Goal: Task Accomplishment & Management: Manage account settings

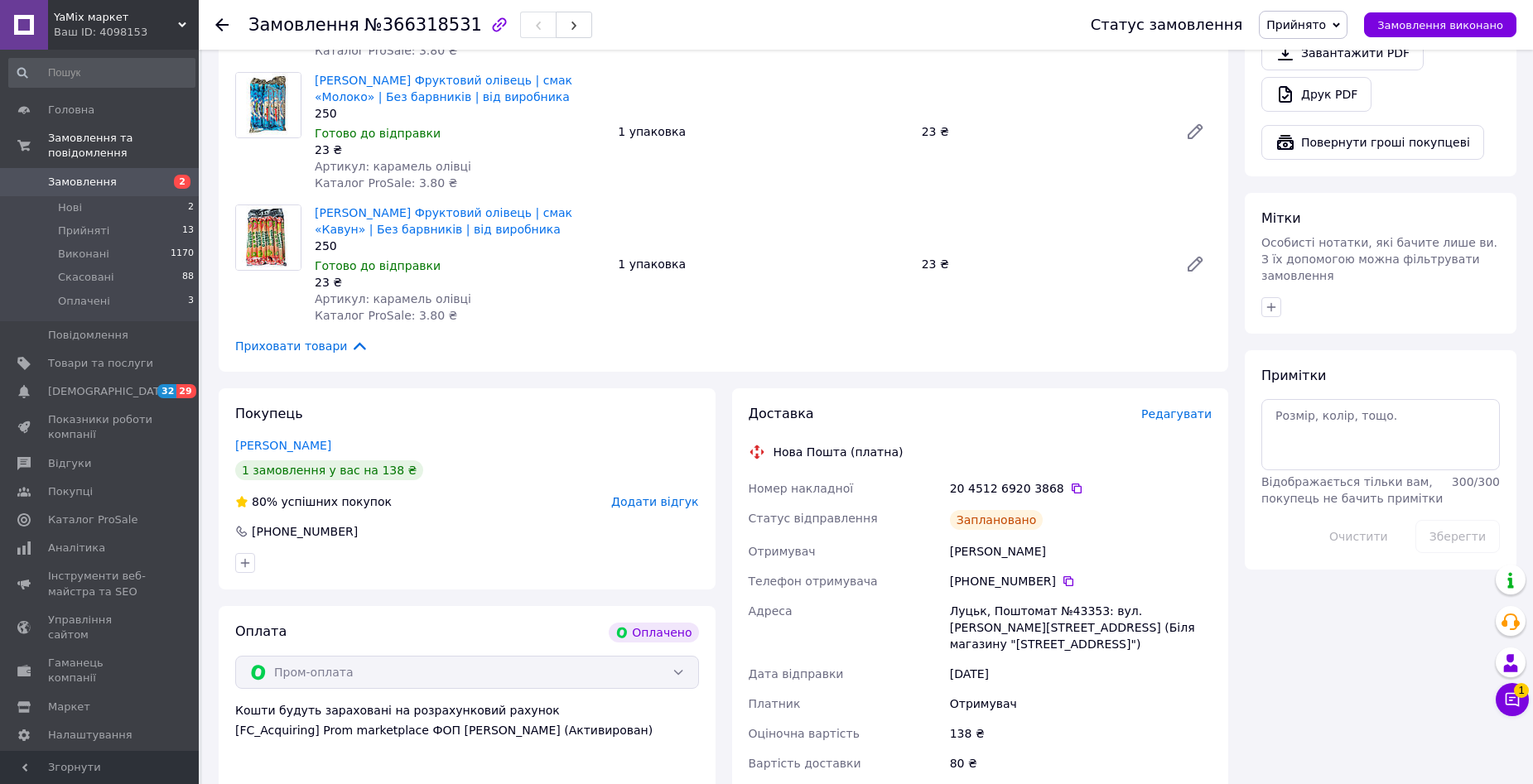
scroll to position [994, 0]
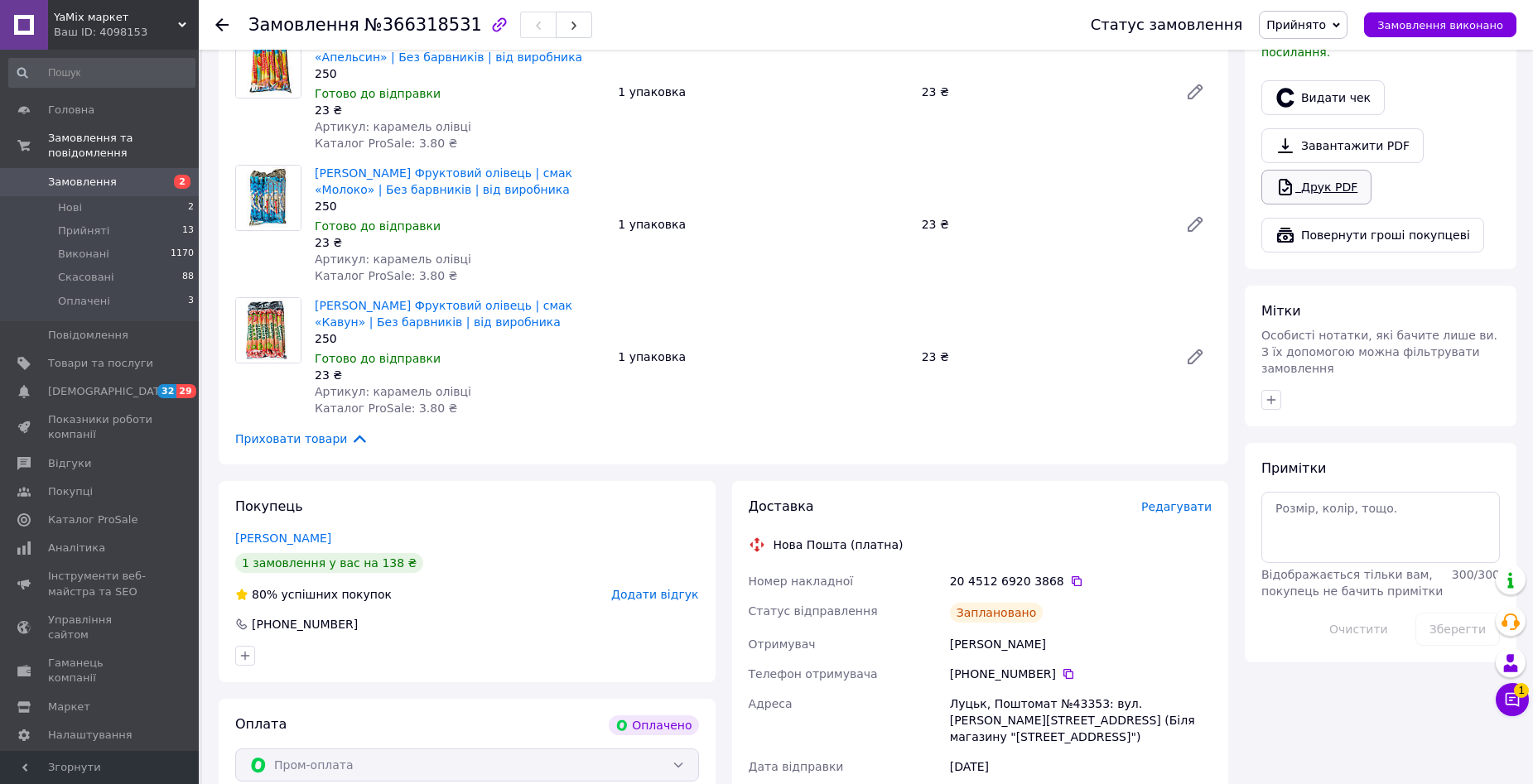
click at [1340, 170] on link "Друк PDF" at bounding box center [1316, 187] width 110 height 35
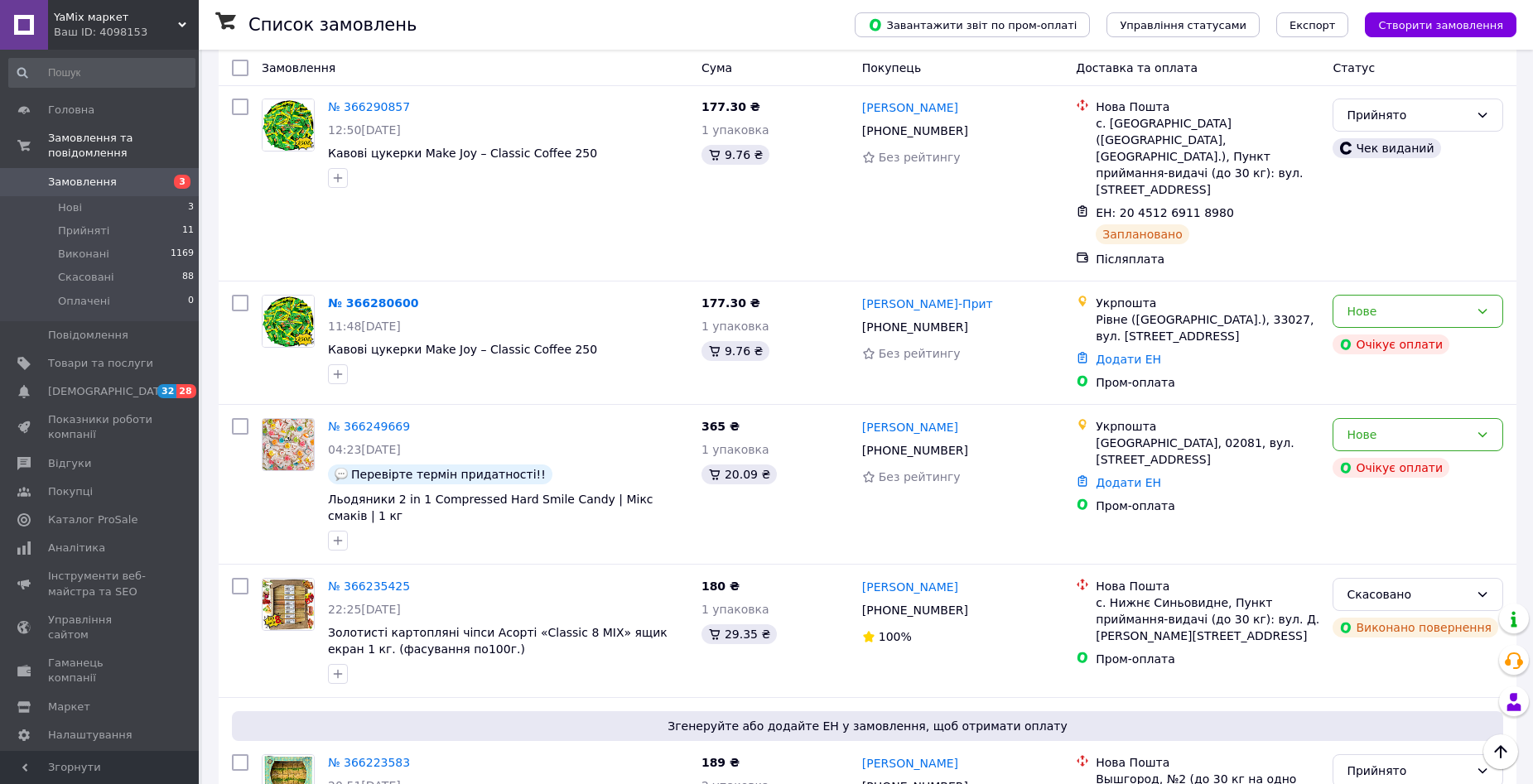
scroll to position [497, 0]
click at [151, 290] on li "Оплачені 0" at bounding box center [101, 305] width 204 height 31
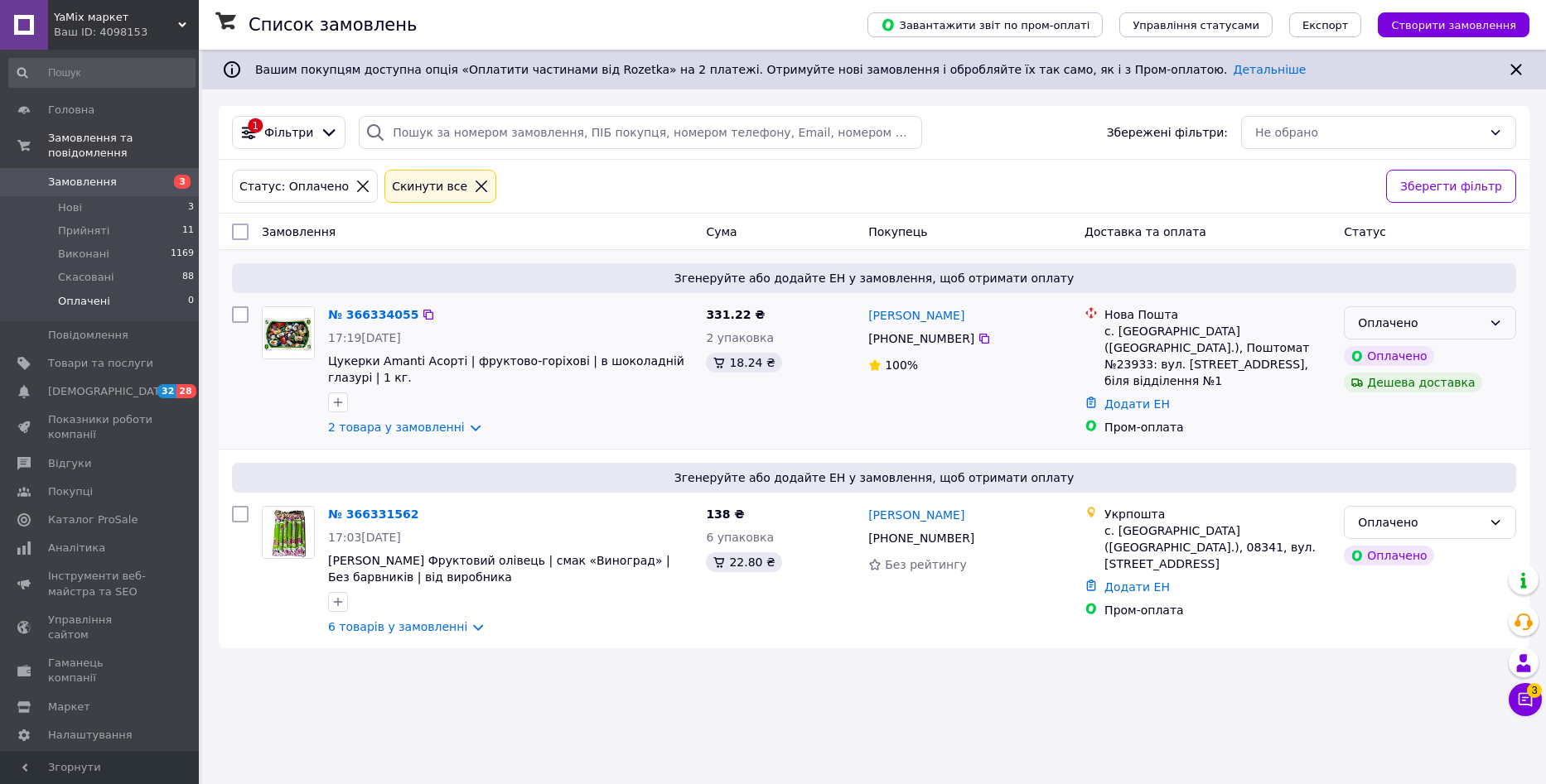
click at [1505, 319] on div "Оплачено" at bounding box center [1430, 322] width 173 height 33
click at [1469, 356] on li "Прийнято" at bounding box center [1430, 358] width 171 height 29
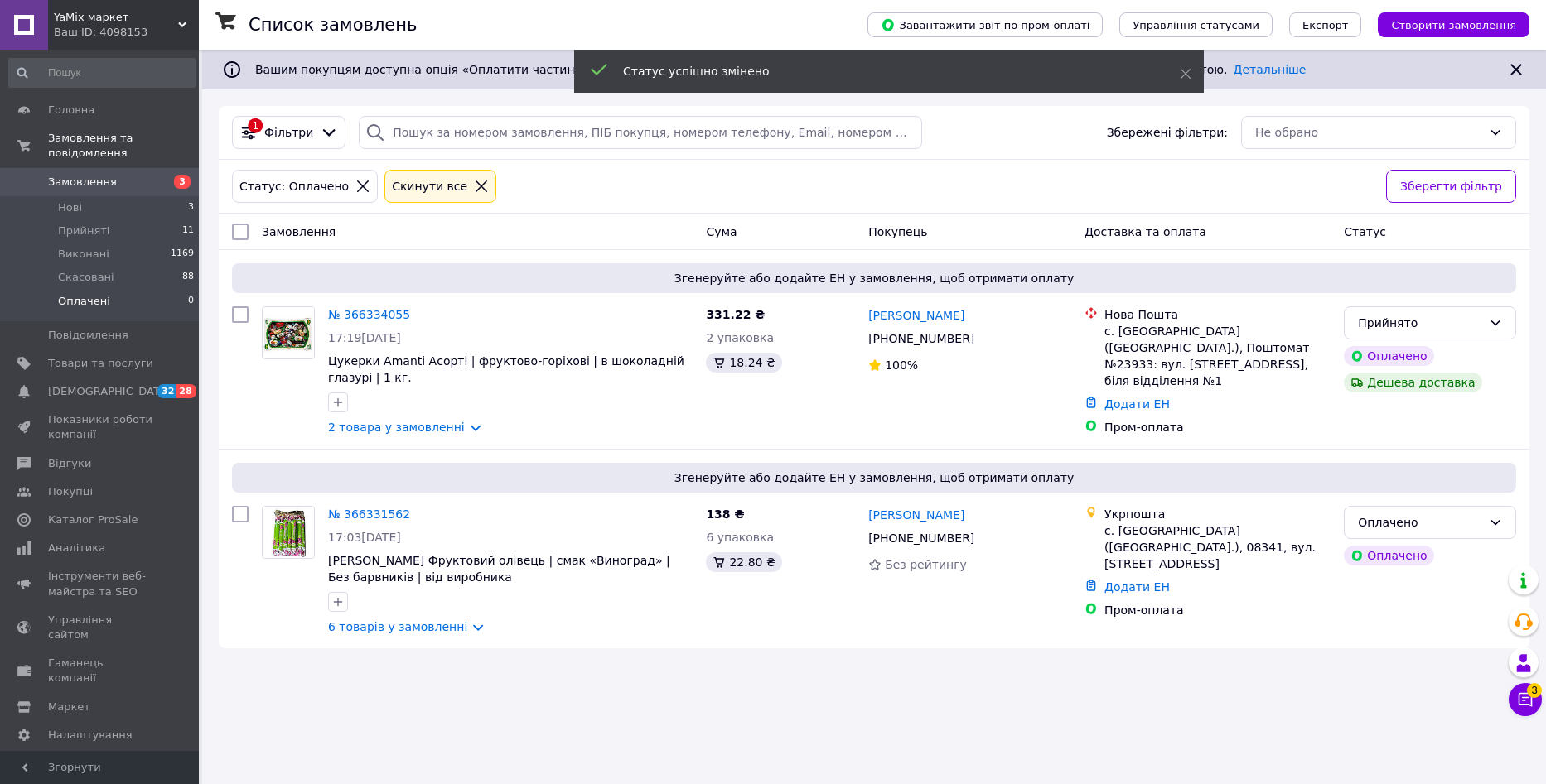
click at [1497, 523] on icon at bounding box center [1496, 522] width 9 height 5
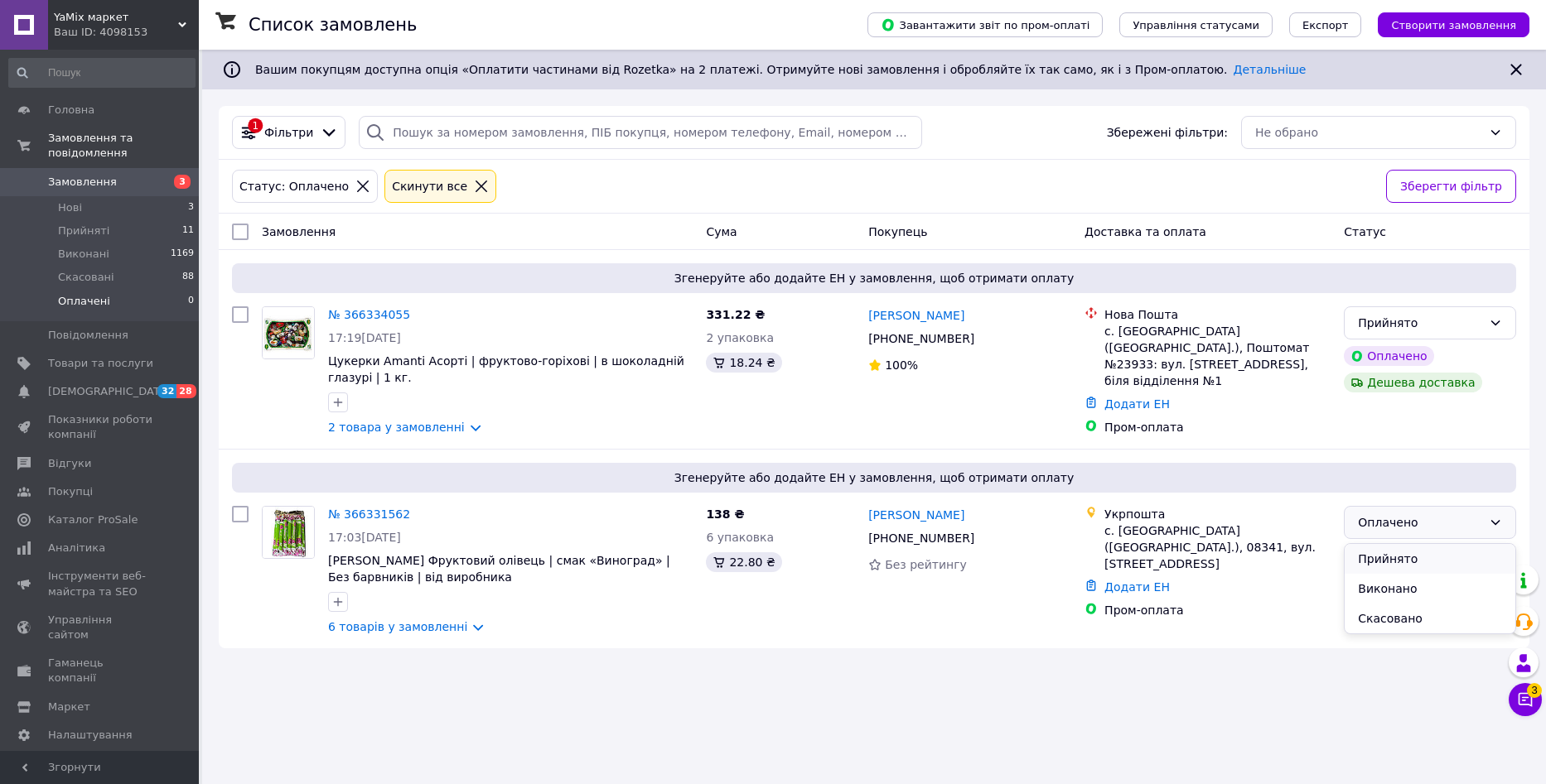
click at [1476, 560] on li "Прийнято" at bounding box center [1430, 558] width 171 height 29
click at [127, 196] on li "Нові 3" at bounding box center [101, 208] width 204 height 23
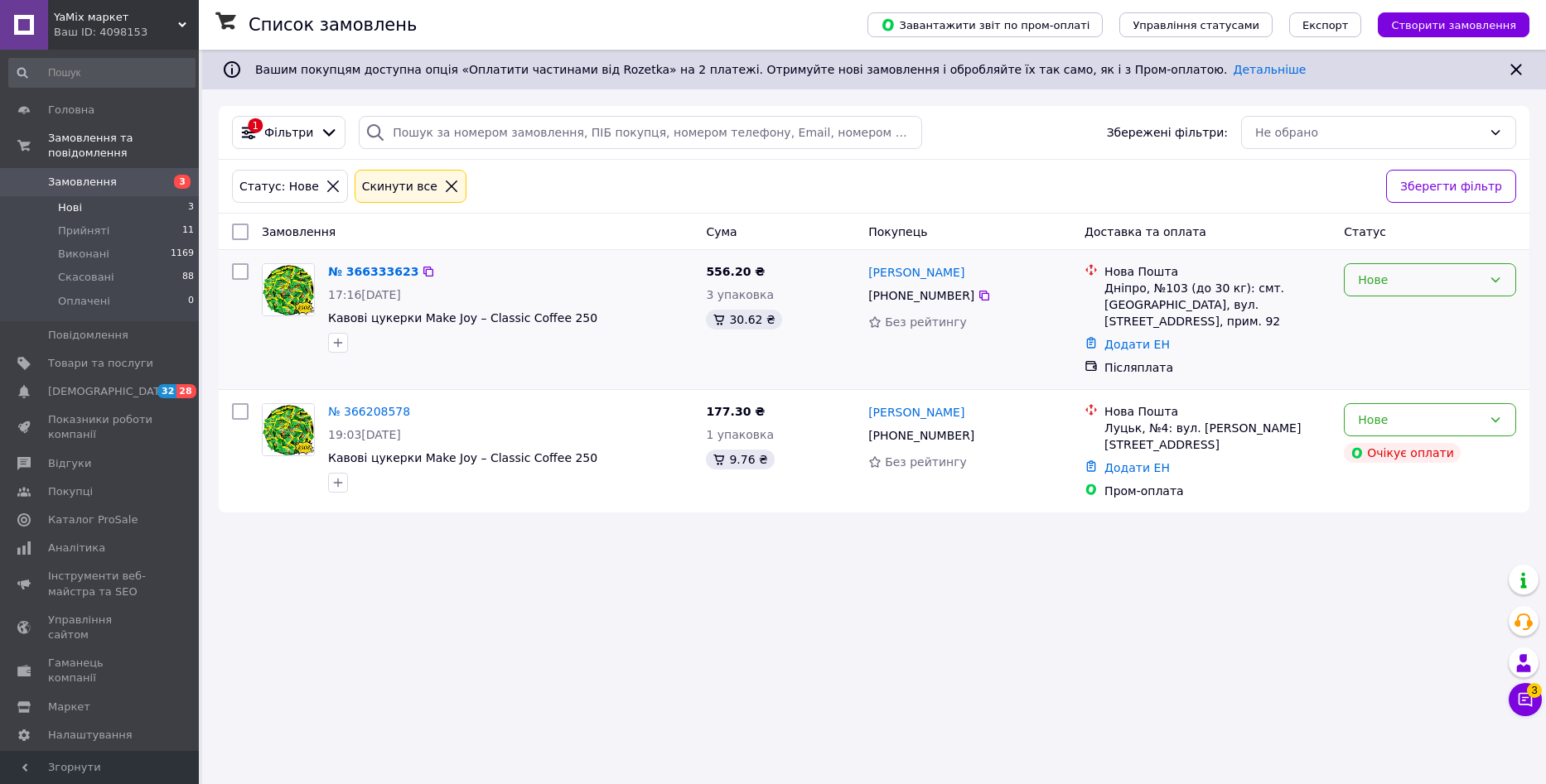
click at [1499, 280] on icon at bounding box center [1496, 280] width 9 height 5
click at [1479, 316] on li "Прийнято" at bounding box center [1430, 316] width 171 height 29
click at [120, 196] on li "Нові 3" at bounding box center [101, 208] width 204 height 23
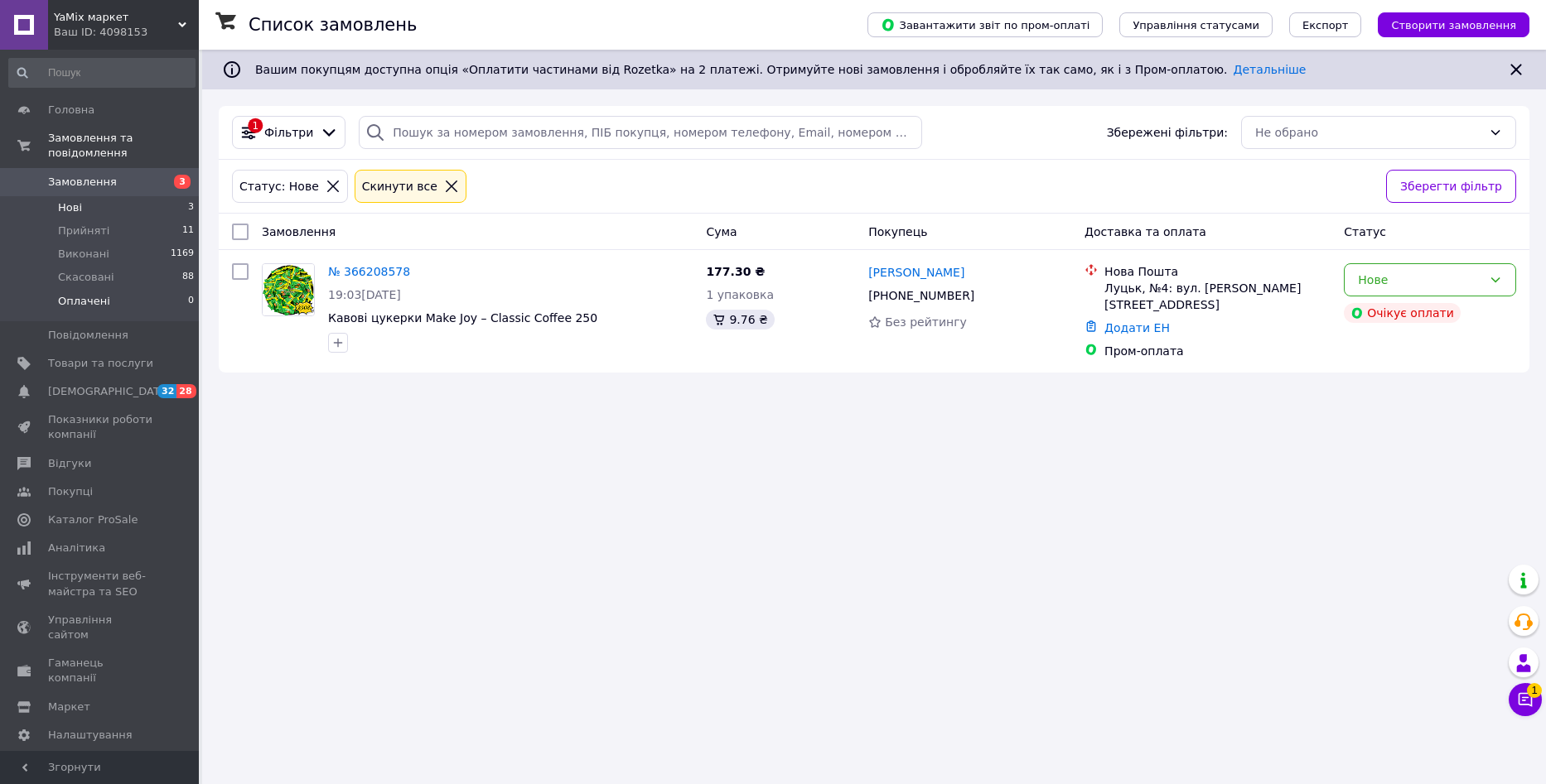
click at [86, 294] on span "Оплачені" at bounding box center [83, 301] width 52 height 15
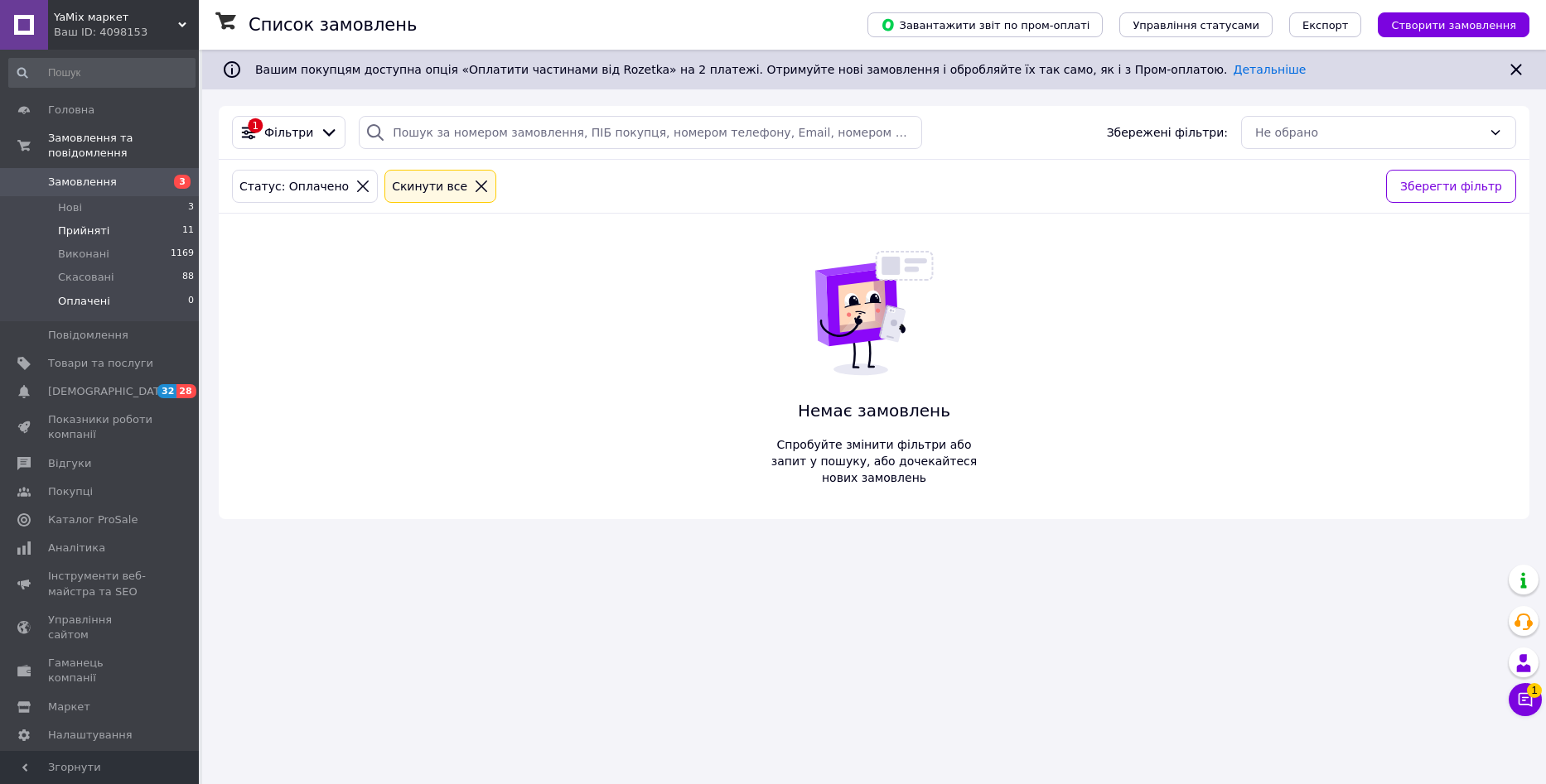
click at [88, 224] on span "Прийняті" at bounding box center [83, 231] width 51 height 15
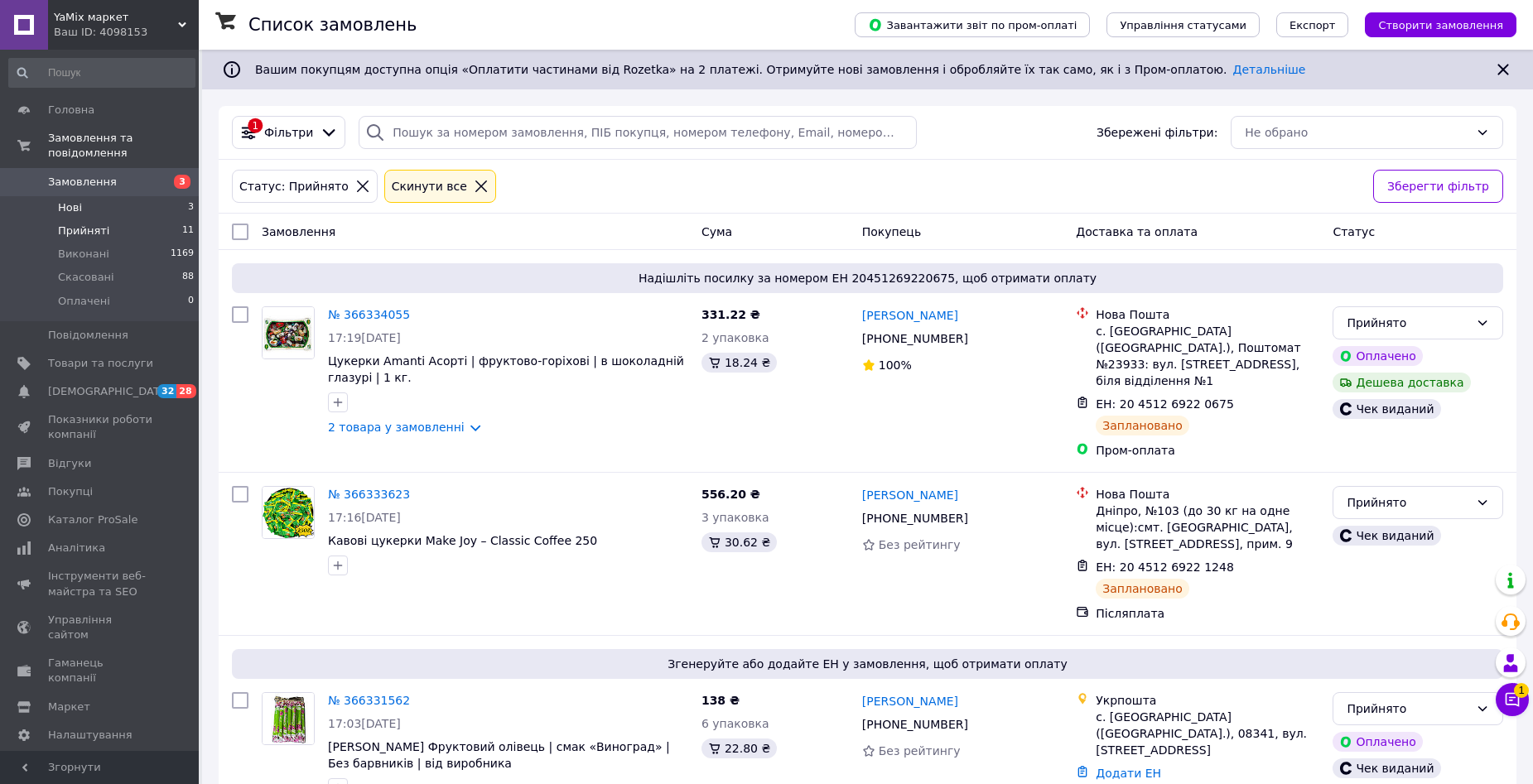
click at [120, 196] on li "Нові 3" at bounding box center [101, 208] width 204 height 23
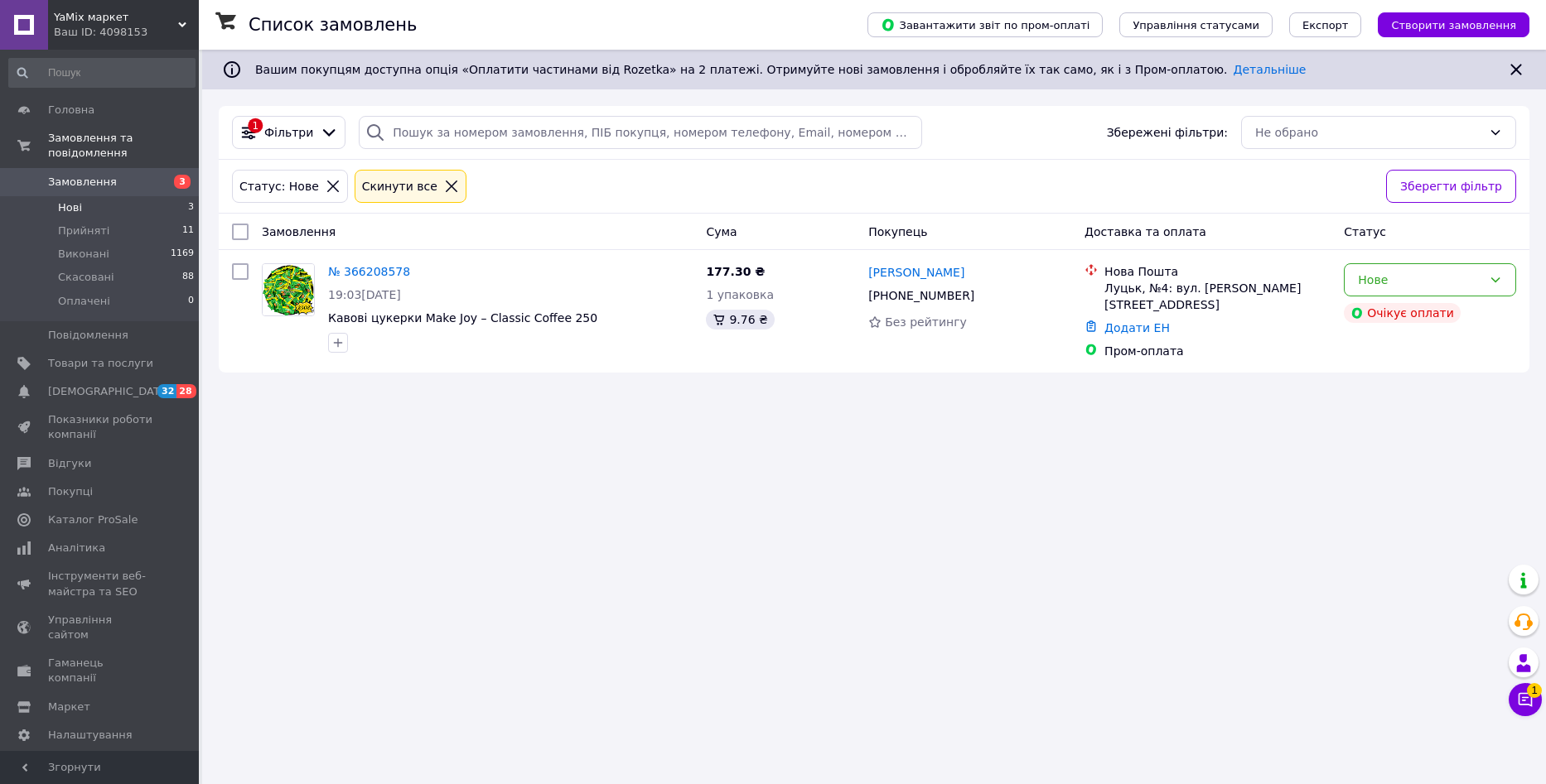
click at [127, 174] on span "Замовлення" at bounding box center [101, 182] width 105 height 15
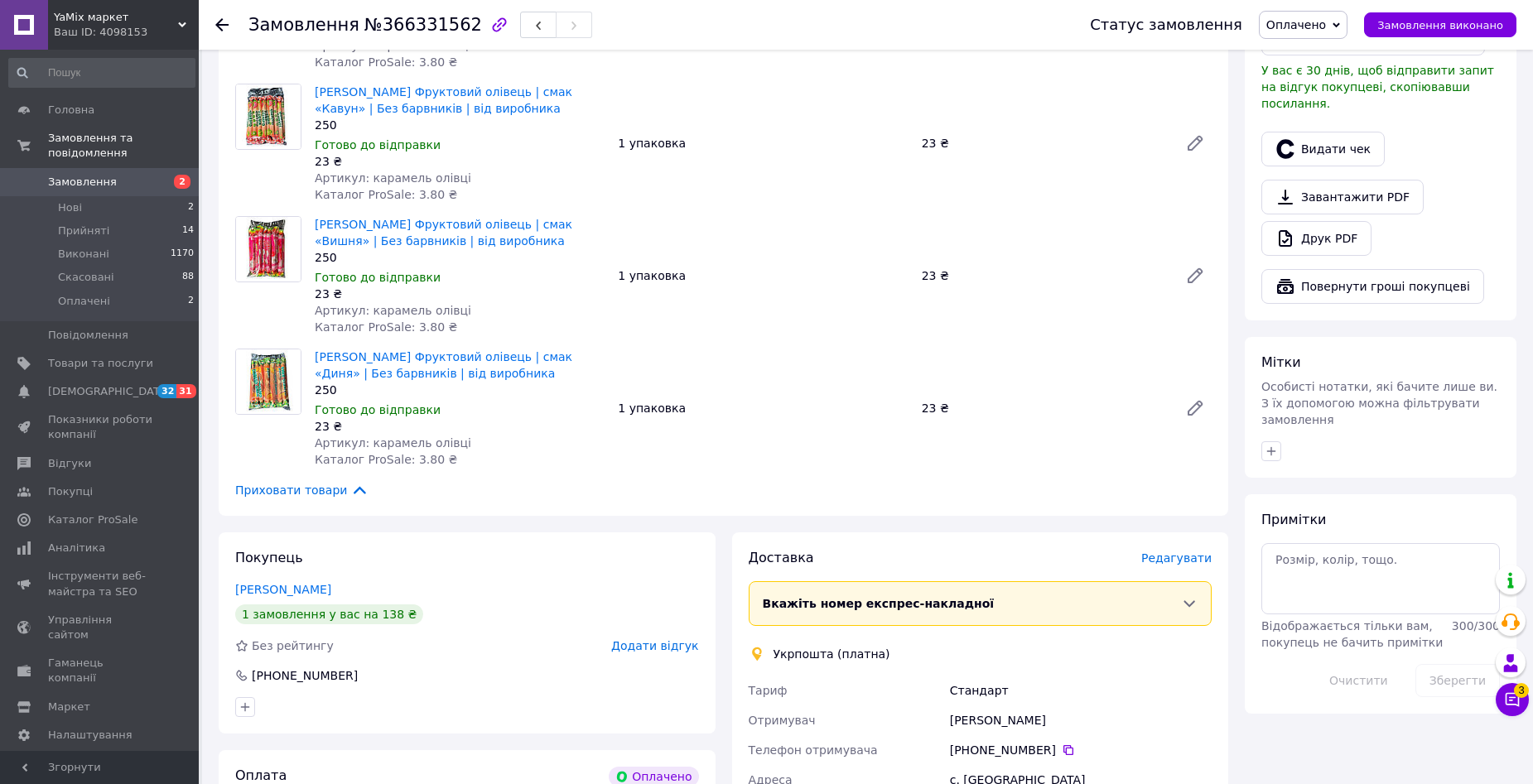
scroll to position [911, 0]
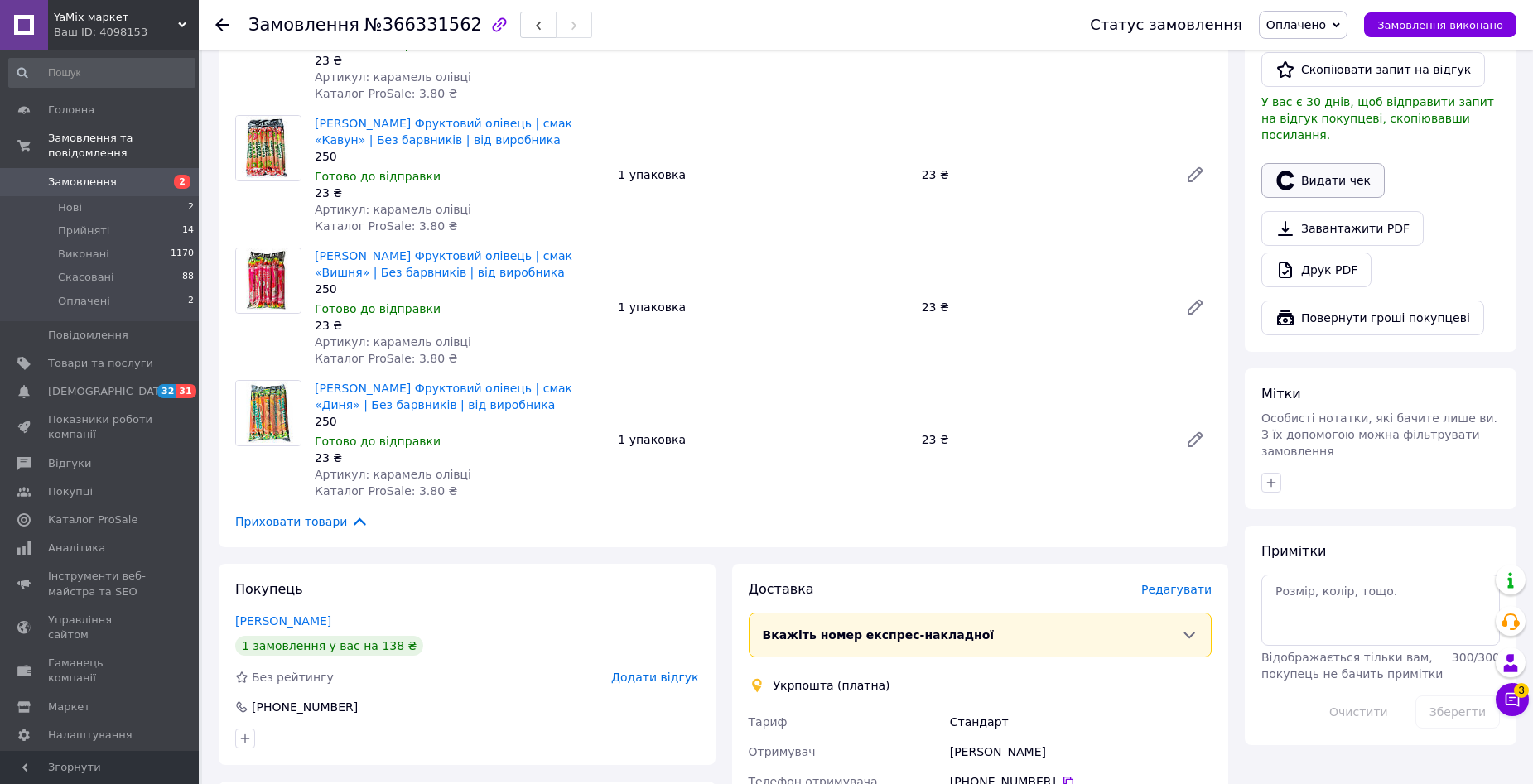
click at [1327, 163] on button "Видати чек" at bounding box center [1323, 180] width 123 height 35
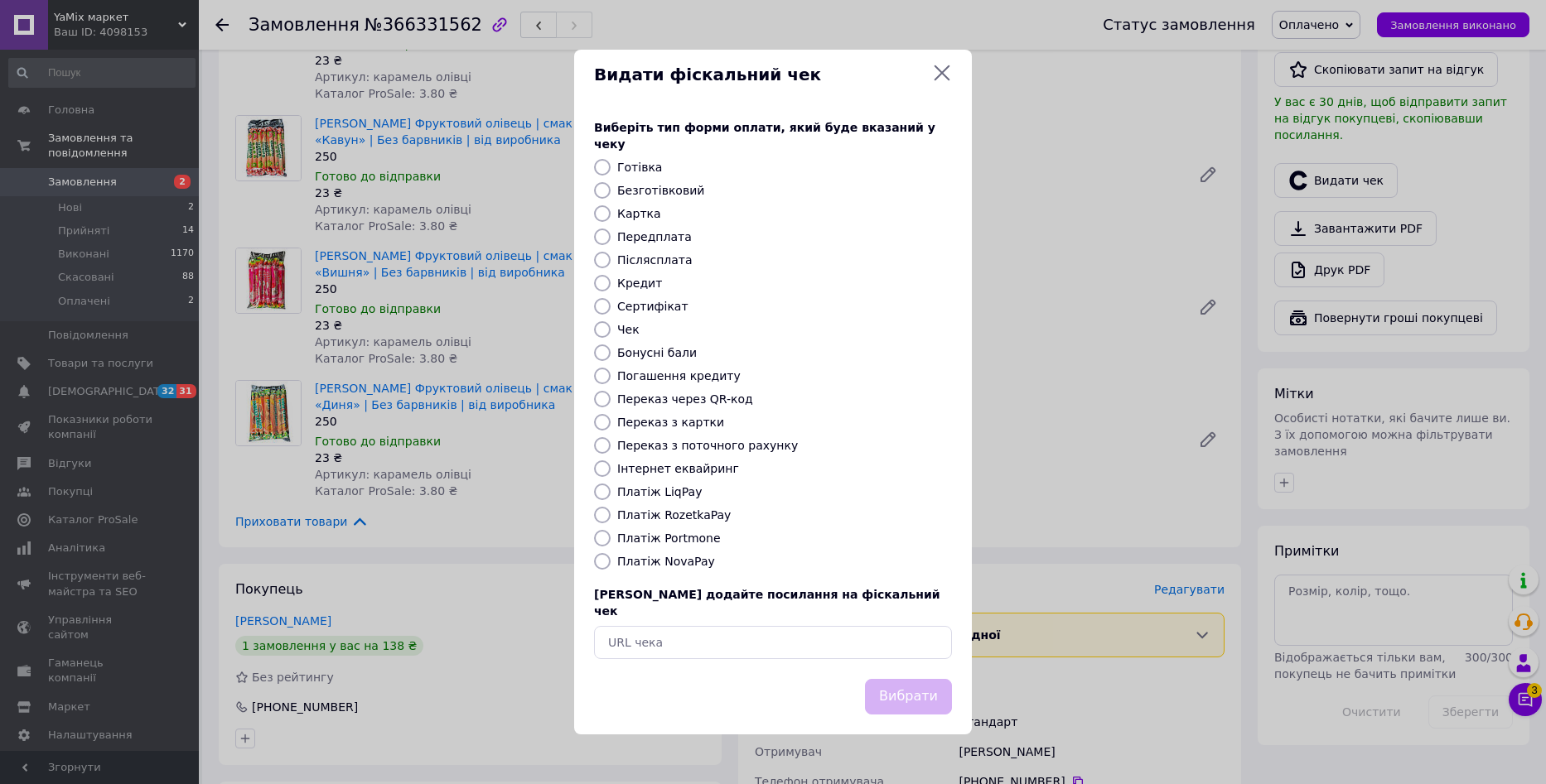
click at [596, 197] on input "Безготівковий" at bounding box center [601, 190] width 16 height 16
radio input "true"
click at [911, 679] on button "Вибрати" at bounding box center [909, 697] width 87 height 36
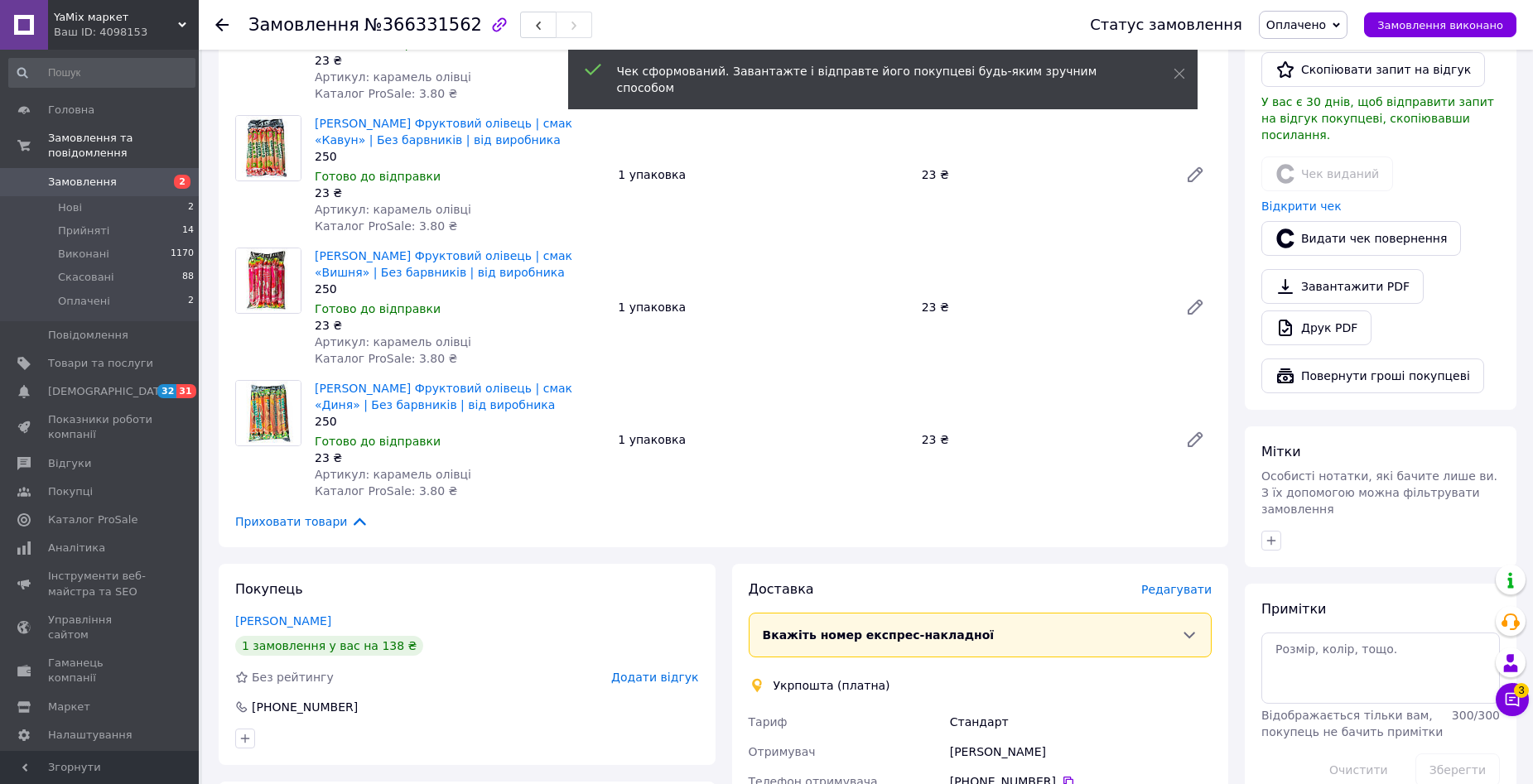
click at [1336, 269] on link "Завантажити PDF" at bounding box center [1341, 286] width 162 height 35
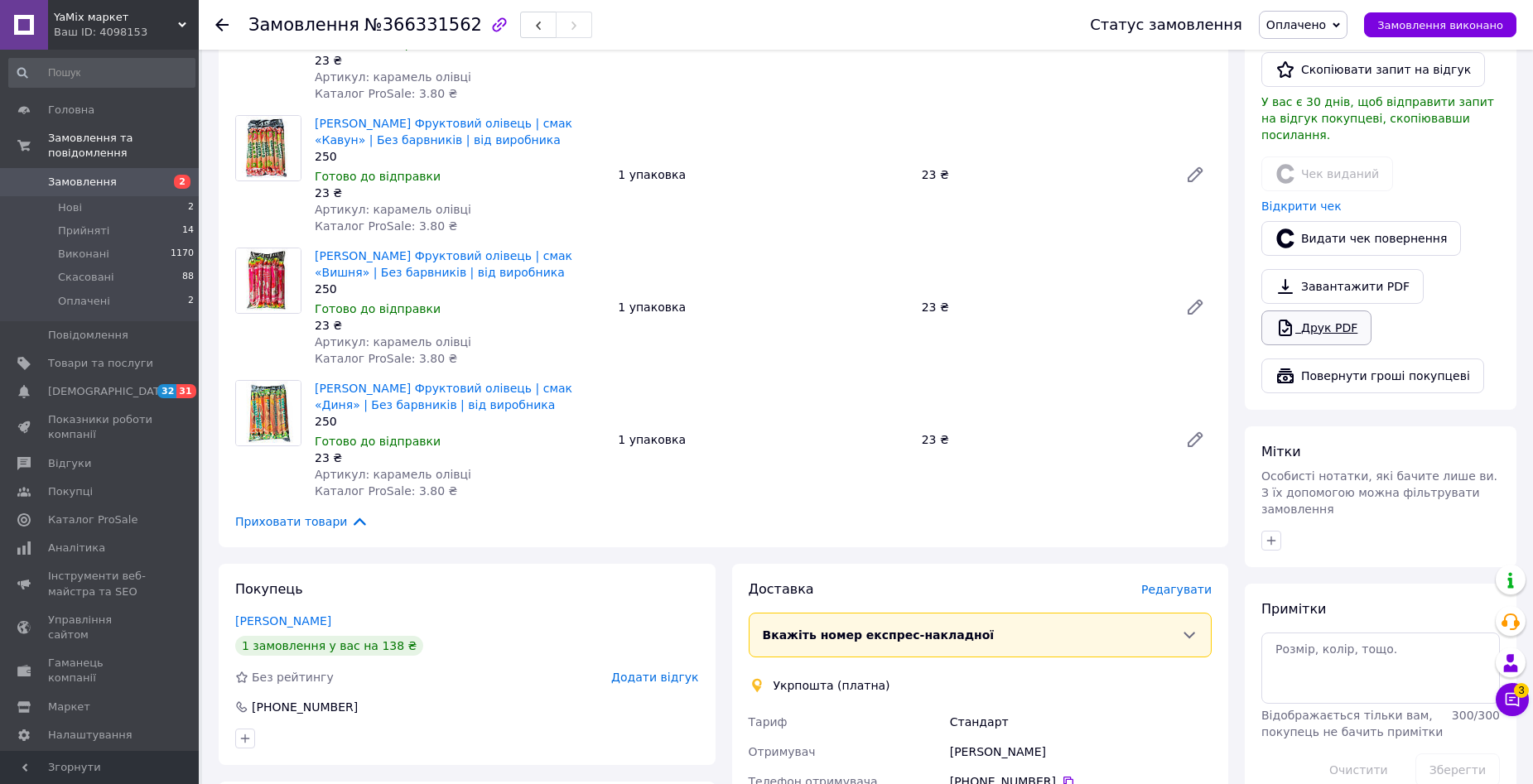
click at [1338, 311] on link "Друк PDF" at bounding box center [1316, 328] width 110 height 35
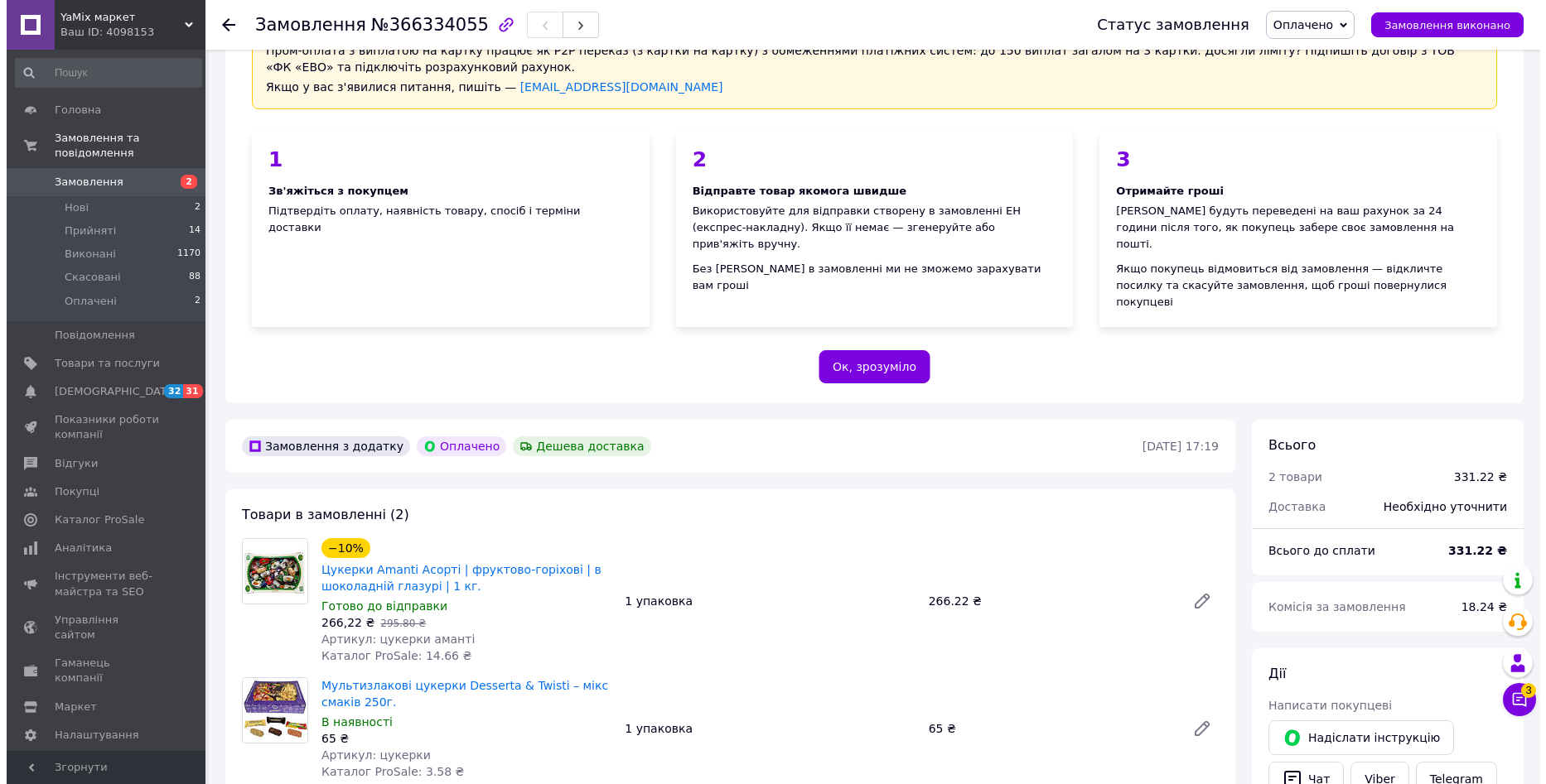
scroll to position [331, 0]
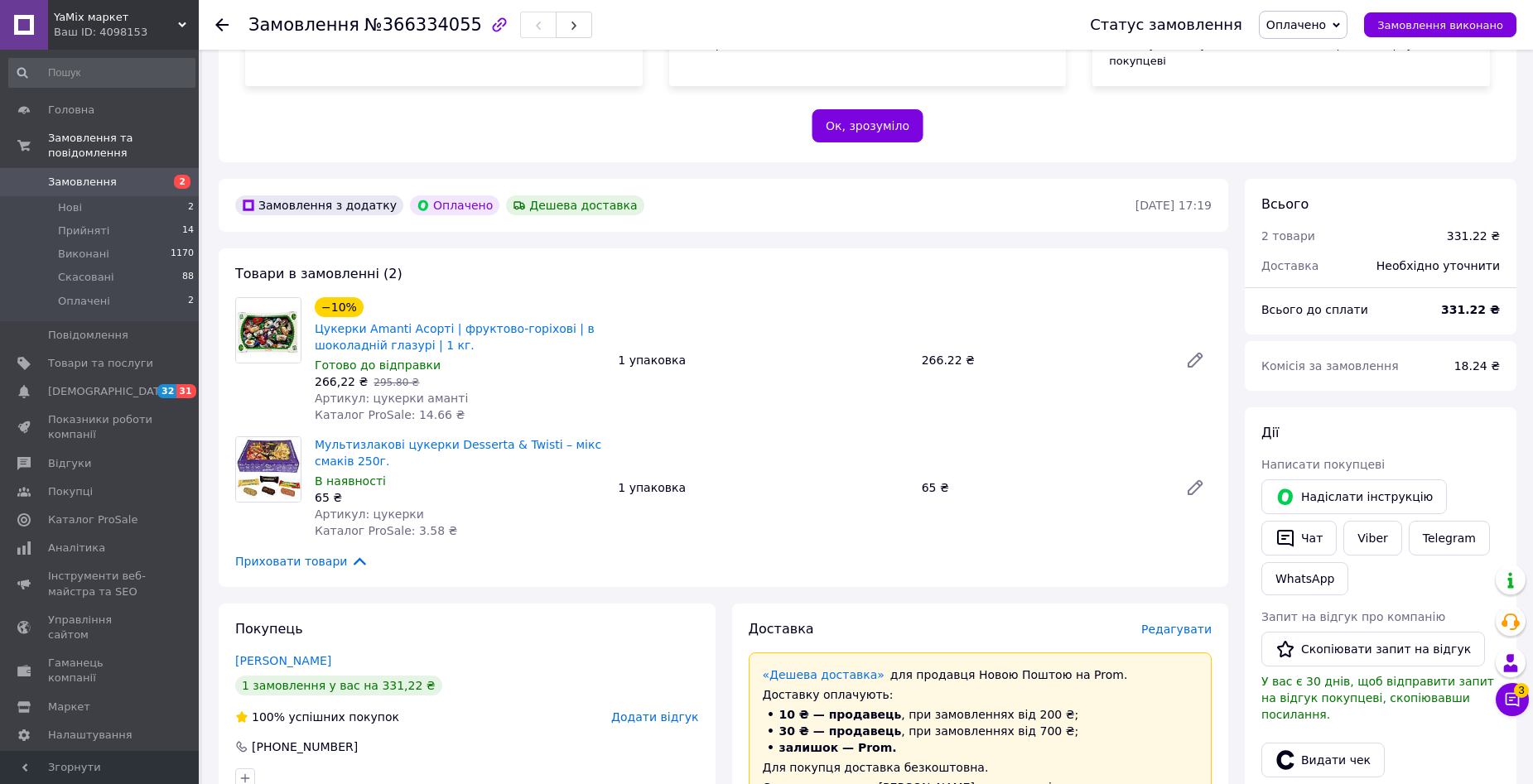
click at [1172, 623] on span "Редагувати" at bounding box center [1177, 629] width 70 height 13
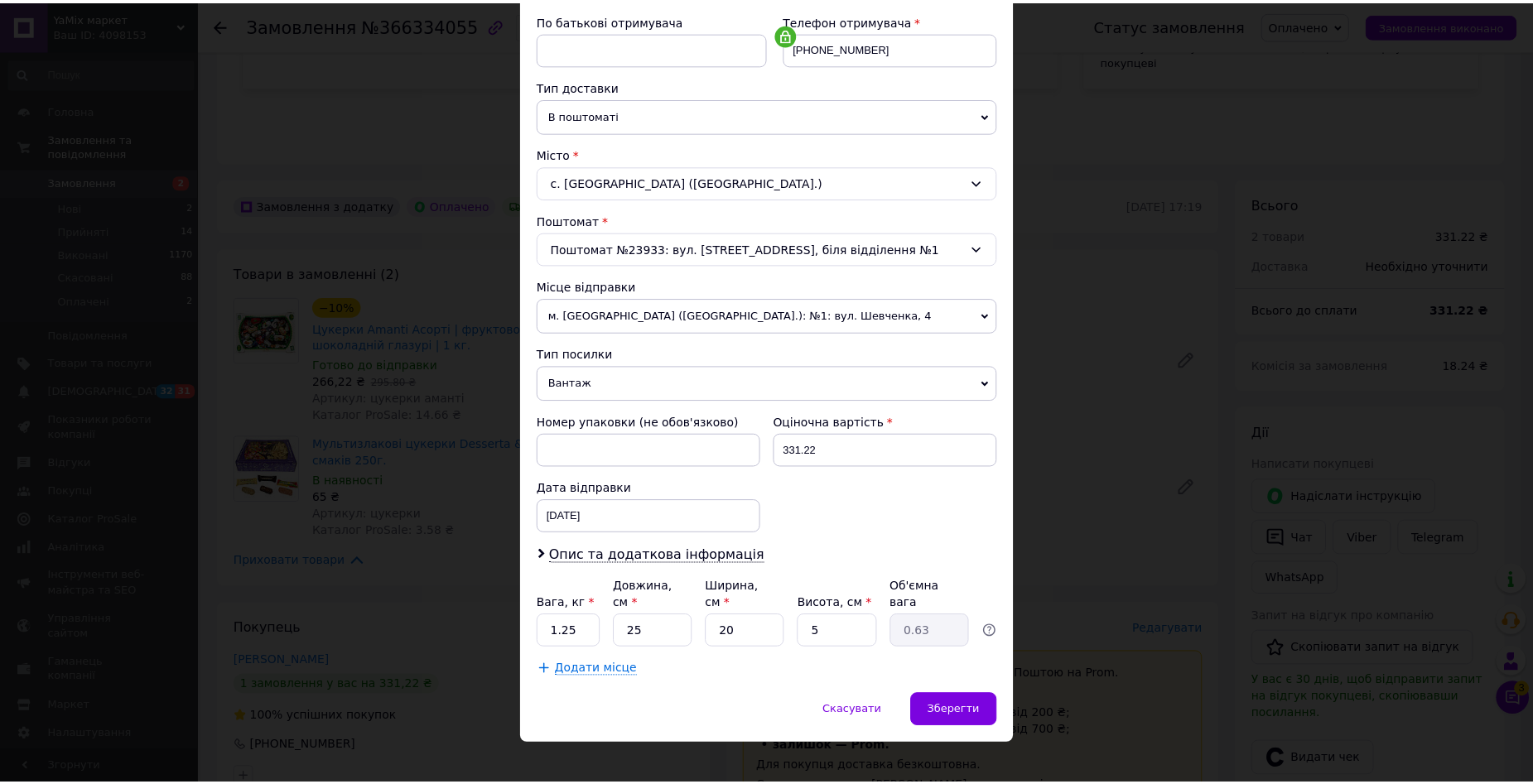
scroll to position [316, 0]
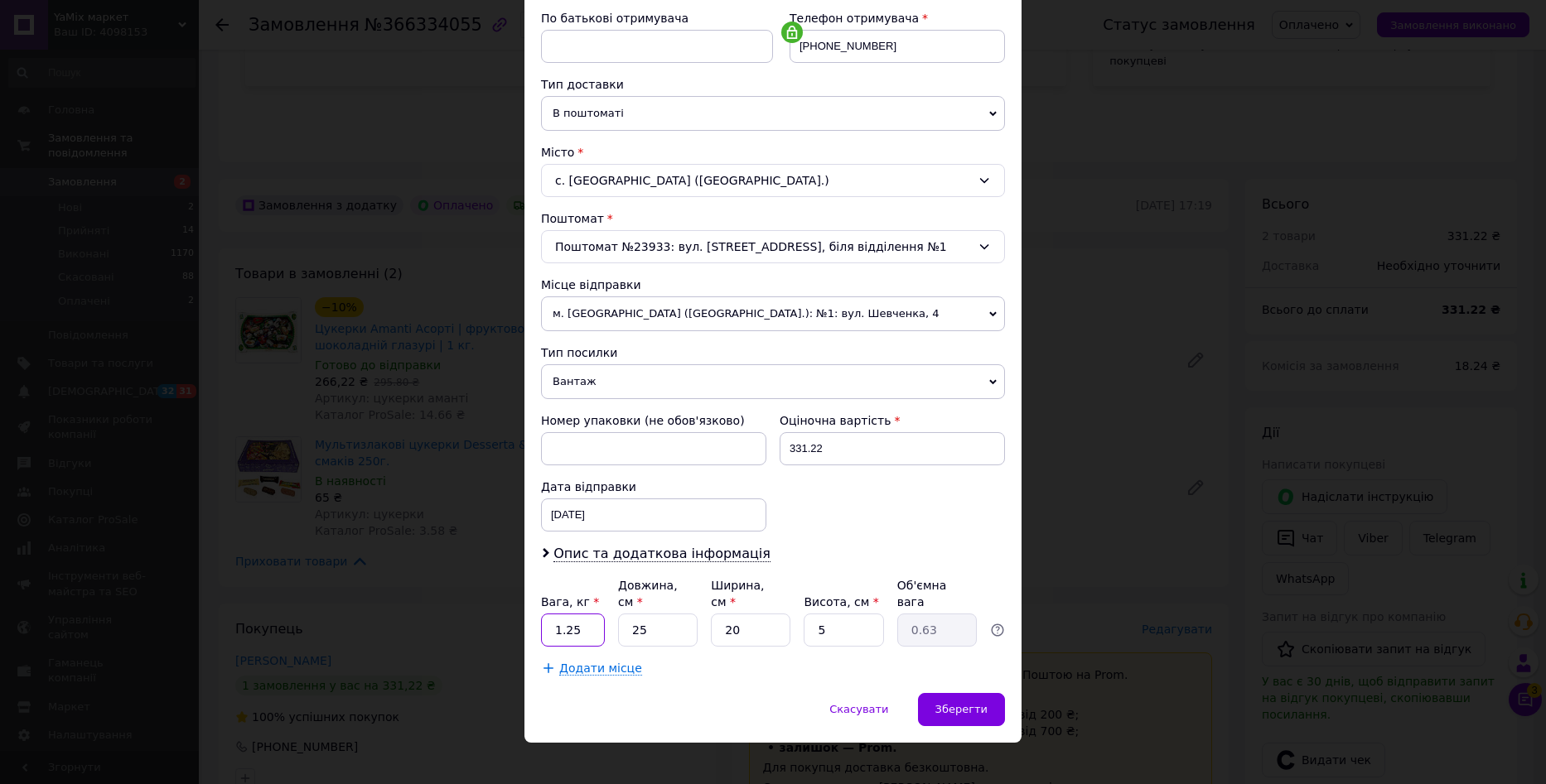
click at [588, 614] on input "1.25" at bounding box center [572, 629] width 64 height 33
type input "1"
type input "2"
click at [837, 614] on input "5" at bounding box center [843, 629] width 80 height 33
type input "1"
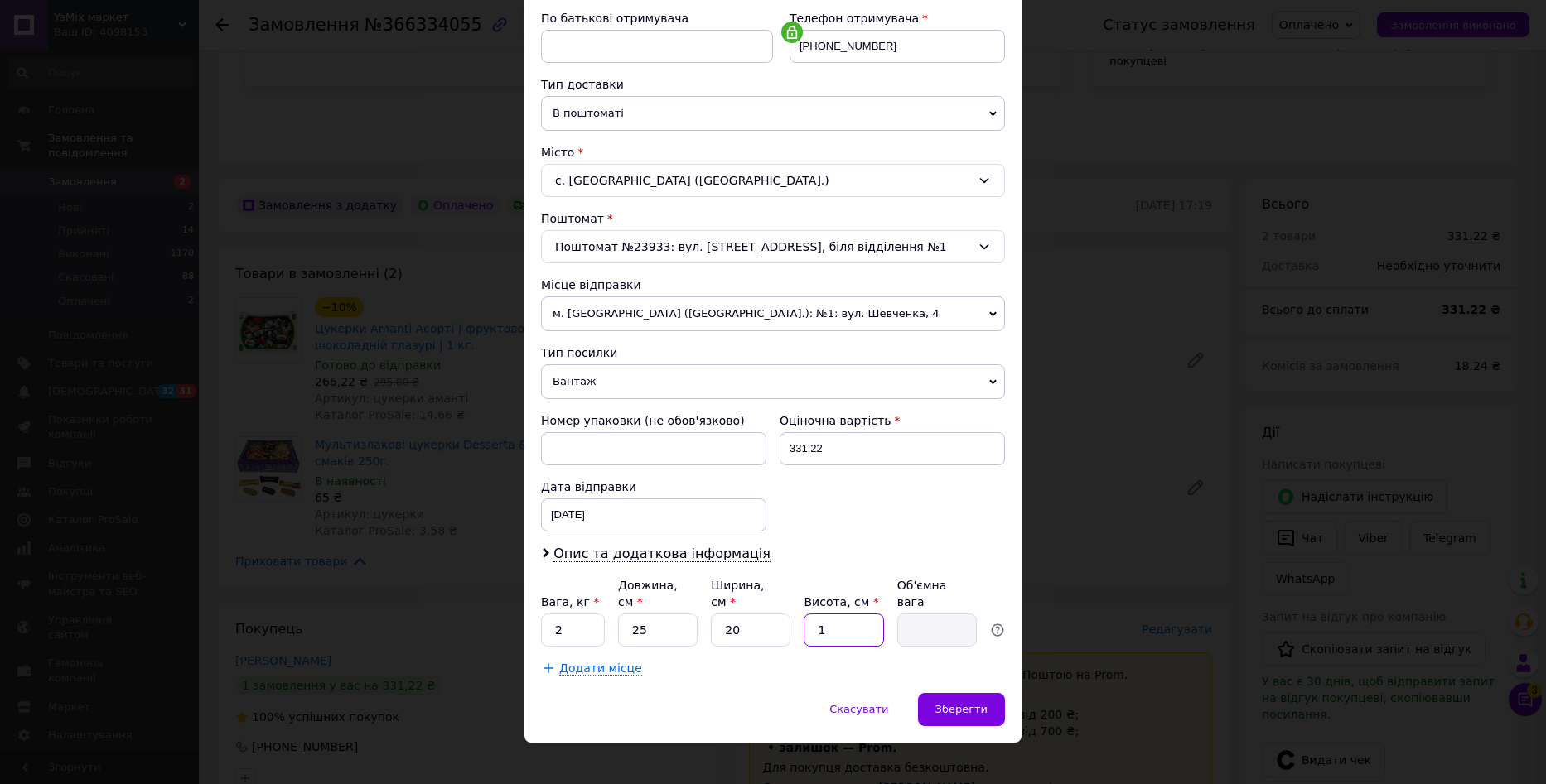
type input "0.13"
type input "16"
type input "2"
type input "16"
click at [946, 693] on div "Зберегти" at bounding box center [962, 709] width 87 height 33
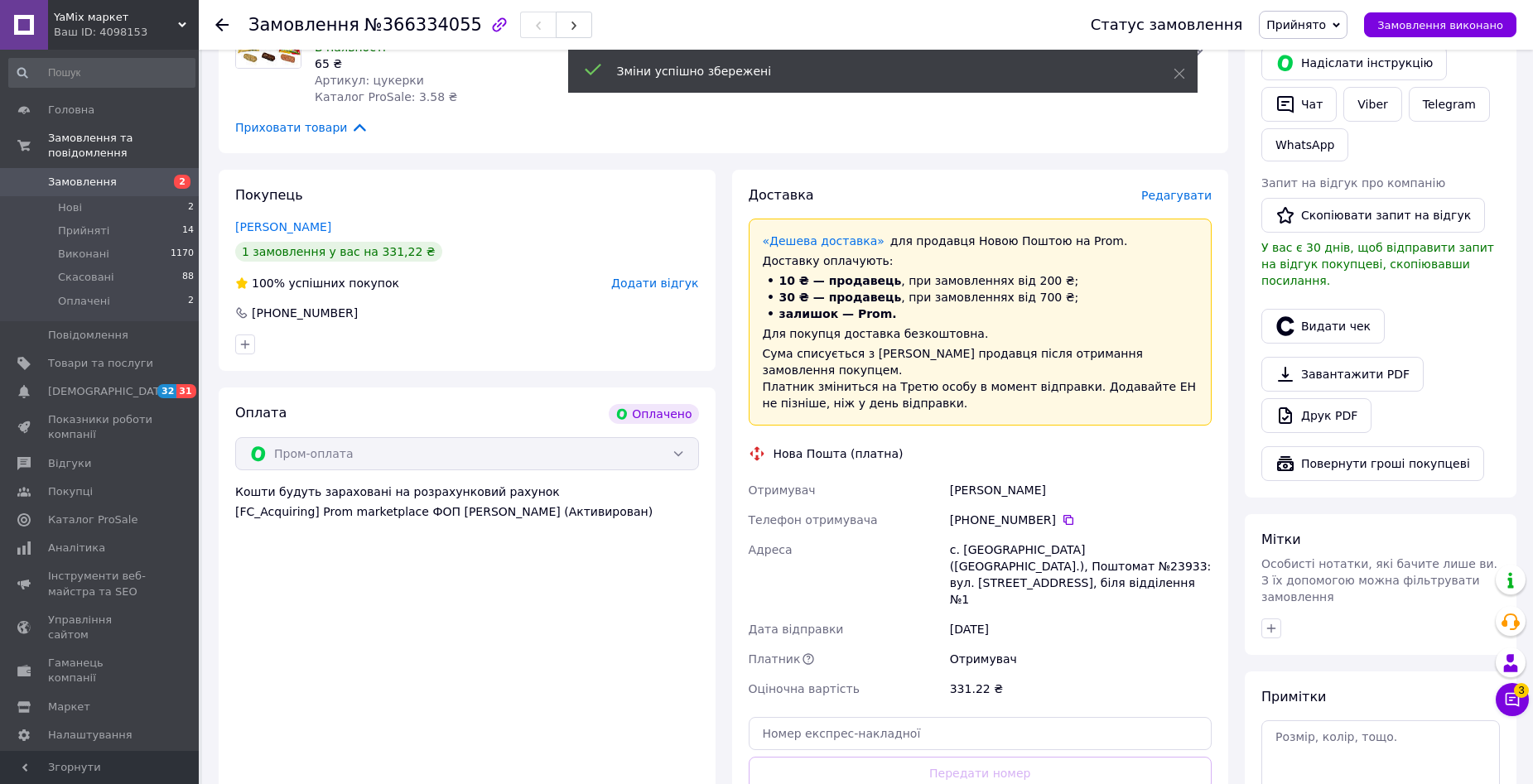
scroll to position [829, 0]
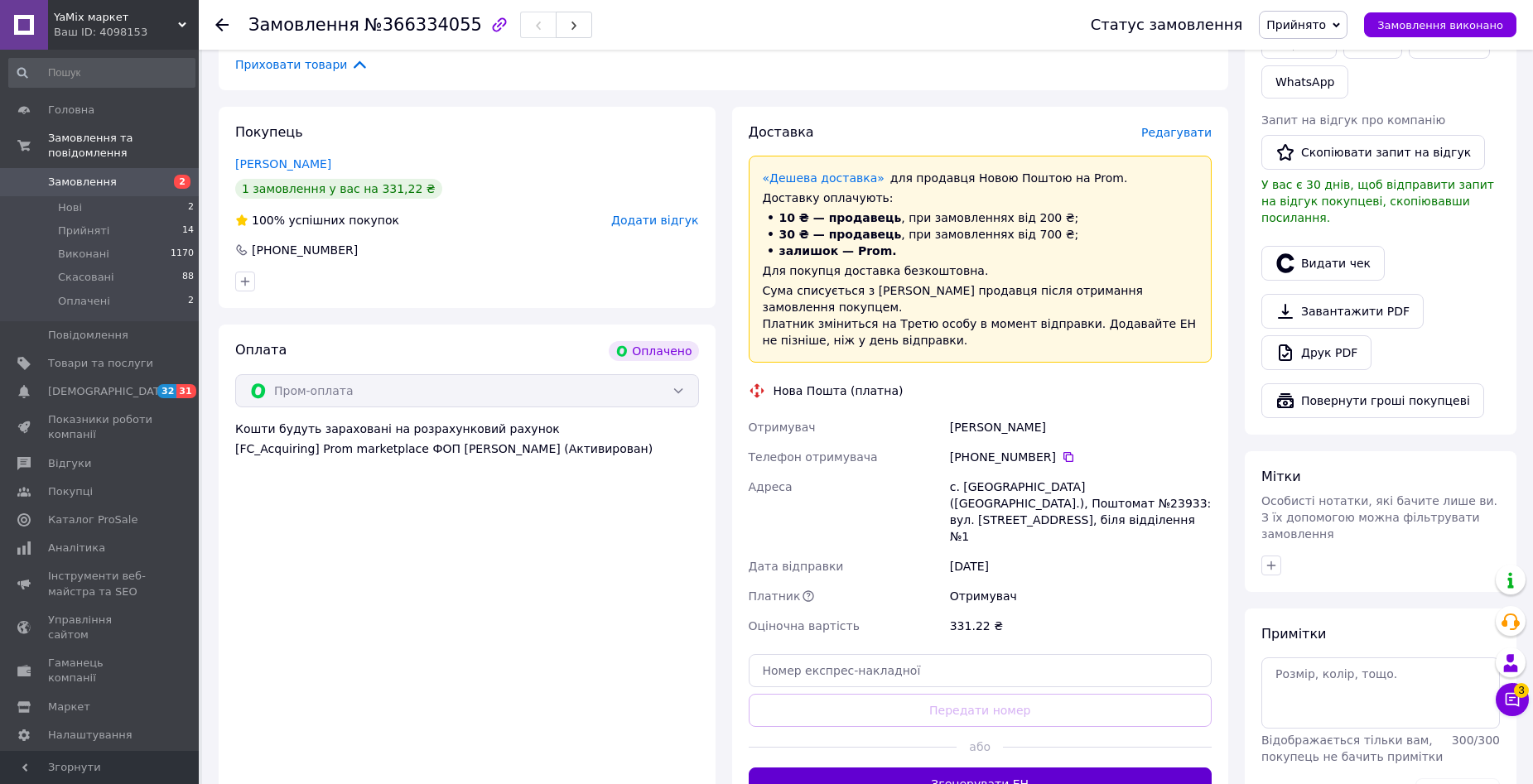
click at [1016, 768] on button "Згенерувати ЕН" at bounding box center [980, 784] width 464 height 33
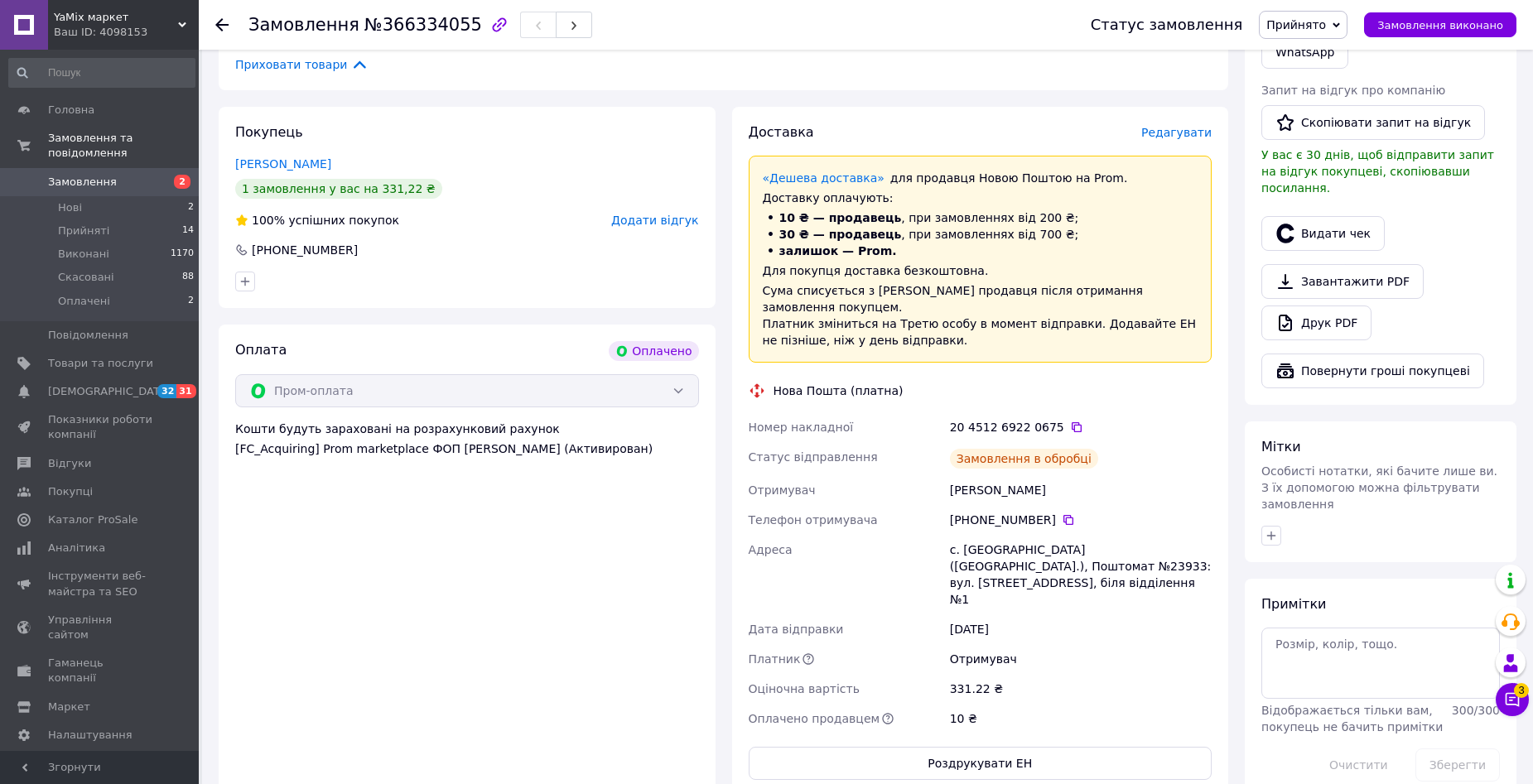
click at [1336, 216] on button "Видати чек" at bounding box center [1323, 233] width 123 height 35
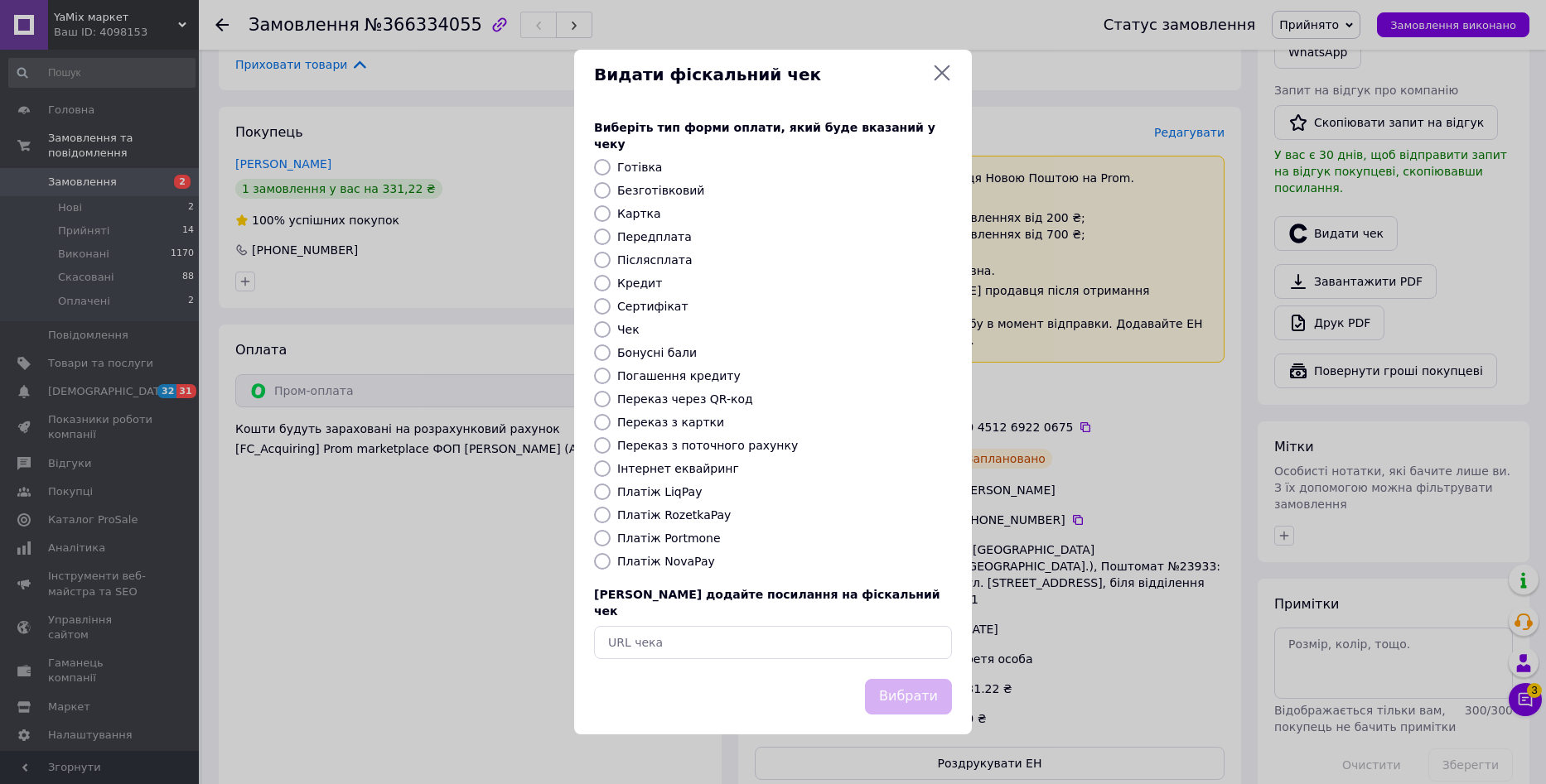
click at [603, 192] on input "Безготівковий" at bounding box center [601, 190] width 16 height 16
radio input "true"
click at [901, 681] on button "Вибрати" at bounding box center [909, 697] width 87 height 36
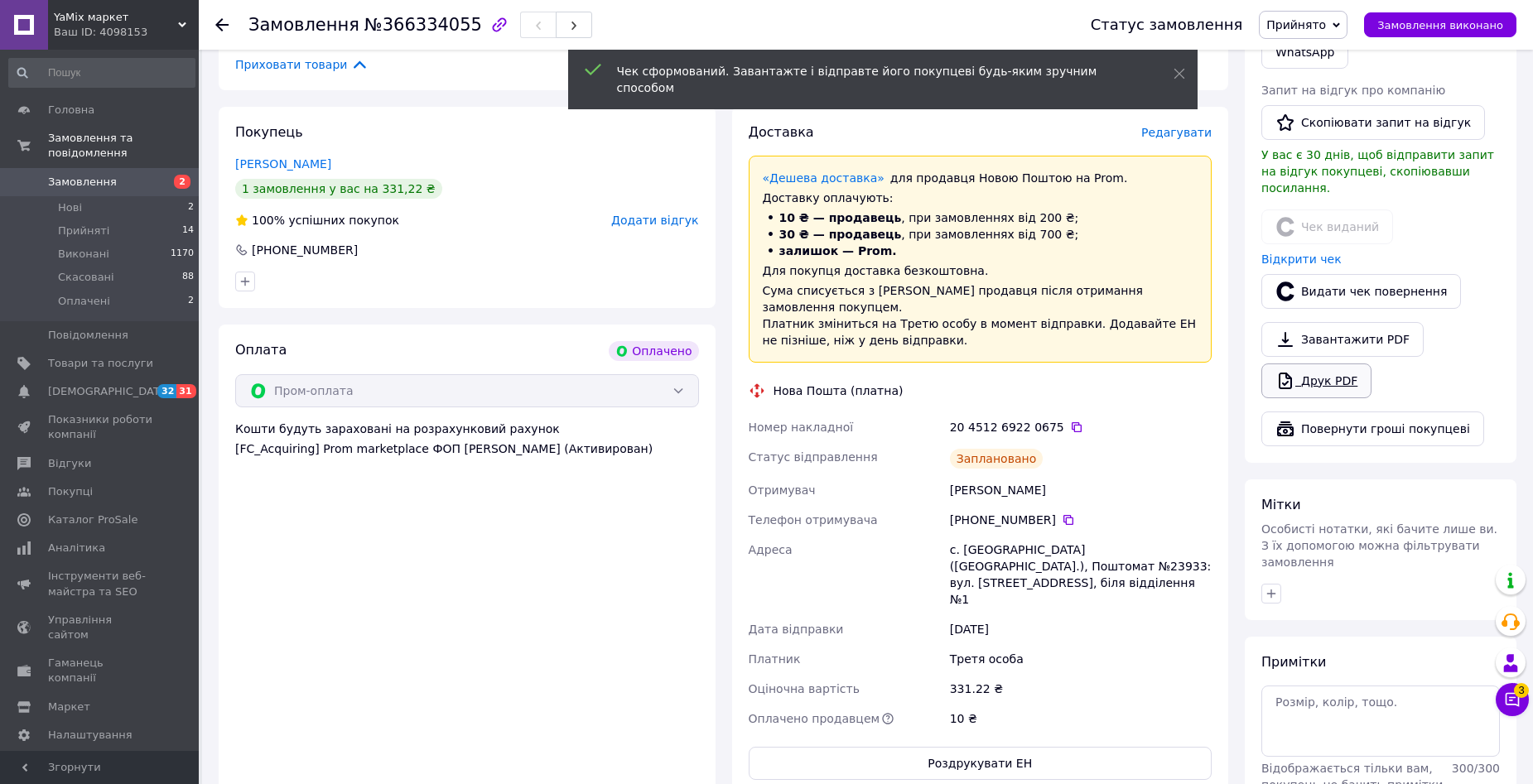
click at [1332, 363] on link "Друк PDF" at bounding box center [1316, 380] width 110 height 35
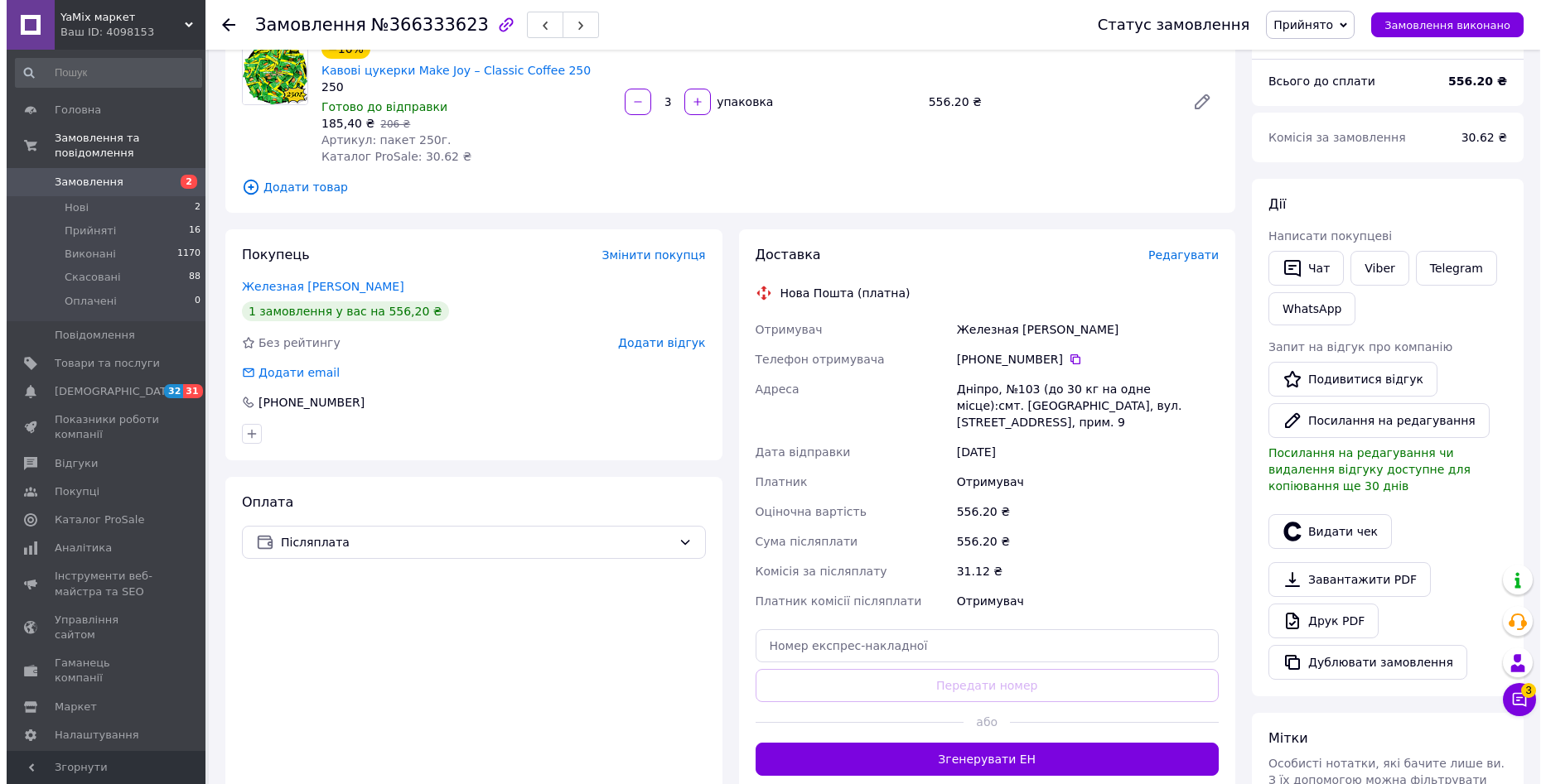
scroll to position [166, 0]
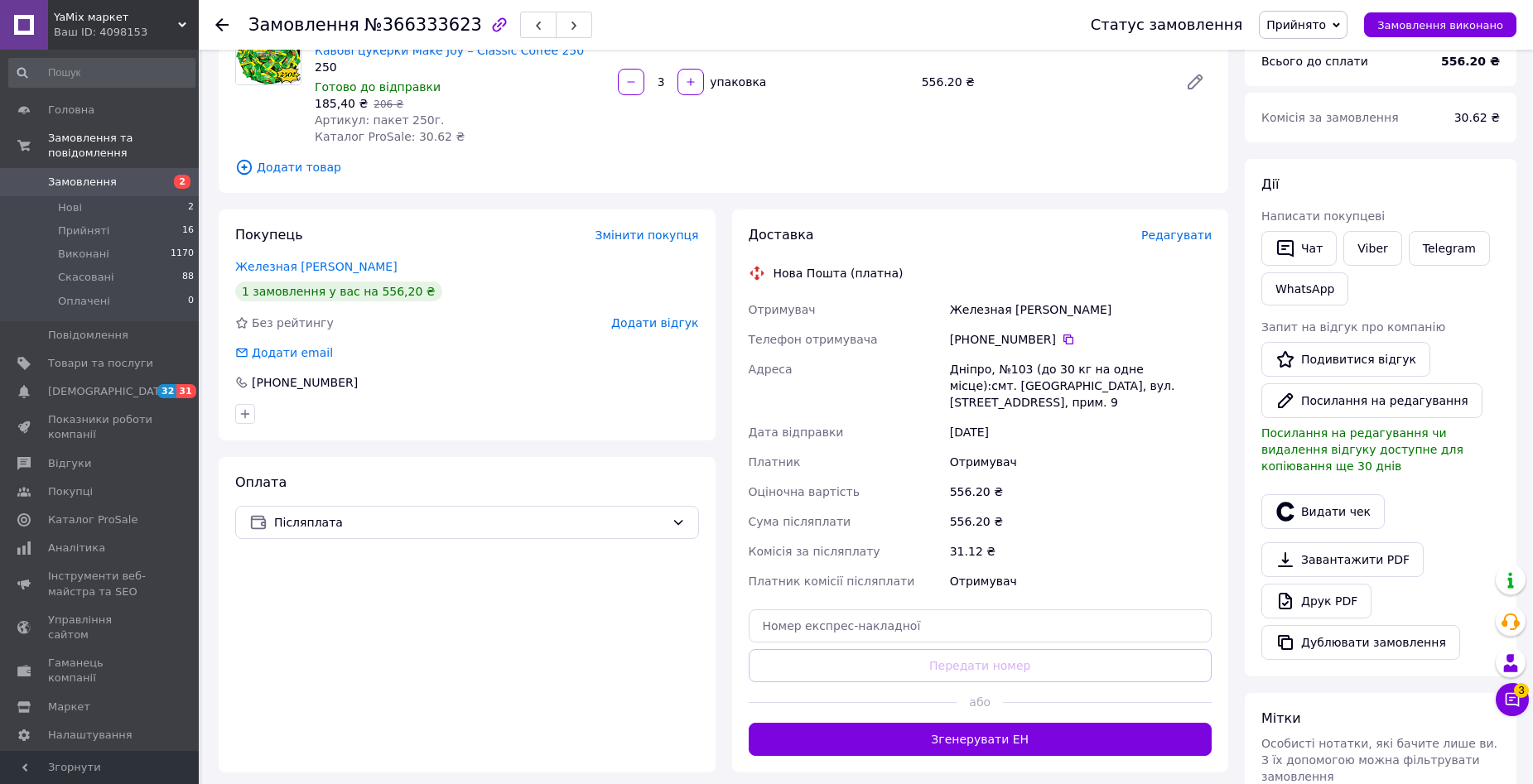
click at [1169, 228] on span "Редагувати" at bounding box center [1177, 235] width 70 height 13
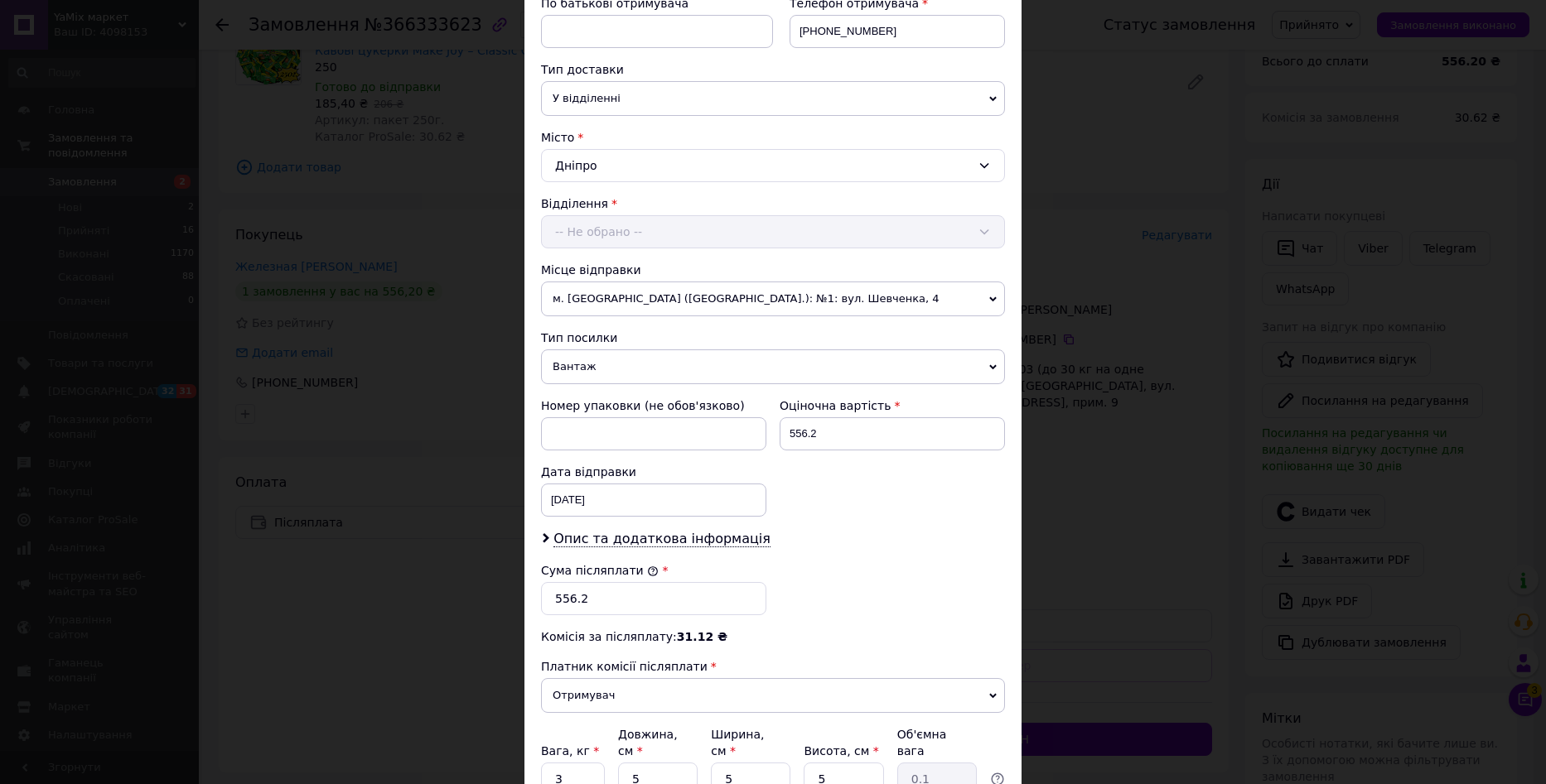
scroll to position [331, 0]
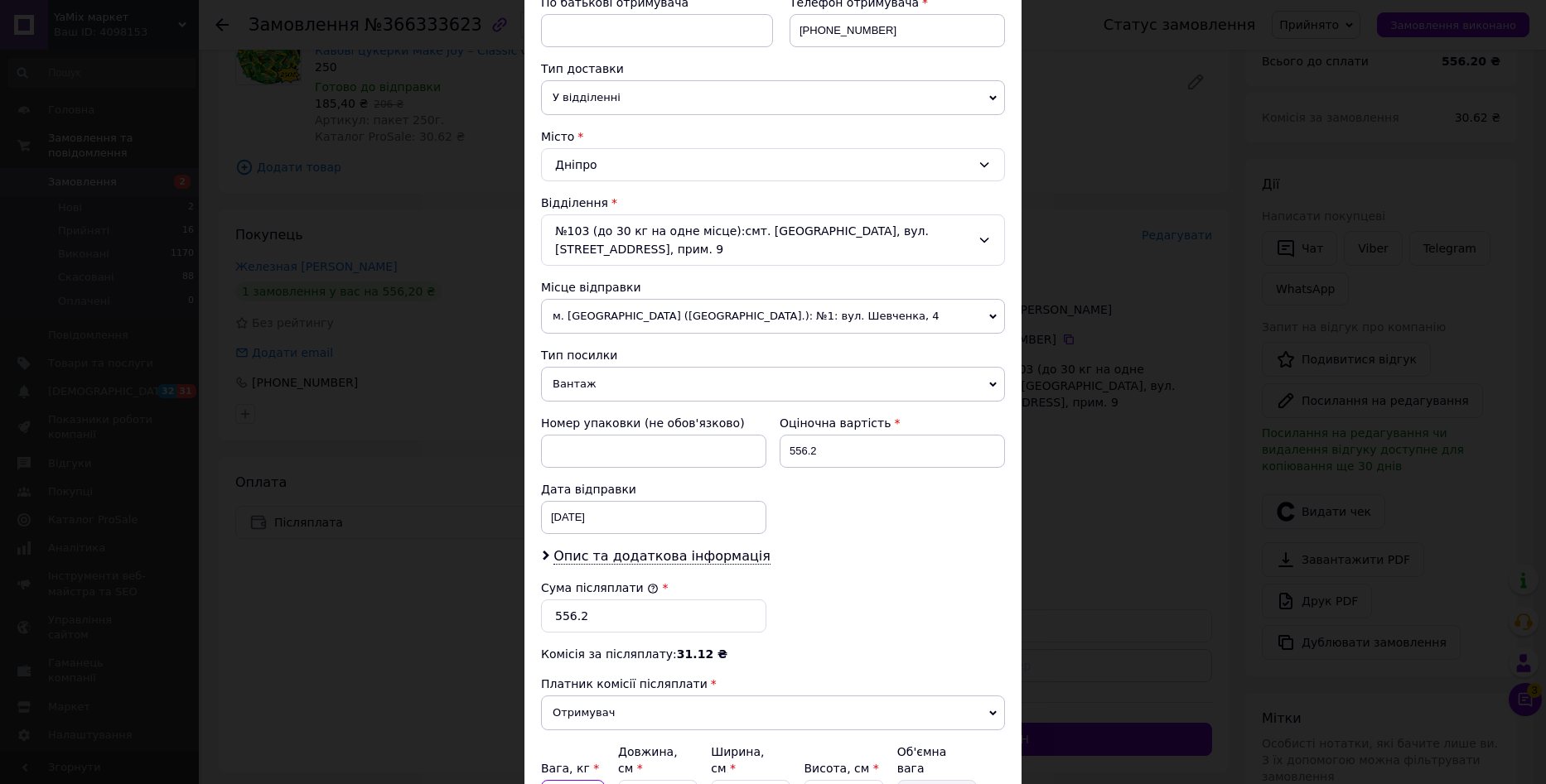
click at [574, 780] on input "3" at bounding box center [572, 796] width 64 height 33
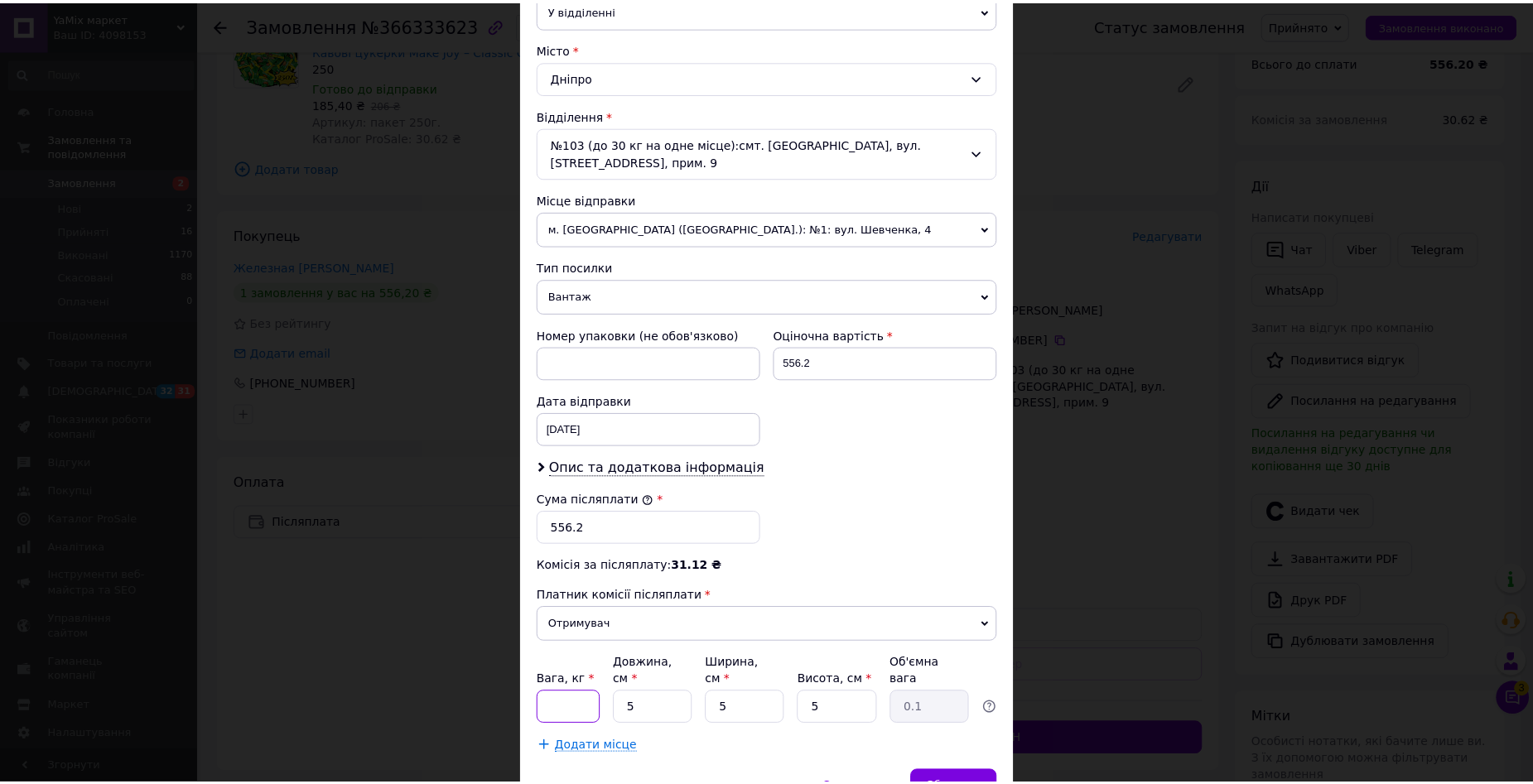
scroll to position [498, 0]
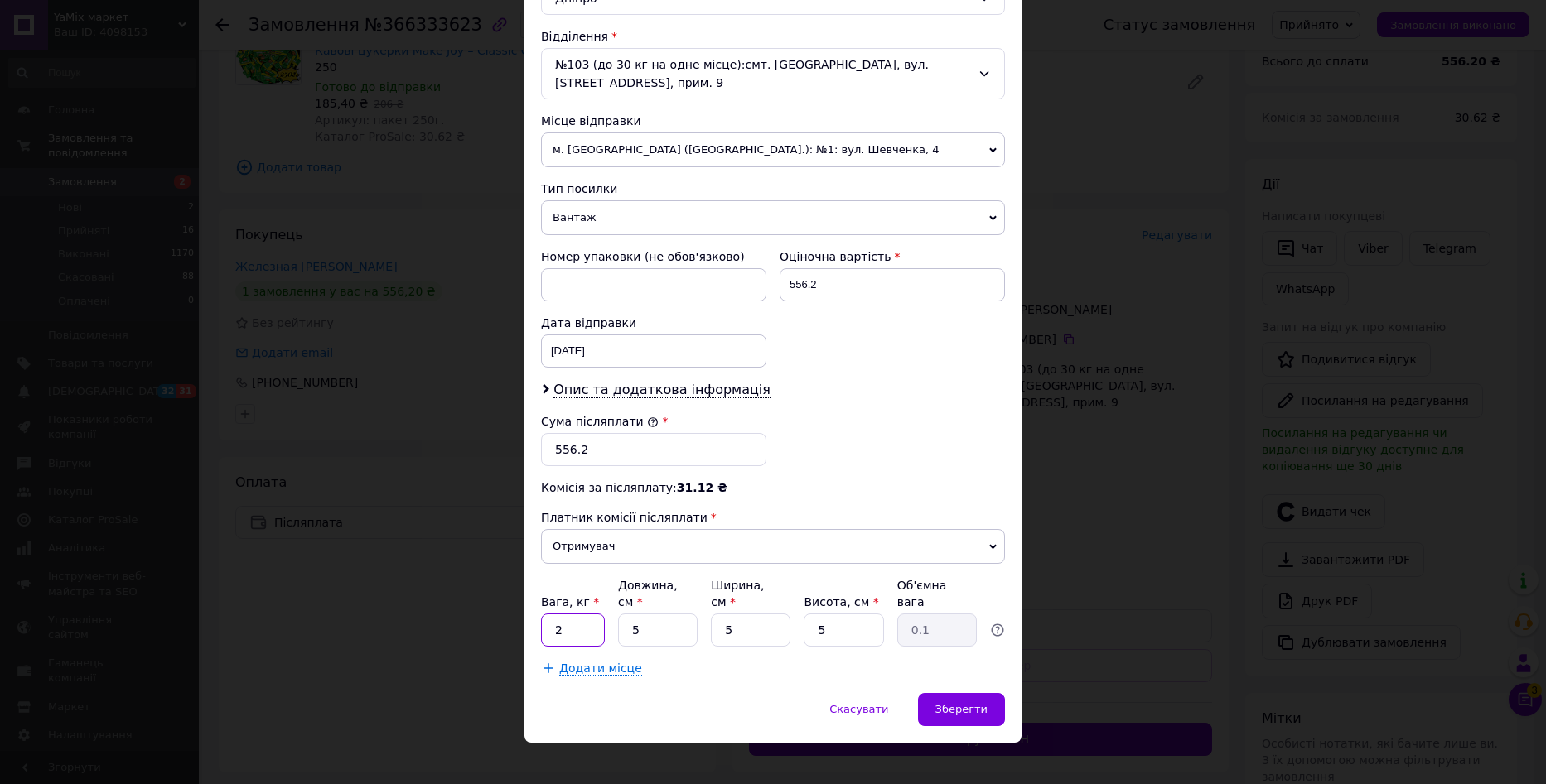
type input "2"
click at [631, 619] on input "5" at bounding box center [658, 629] width 80 height 33
type input "25"
type input "0.16"
type input "25"
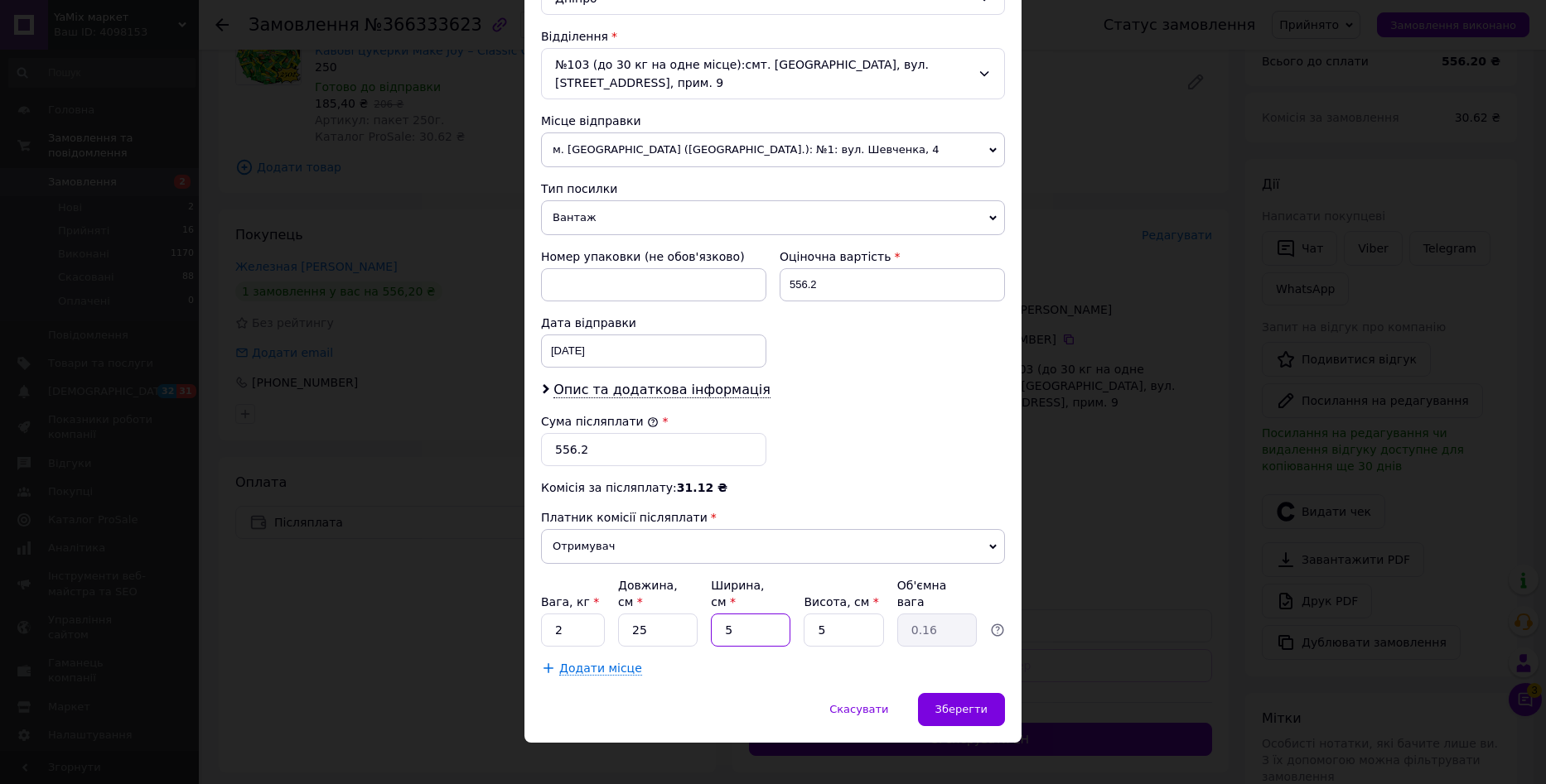
click at [720, 613] on input "5" at bounding box center [751, 629] width 80 height 33
type input "25"
type input "0.78"
type input "25"
click at [840, 619] on input "5" at bounding box center [843, 629] width 80 height 33
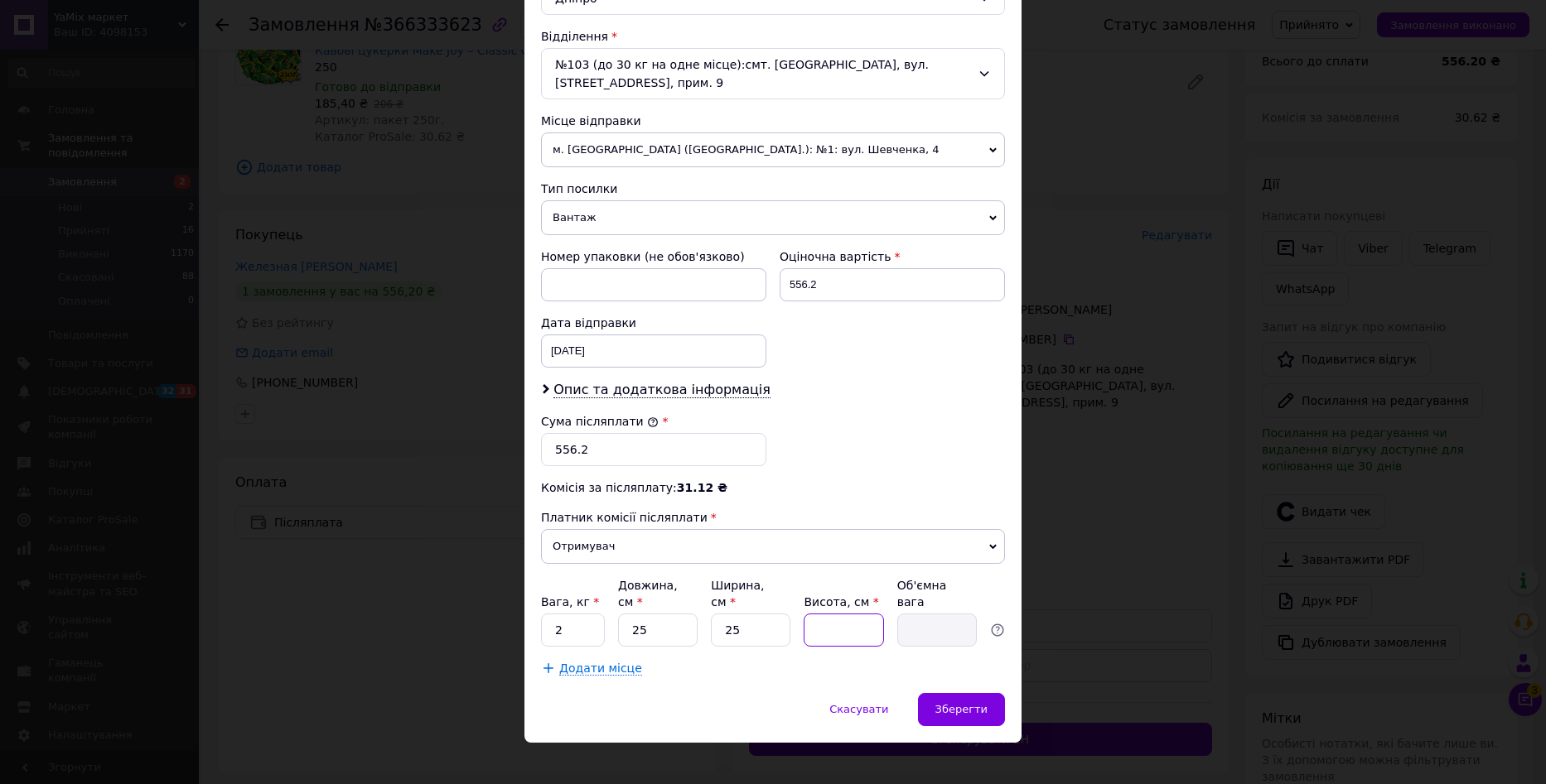
type input "1"
type input "0.16"
type input "10"
type input "1.56"
type input "1"
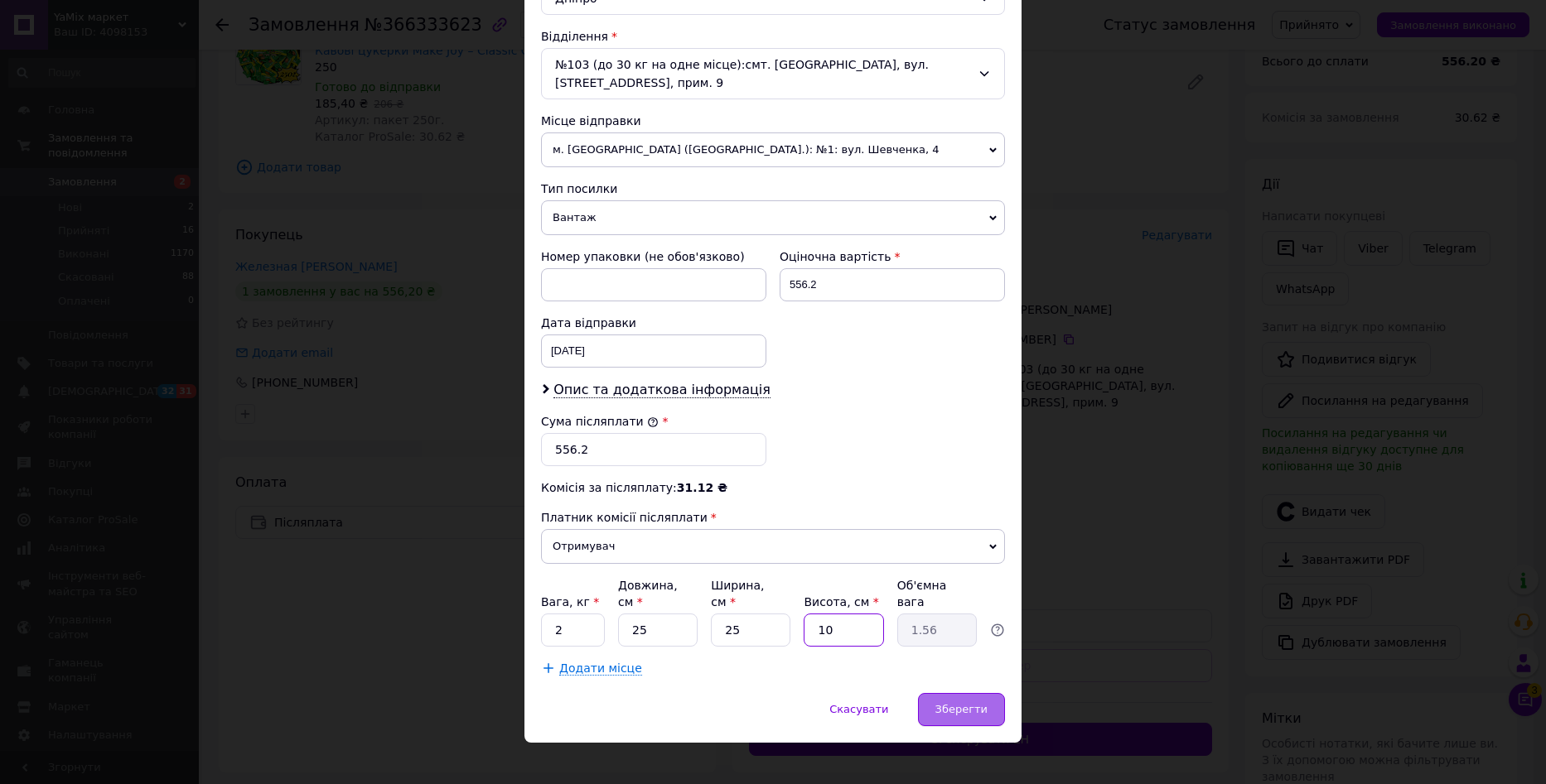
type input "0.16"
type input "12"
type input "1.88"
type input "12"
click at [950, 693] on div "Зберегти" at bounding box center [962, 709] width 87 height 33
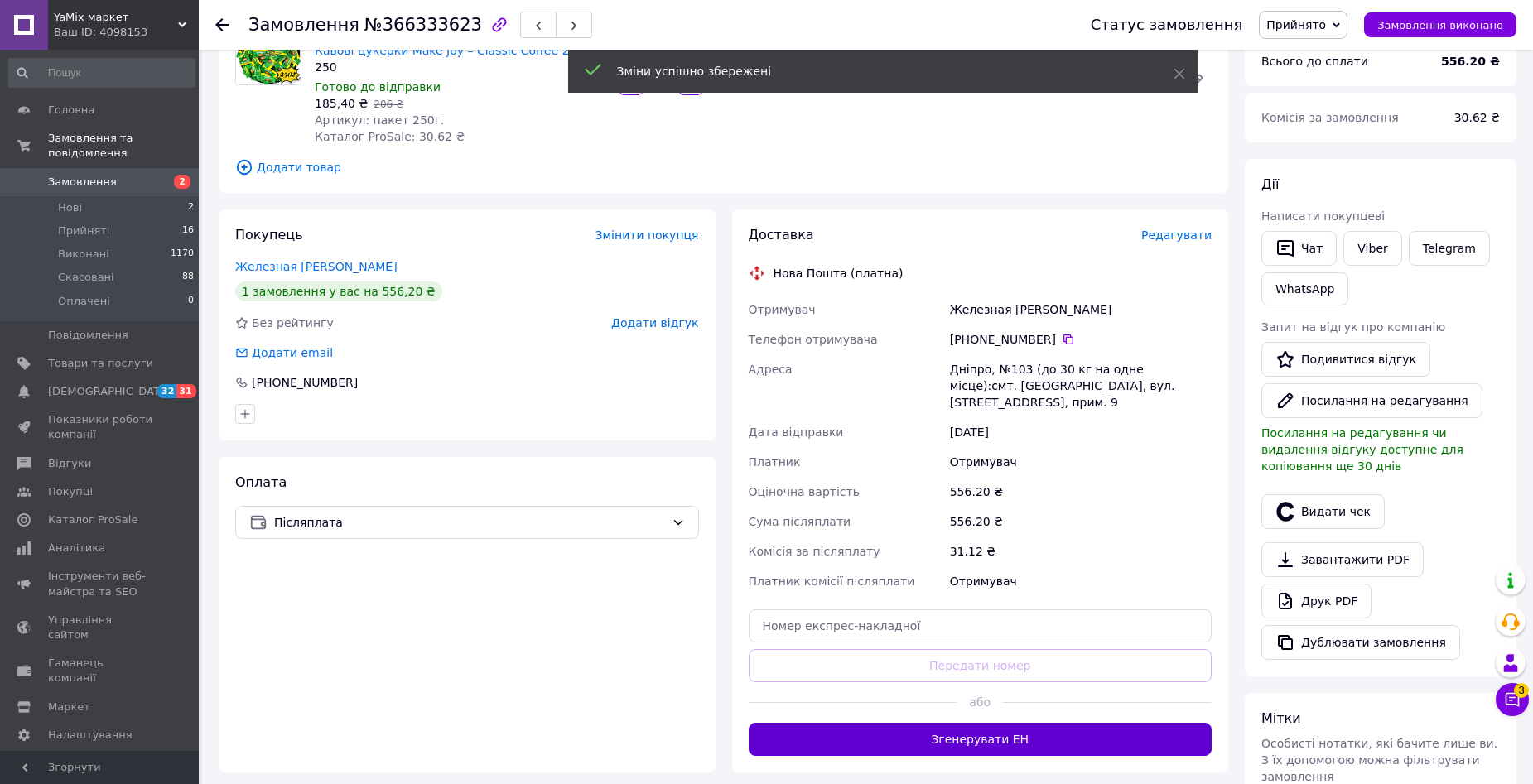
click at [1043, 723] on button "Згенерувати ЕН" at bounding box center [980, 739] width 464 height 33
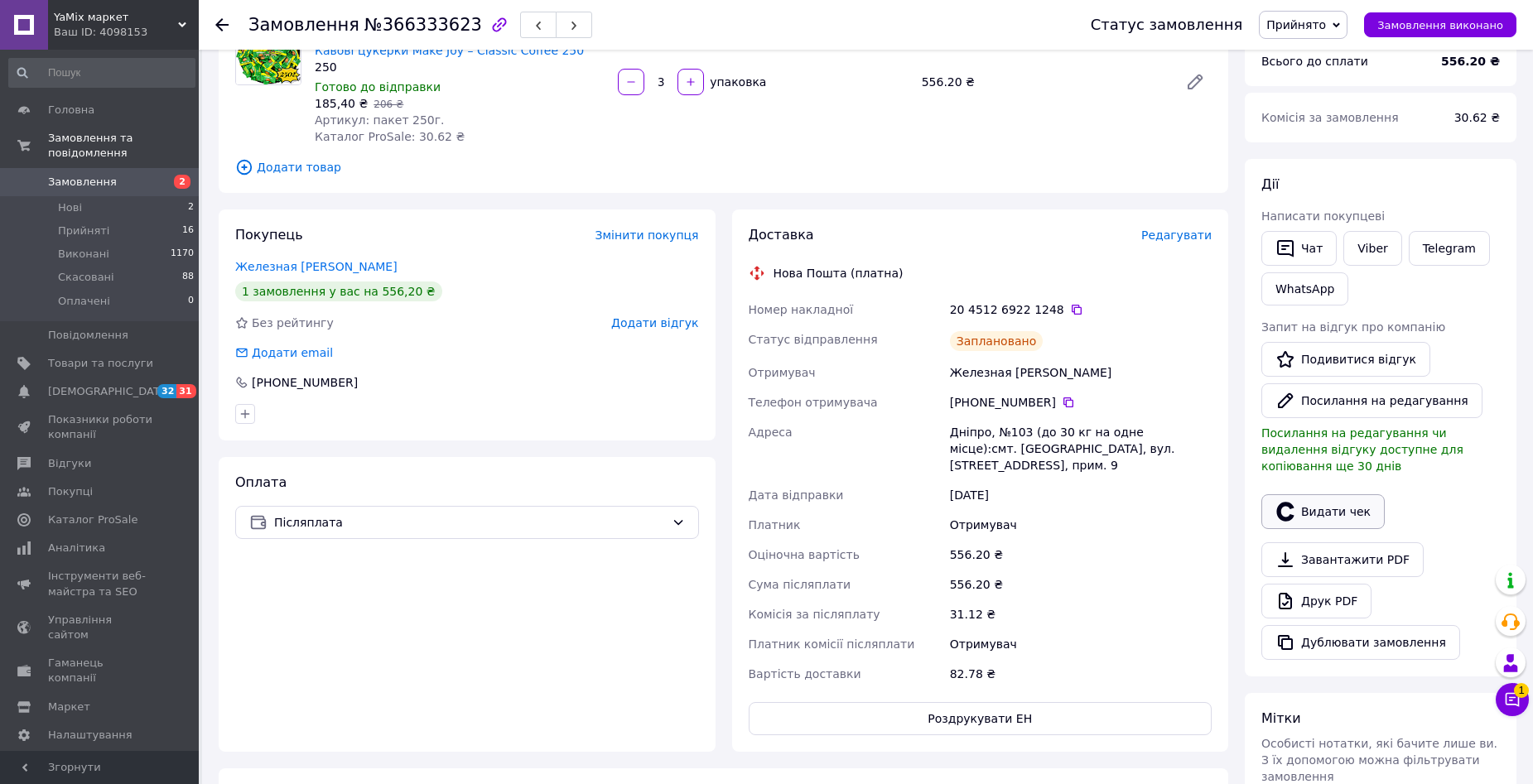
click at [1341, 495] on button "Видати чек" at bounding box center [1323, 512] width 123 height 35
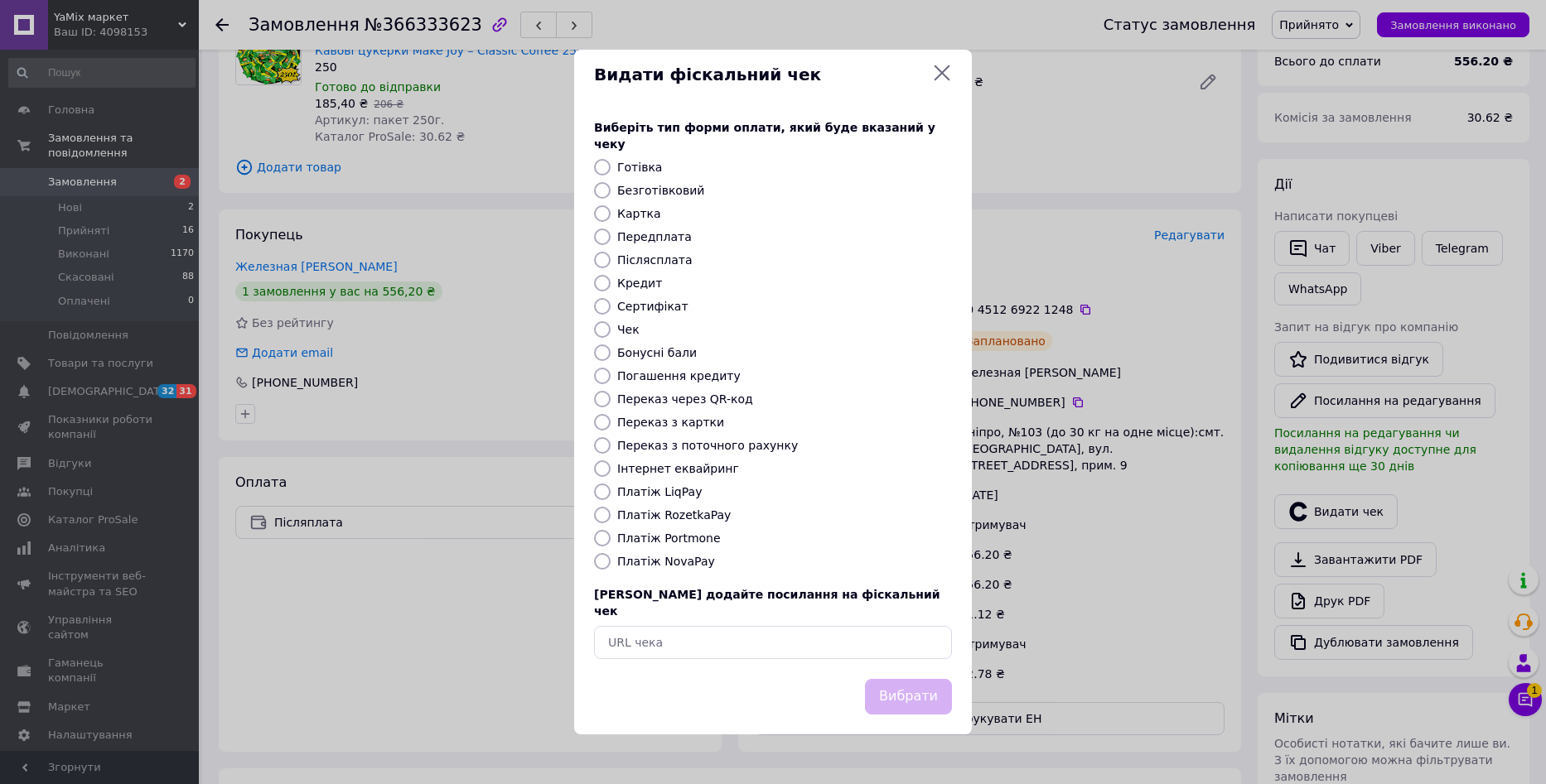
click at [605, 262] on input "Післясплата" at bounding box center [601, 260] width 16 height 16
radio input "true"
click at [913, 679] on button "Вибрати" at bounding box center [909, 697] width 87 height 36
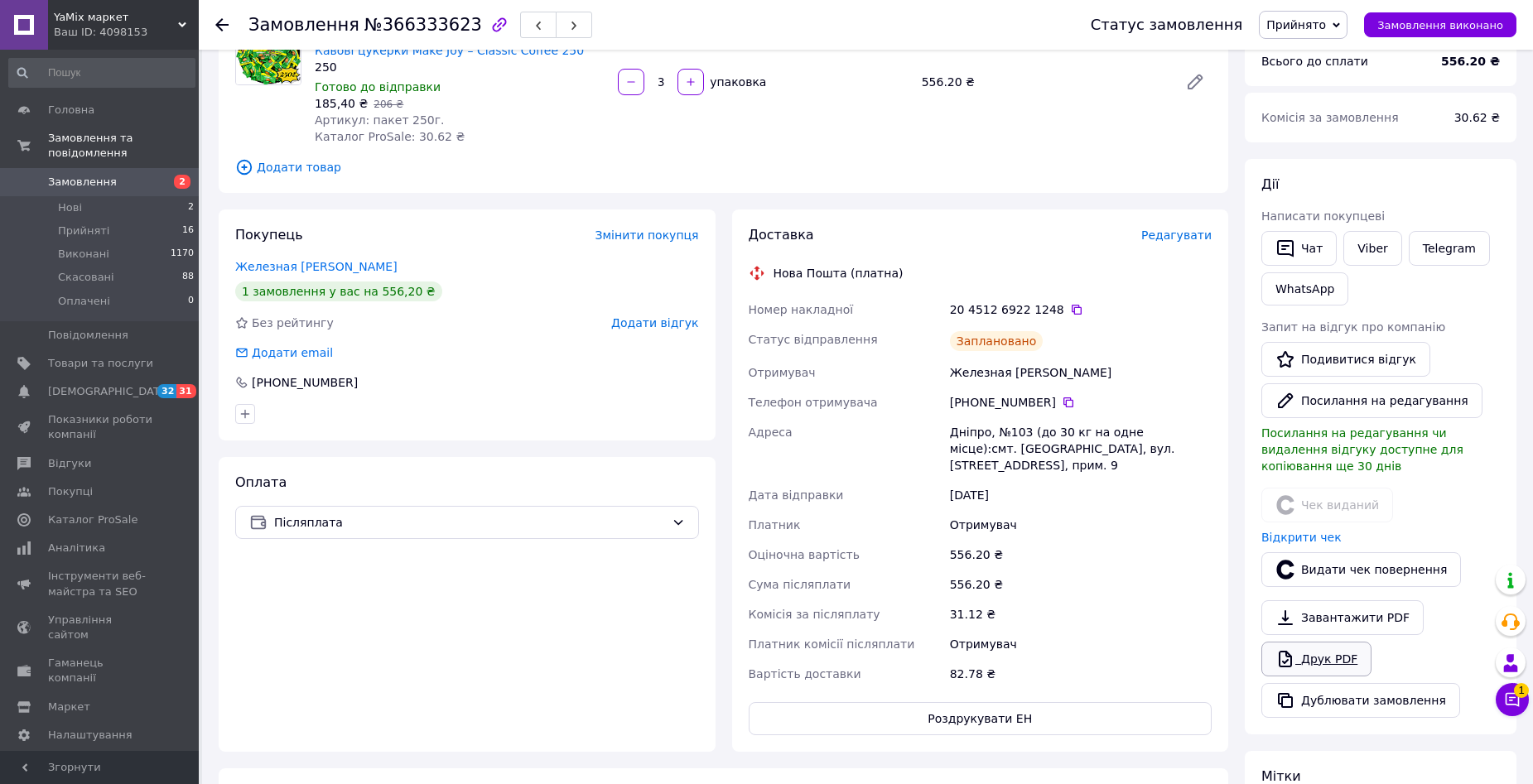
click at [1333, 642] on link "Друк PDF" at bounding box center [1316, 659] width 110 height 35
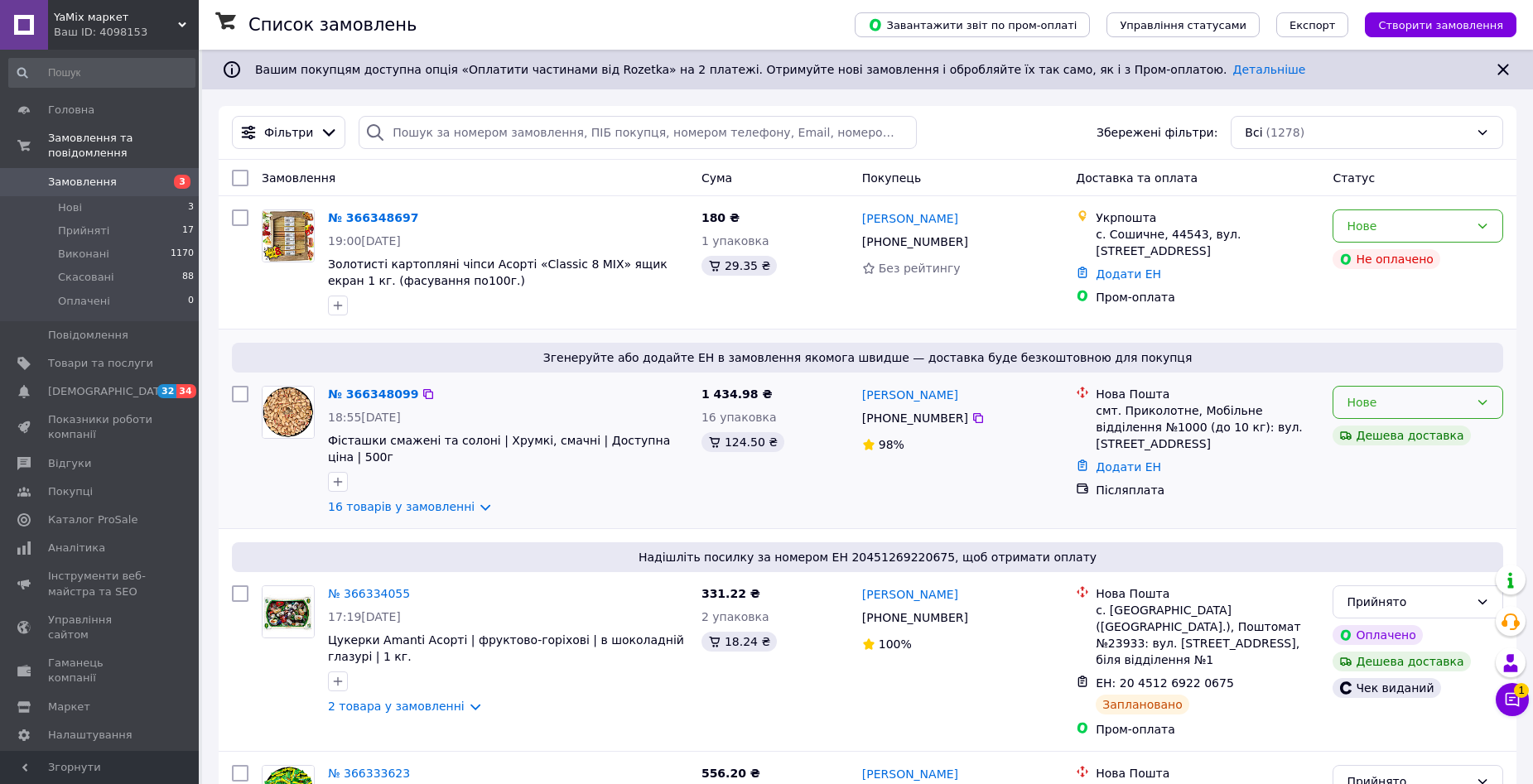
click at [1487, 408] on icon at bounding box center [1483, 403] width 13 height 13
click at [1480, 439] on li "Прийнято" at bounding box center [1417, 438] width 169 height 29
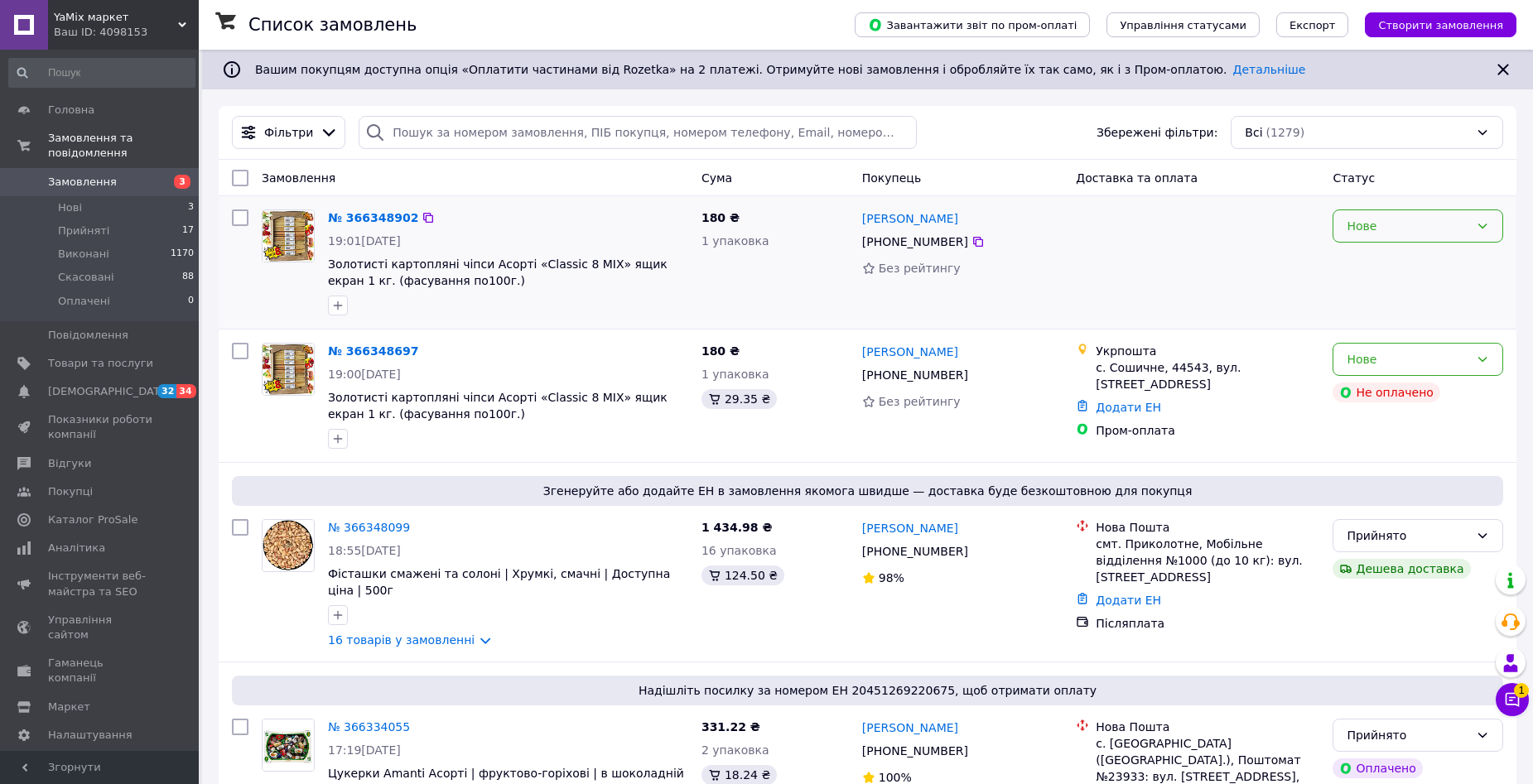
click at [1483, 226] on icon at bounding box center [1483, 226] width 13 height 13
click at [1460, 257] on li "Прийнято" at bounding box center [1417, 262] width 169 height 29
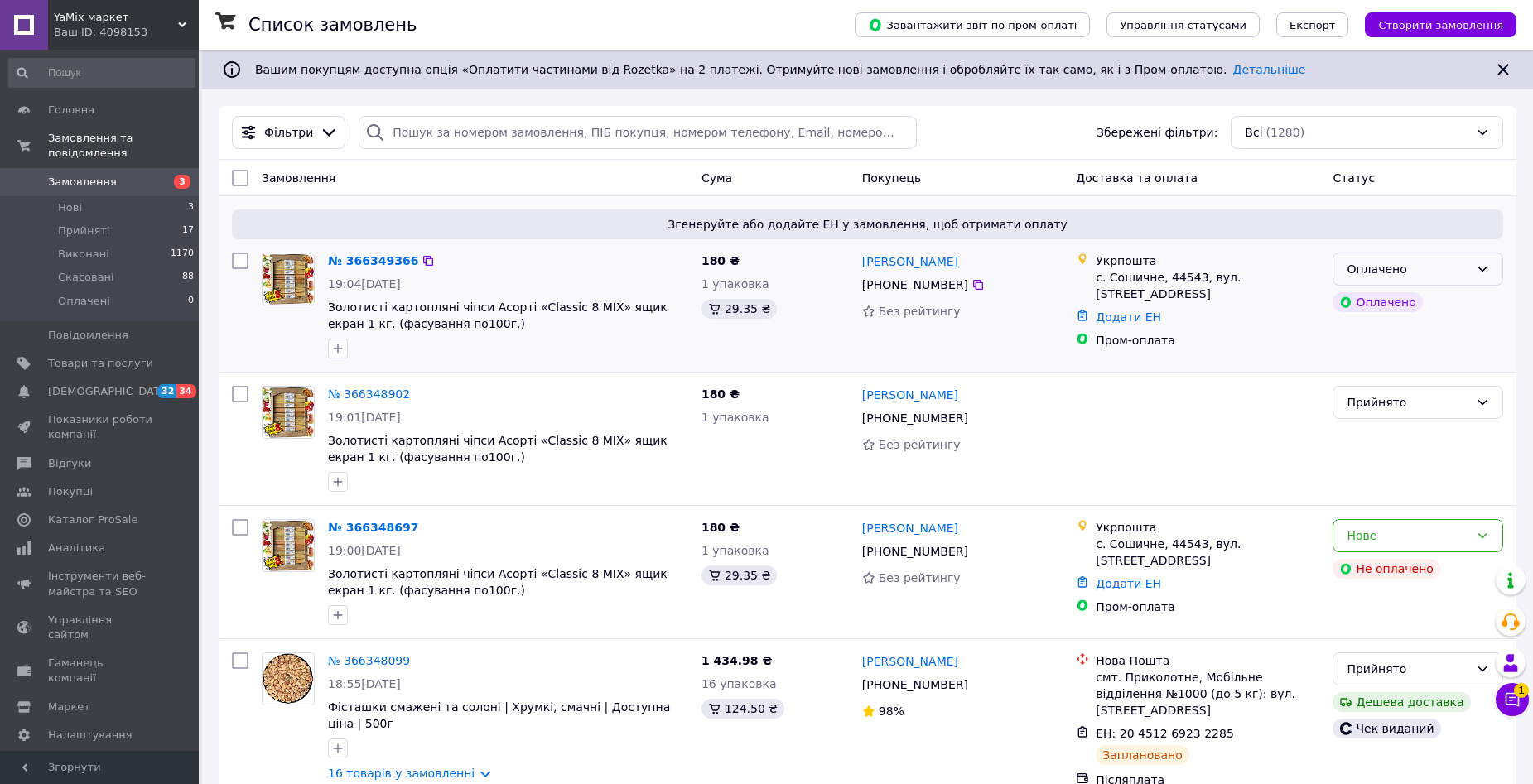
click at [1487, 269] on icon at bounding box center [1483, 269] width 13 height 13
click at [1473, 303] on li "Прийнято" at bounding box center [1417, 305] width 169 height 29
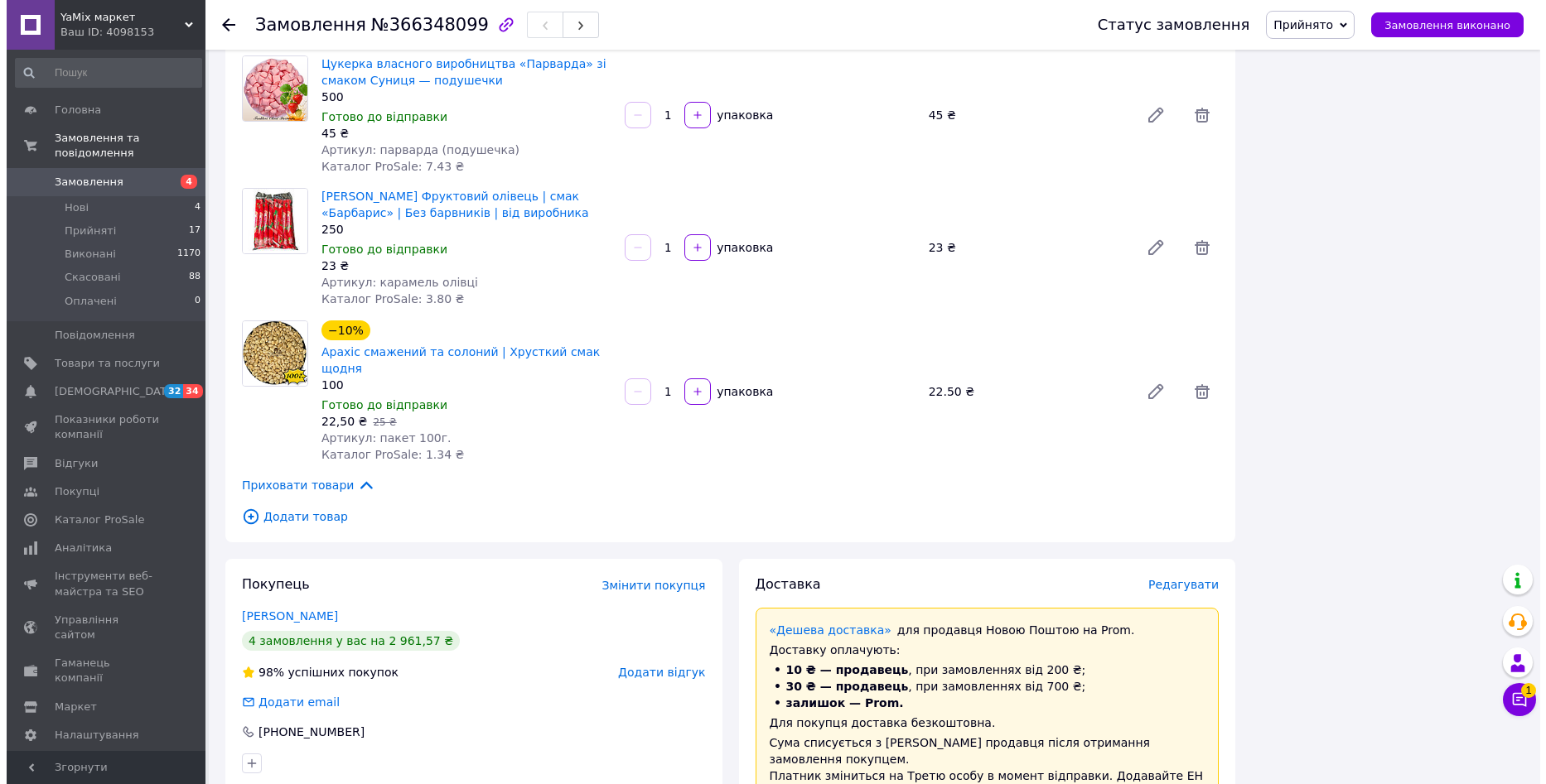
scroll to position [2070, 0]
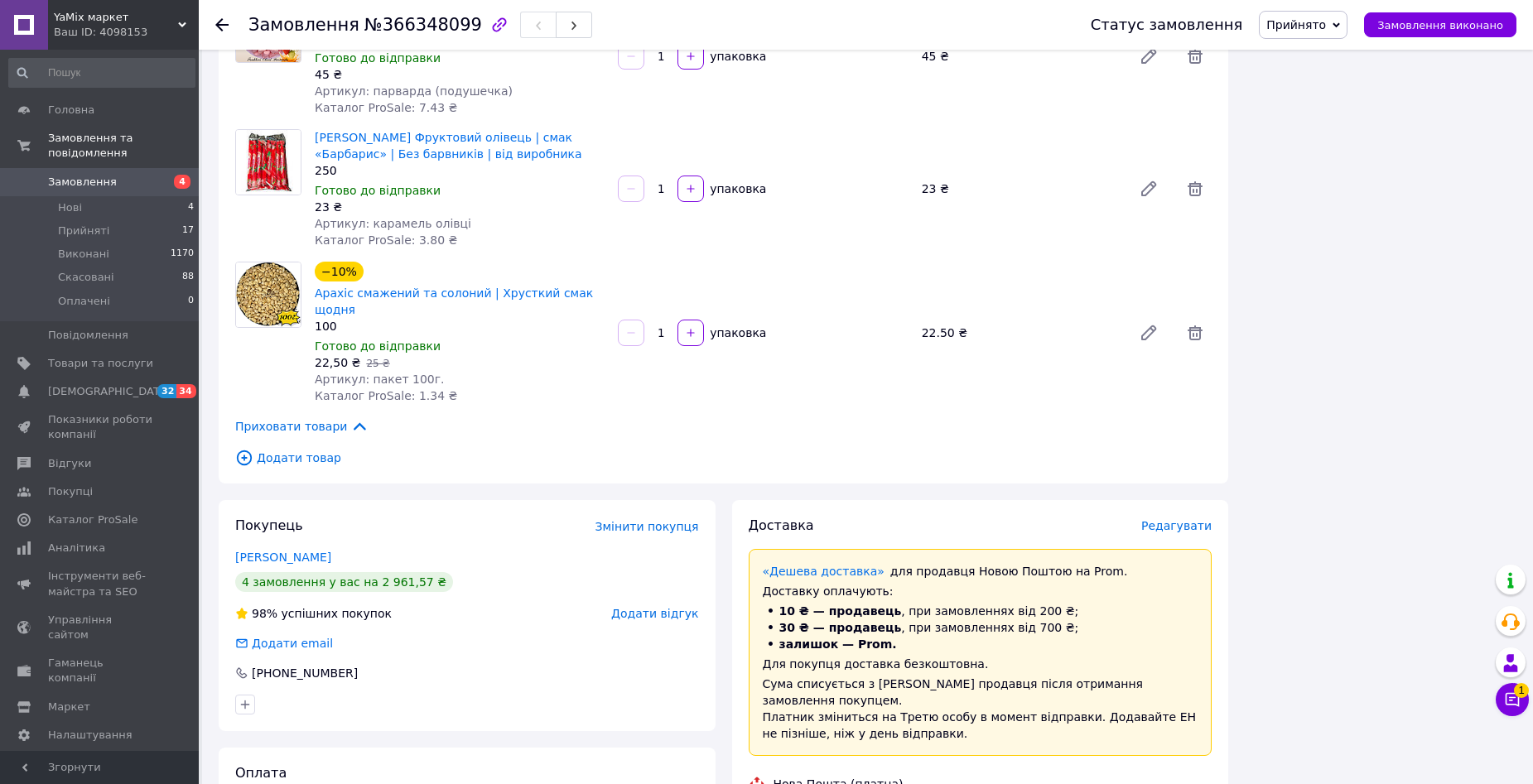
click at [1185, 520] on span "Редагувати" at bounding box center [1177, 526] width 70 height 13
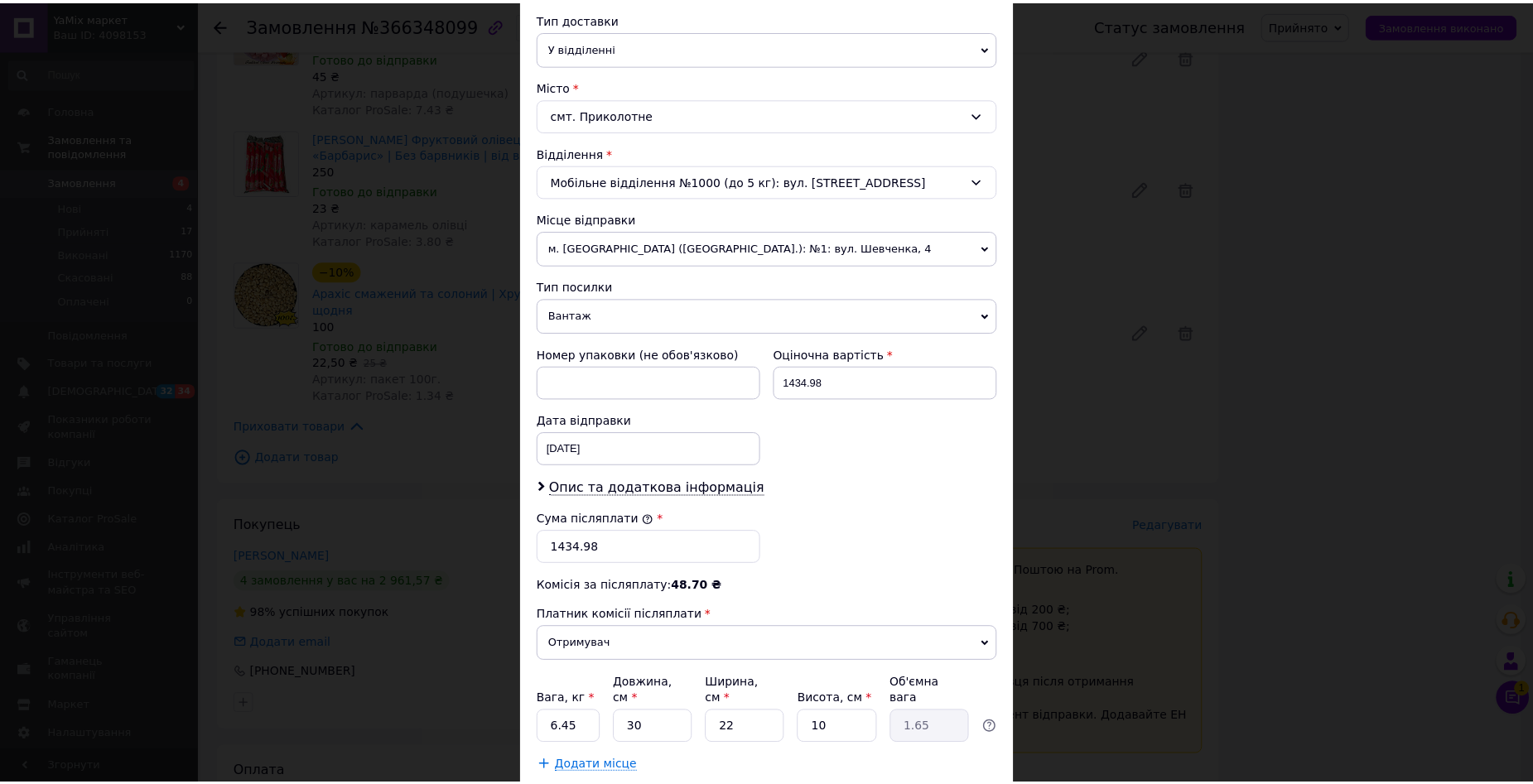
scroll to position [414, 0]
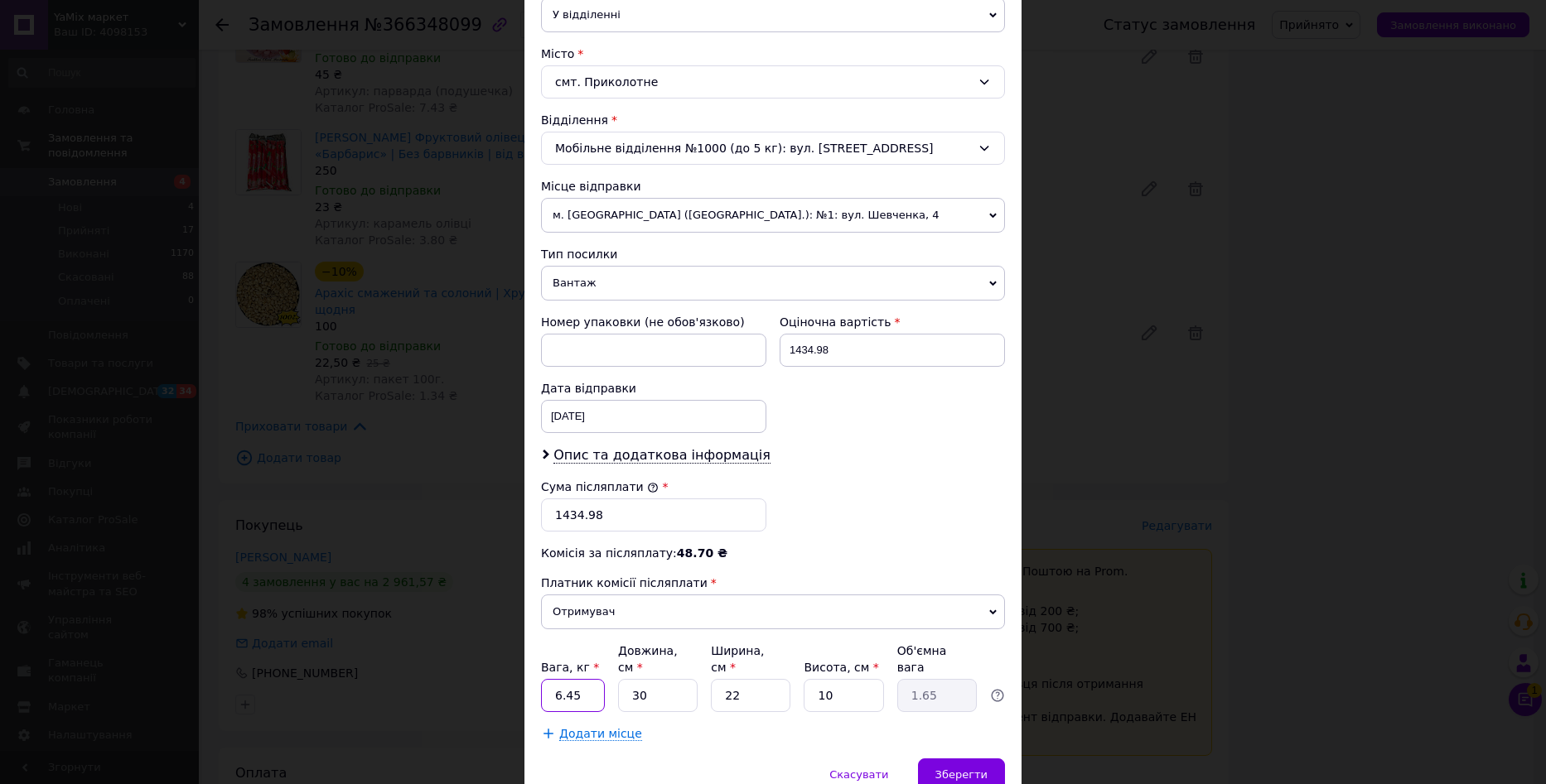
click at [586, 681] on input "6.45" at bounding box center [572, 695] width 64 height 33
type input "6"
type input "5"
click at [745, 679] on input "22" at bounding box center [751, 695] width 80 height 33
type input "2"
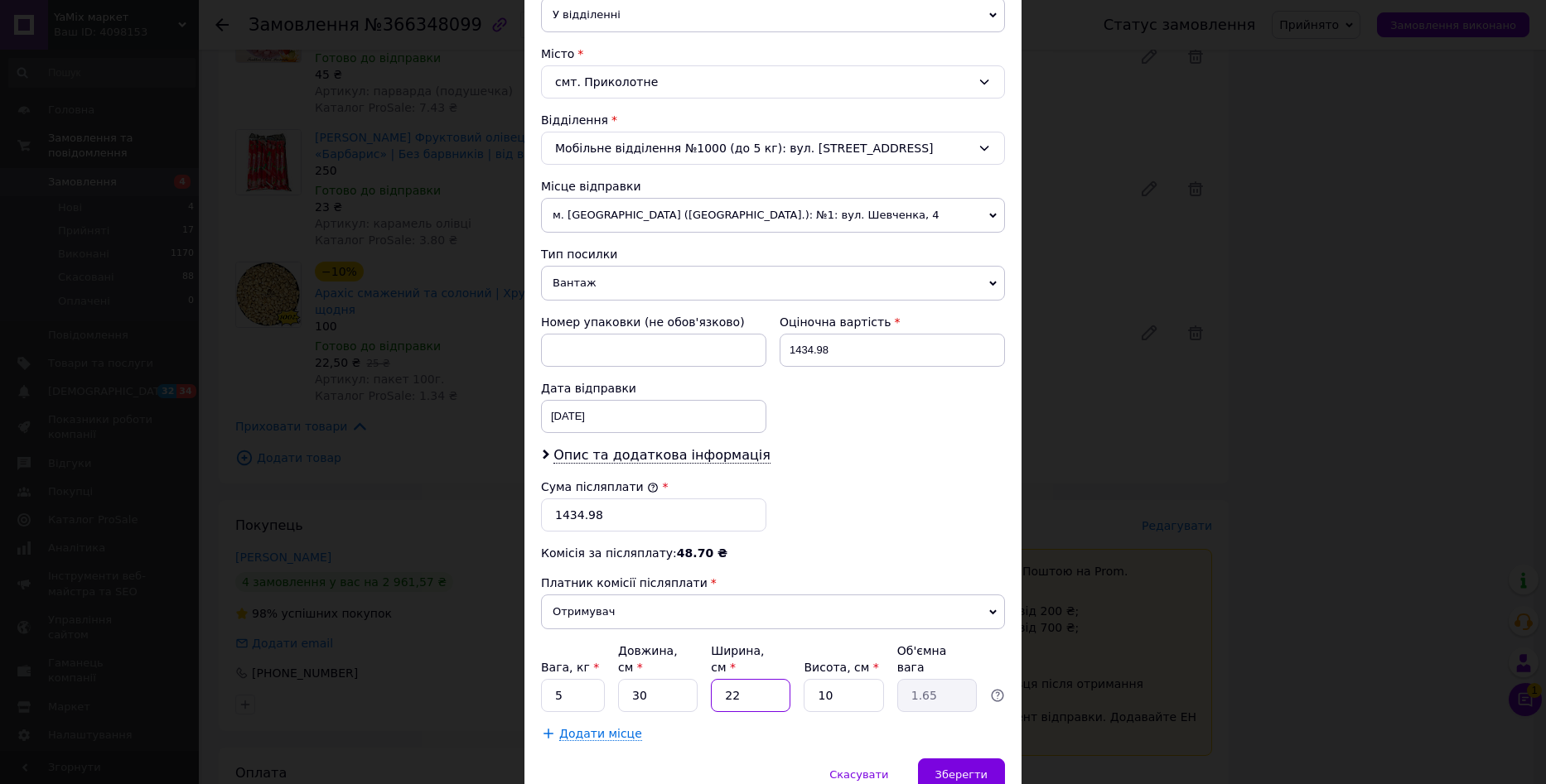
type input "0.15"
type input "25"
type input "1.88"
type input "25"
click at [858, 683] on input "10" at bounding box center [843, 695] width 80 height 33
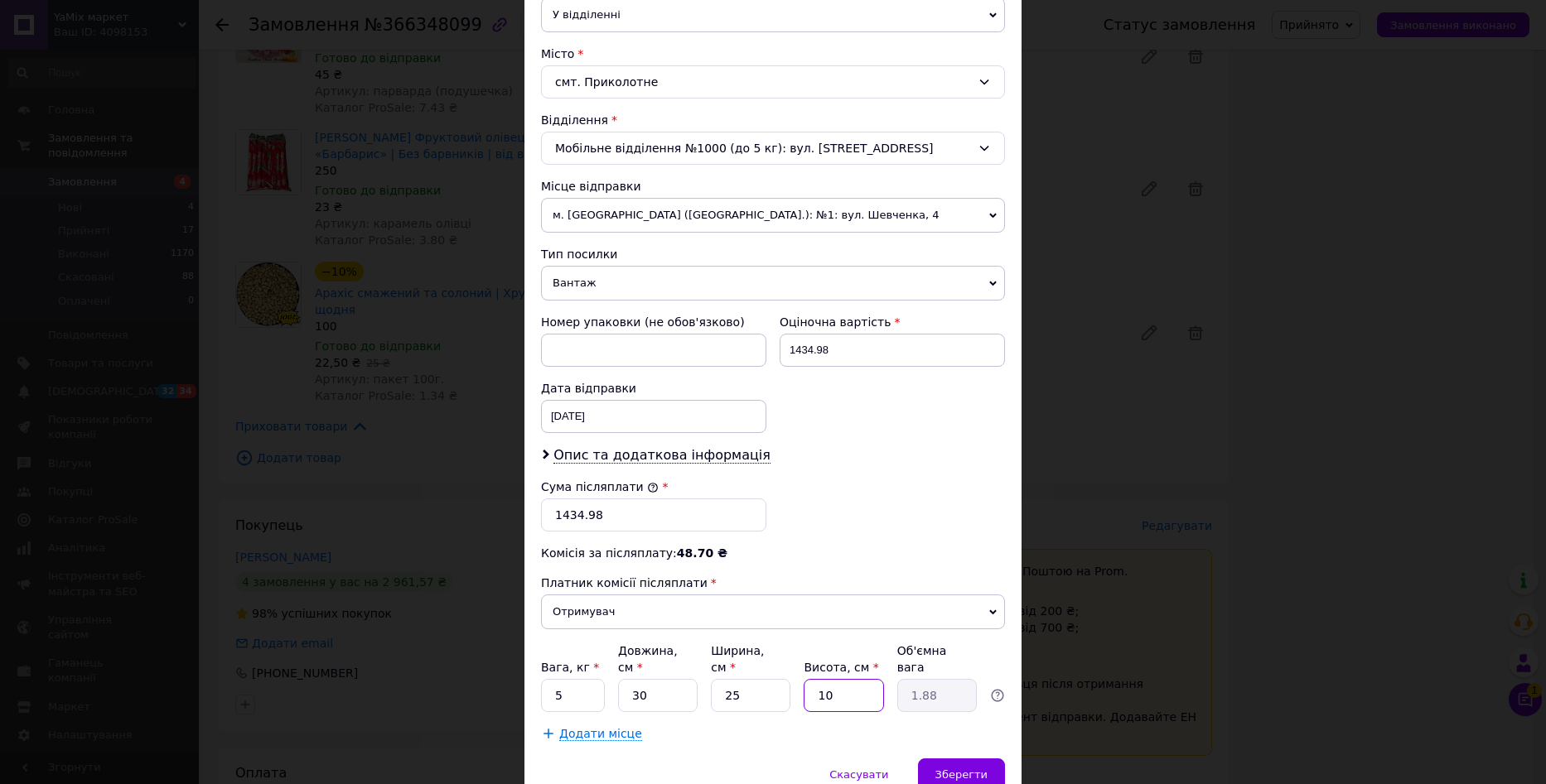
type input "1"
type input "0.19"
type input "2"
type input "0.38"
type input "25"
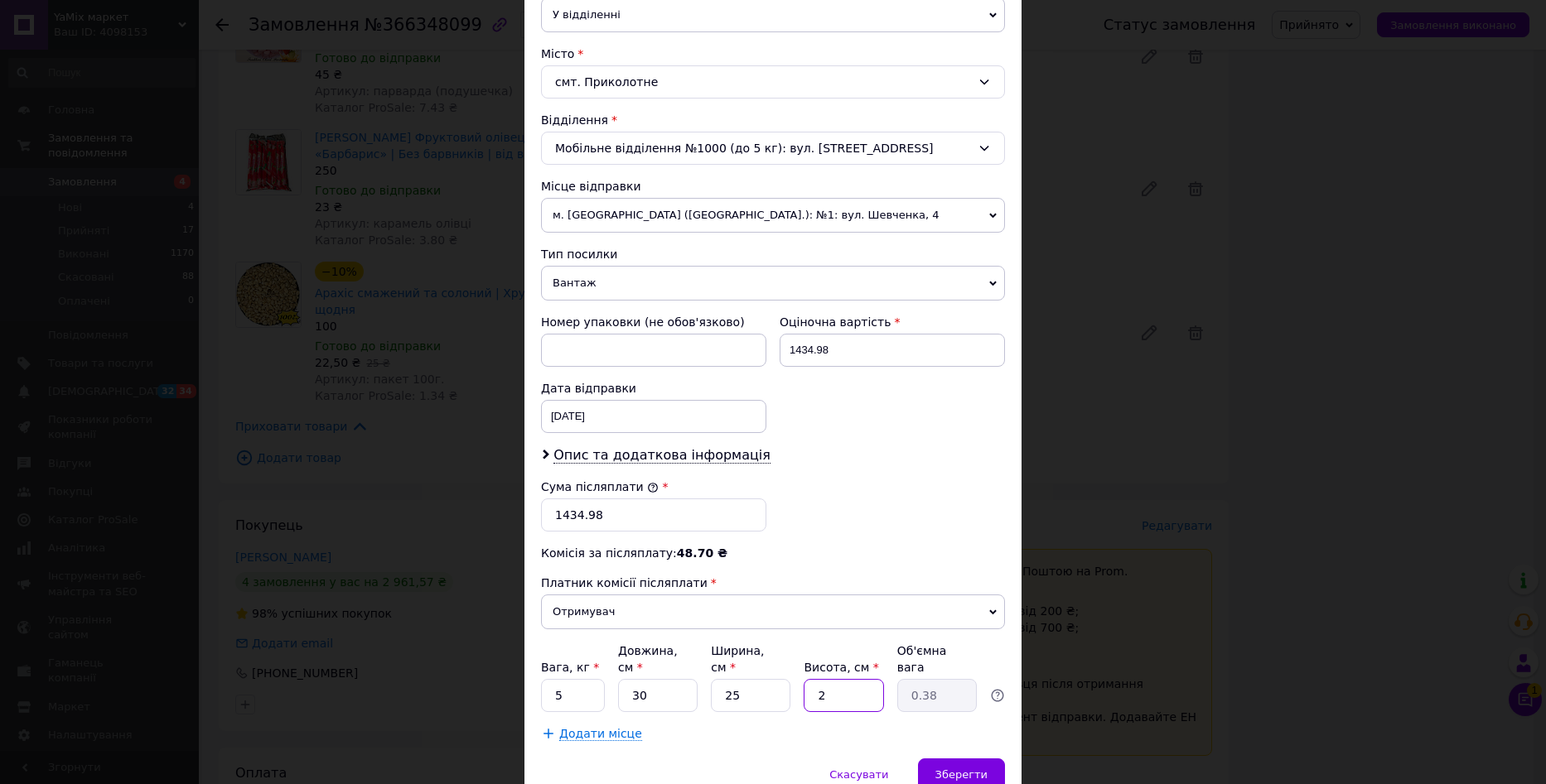
type input "4.69"
type input "2"
type input "0.38"
type input "26"
type input "4.88"
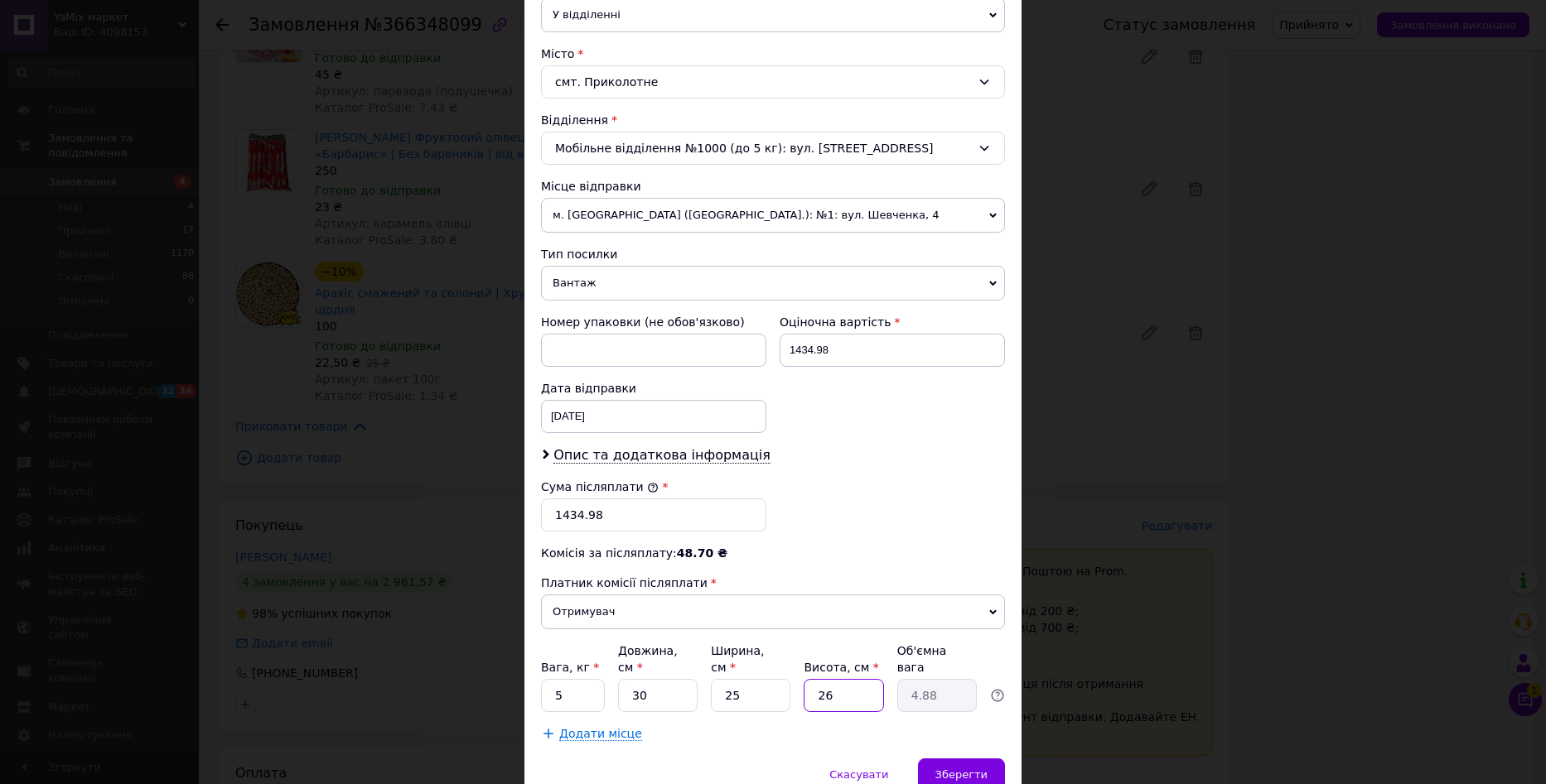
type input "2"
type input "0.38"
type input "27"
type input "5.06"
type input "2"
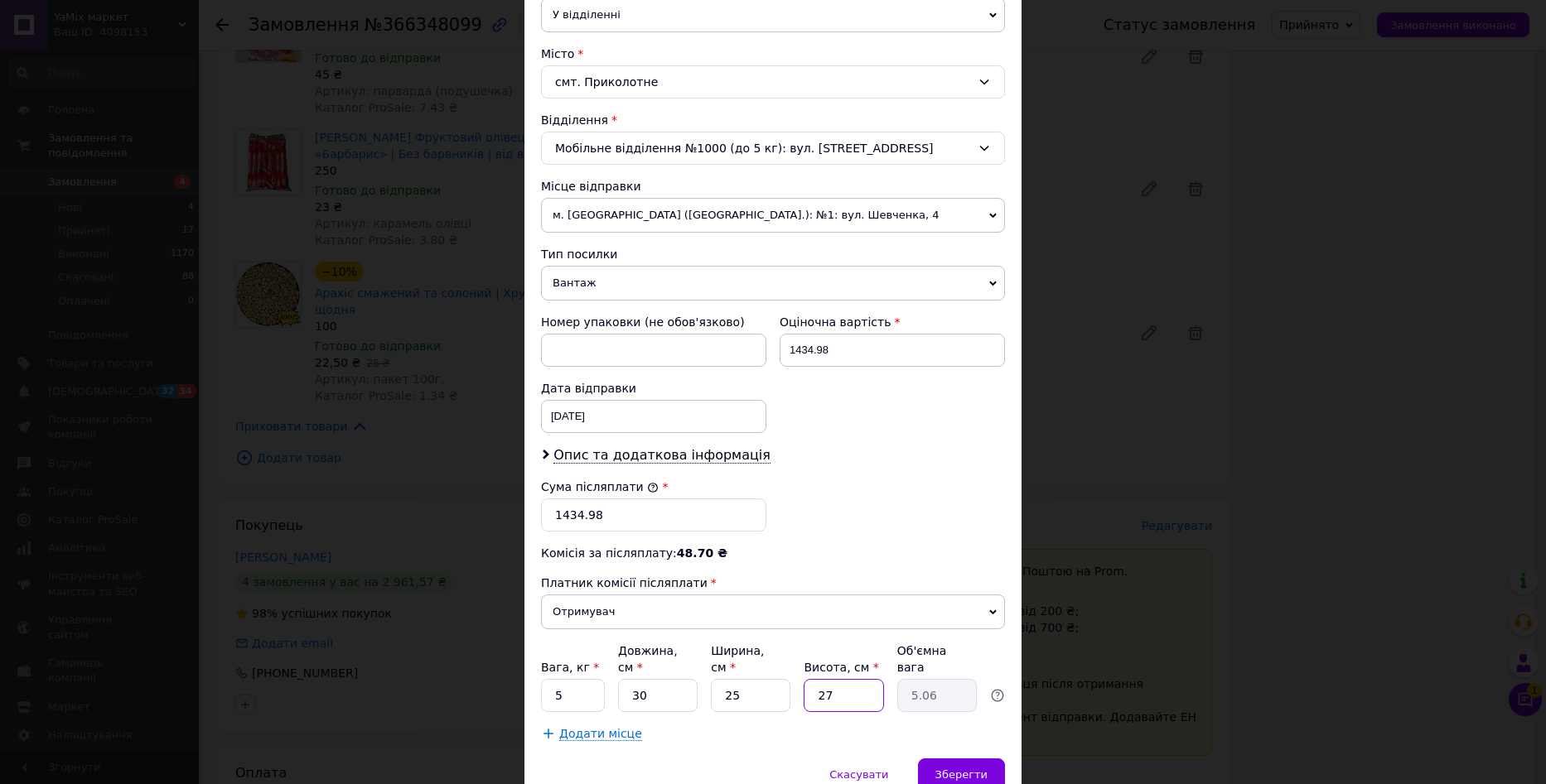
type input "0.38"
type input "26"
type input "4.88"
type input "26"
click at [961, 769] on span "Зберегти" at bounding box center [961, 775] width 52 height 12
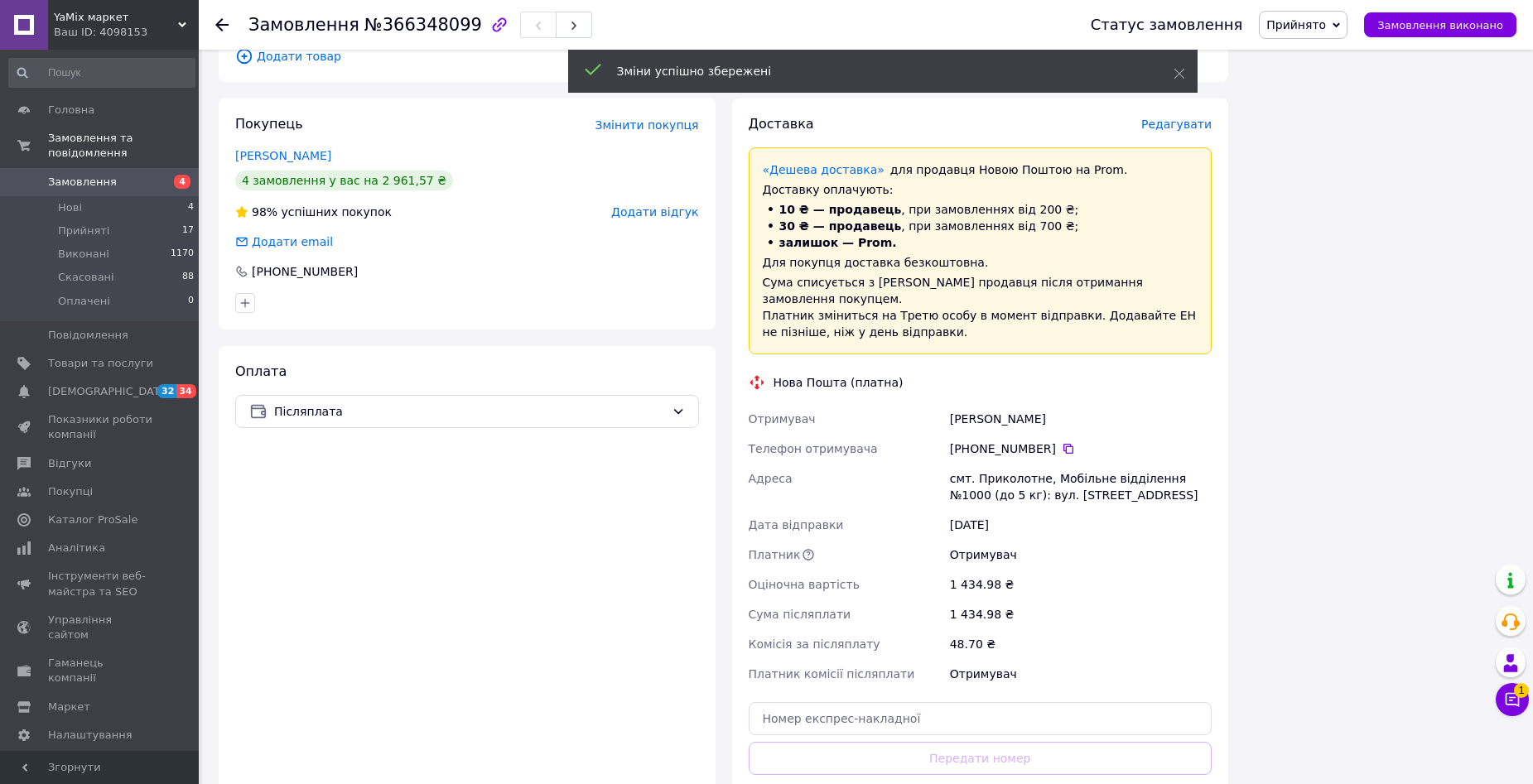
scroll to position [2567, 0]
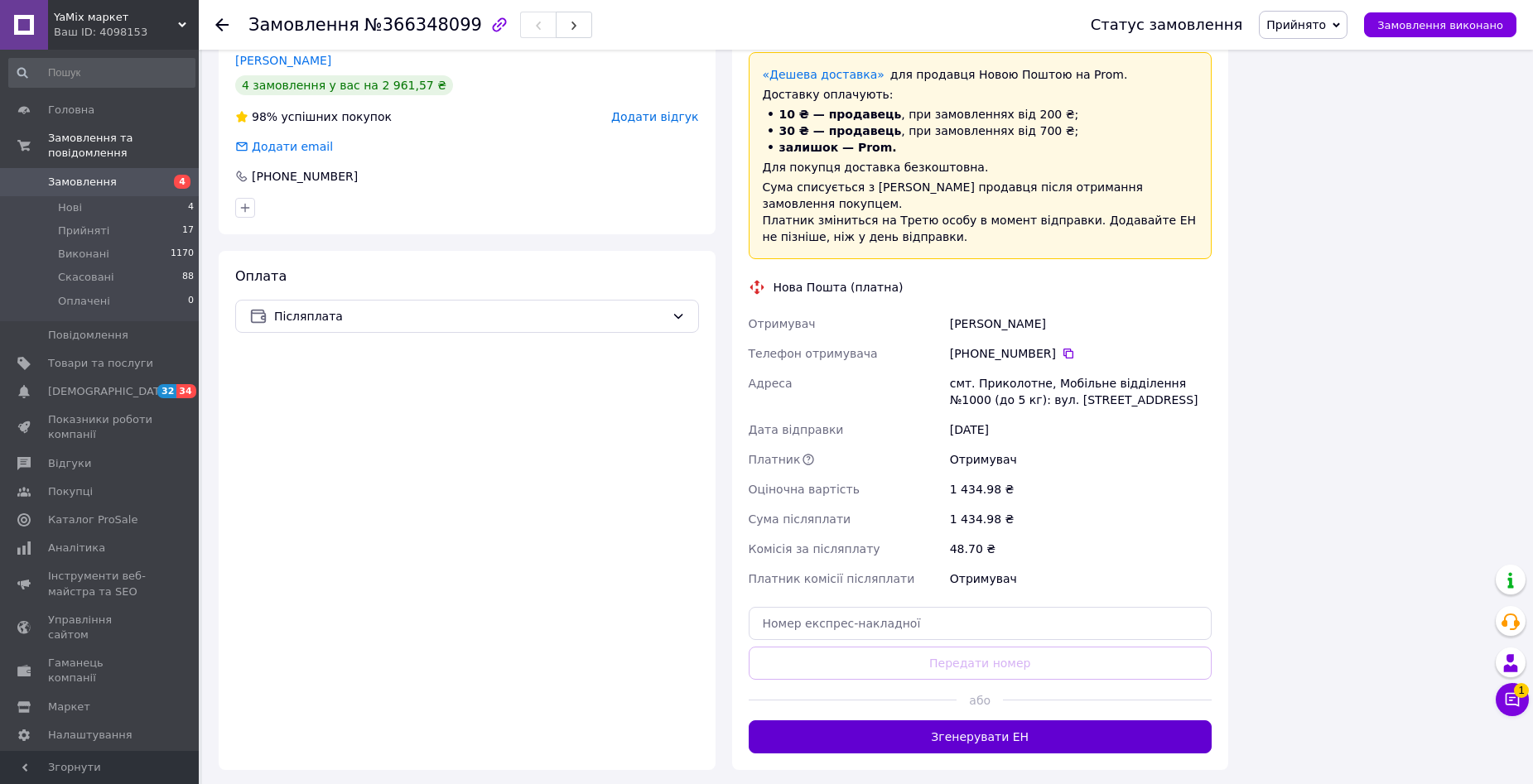
click at [1054, 720] on button "Згенерувати ЕН" at bounding box center [980, 737] width 464 height 33
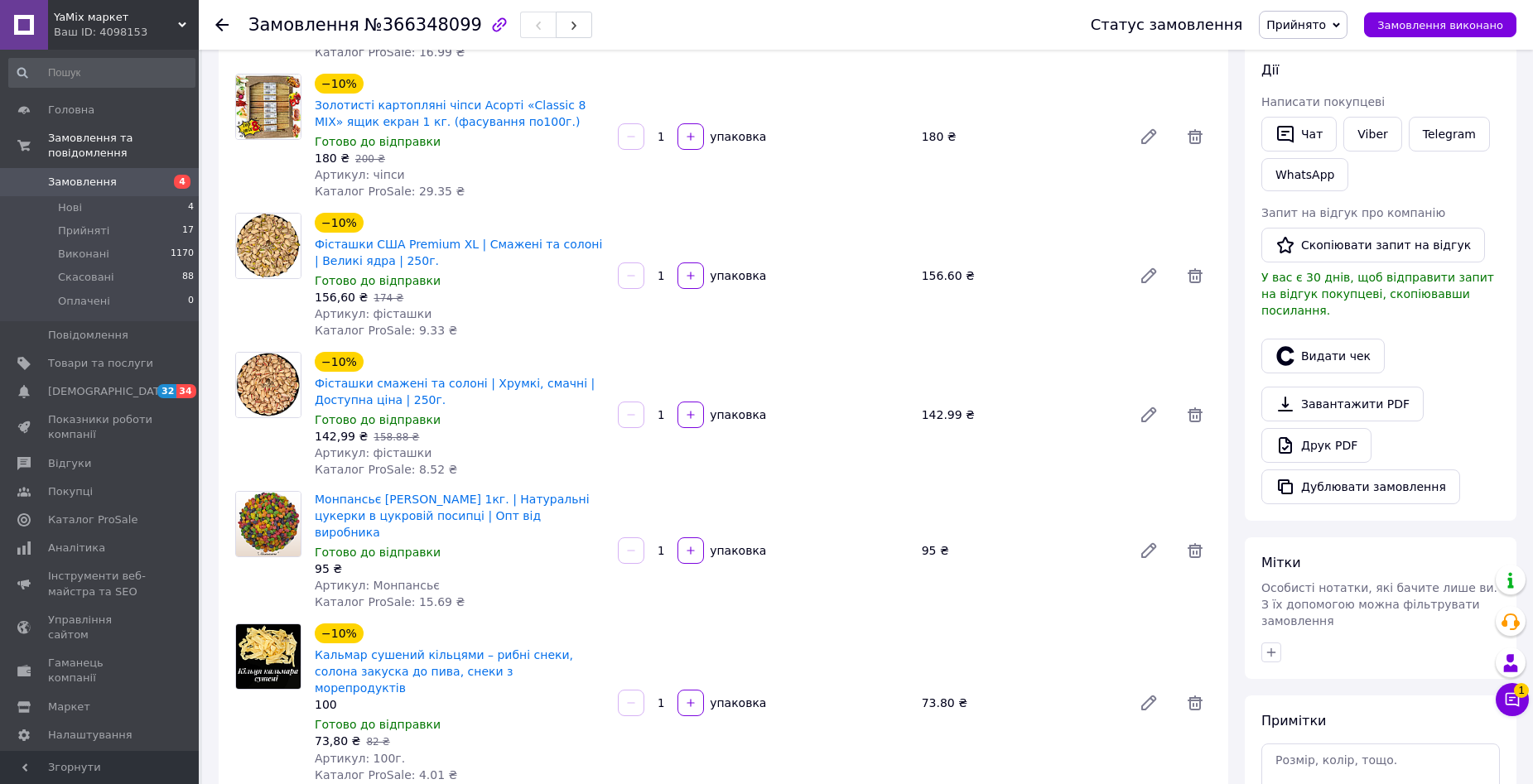
scroll to position [248, 0]
click at [1316, 344] on button "Видати чек" at bounding box center [1323, 357] width 123 height 35
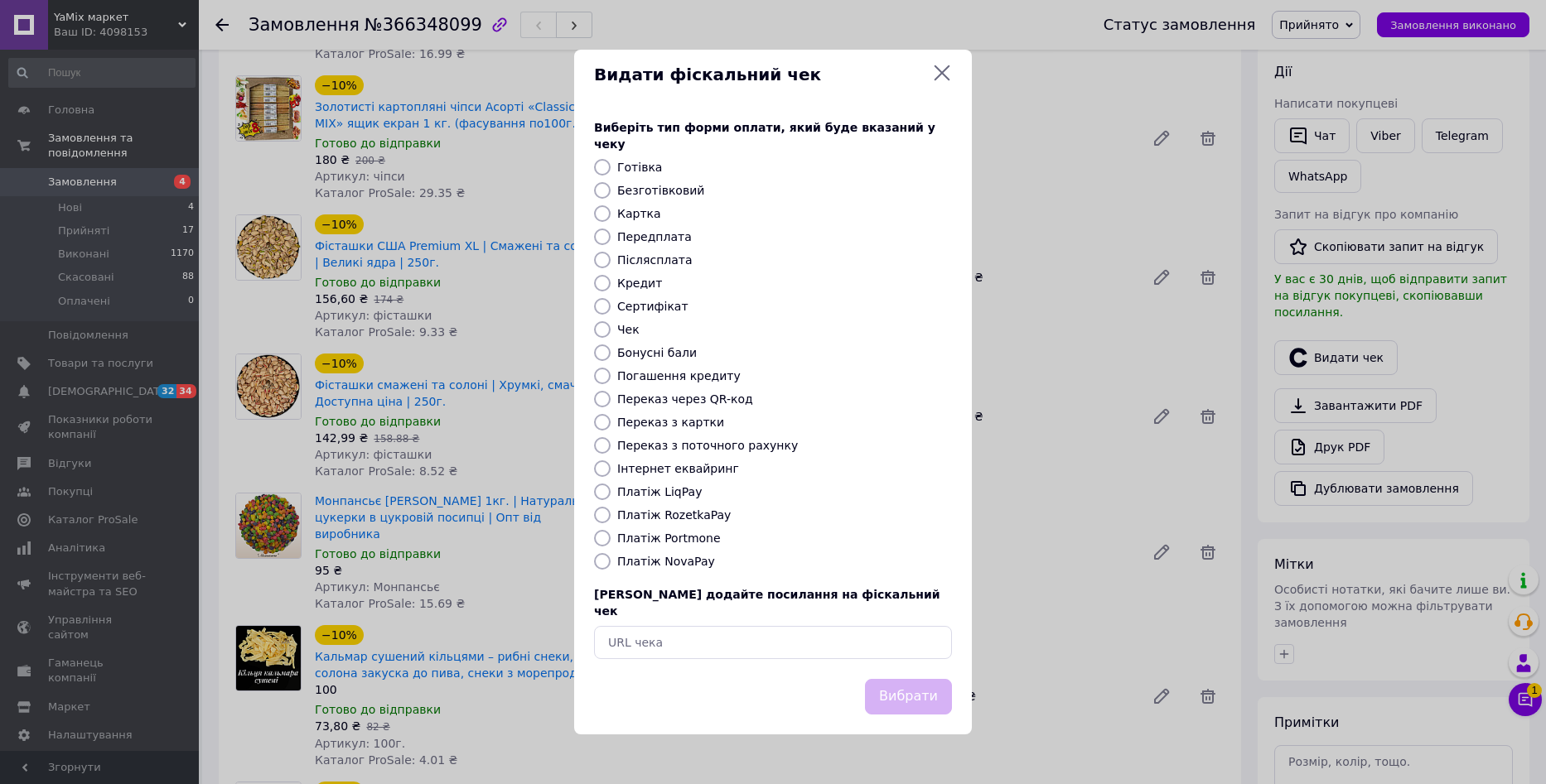
click at [598, 260] on input "Післясплата" at bounding box center [601, 260] width 16 height 16
radio input "true"
click at [911, 682] on button "Вибрати" at bounding box center [909, 697] width 87 height 36
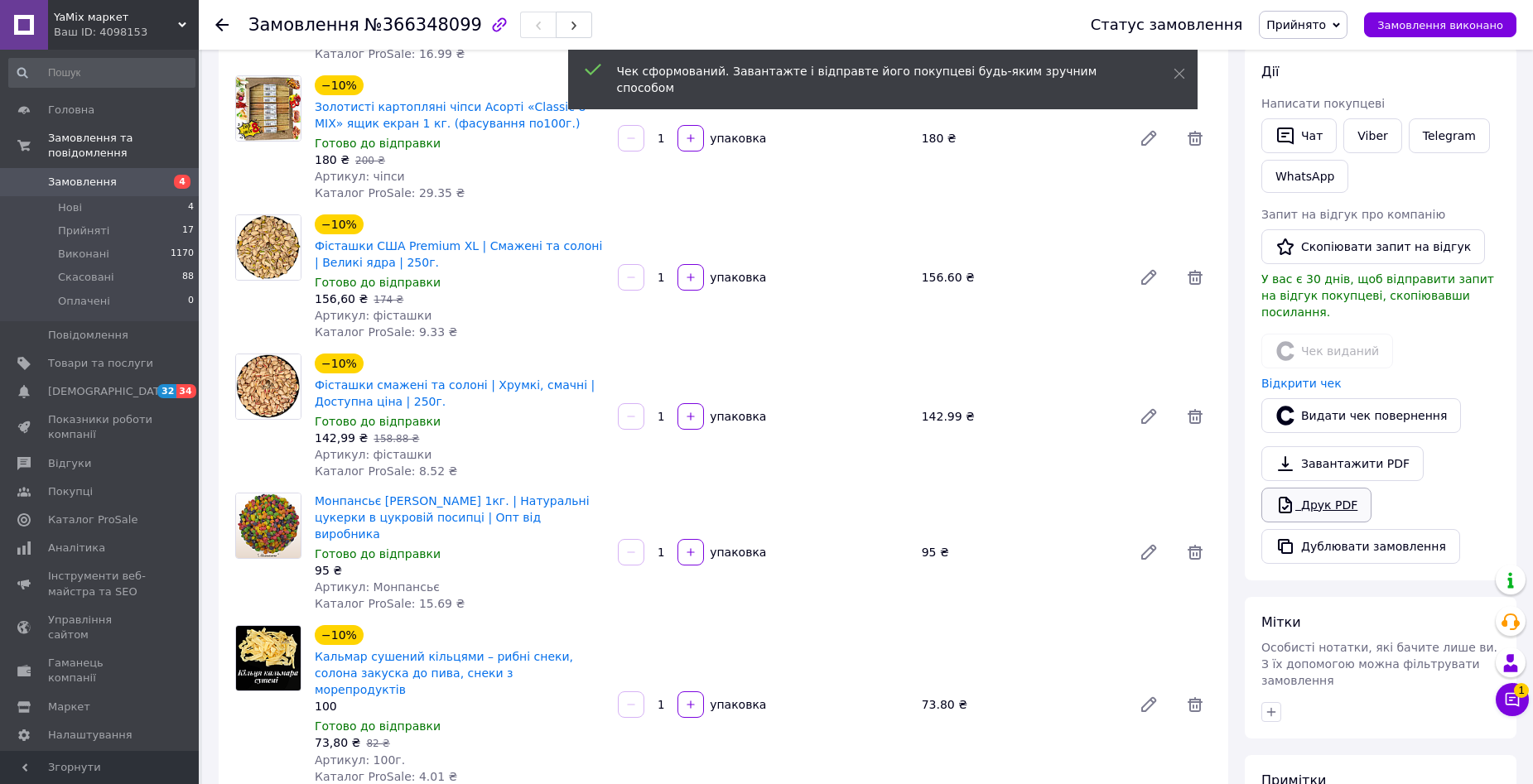
click at [1327, 491] on link "Друк PDF" at bounding box center [1316, 505] width 110 height 35
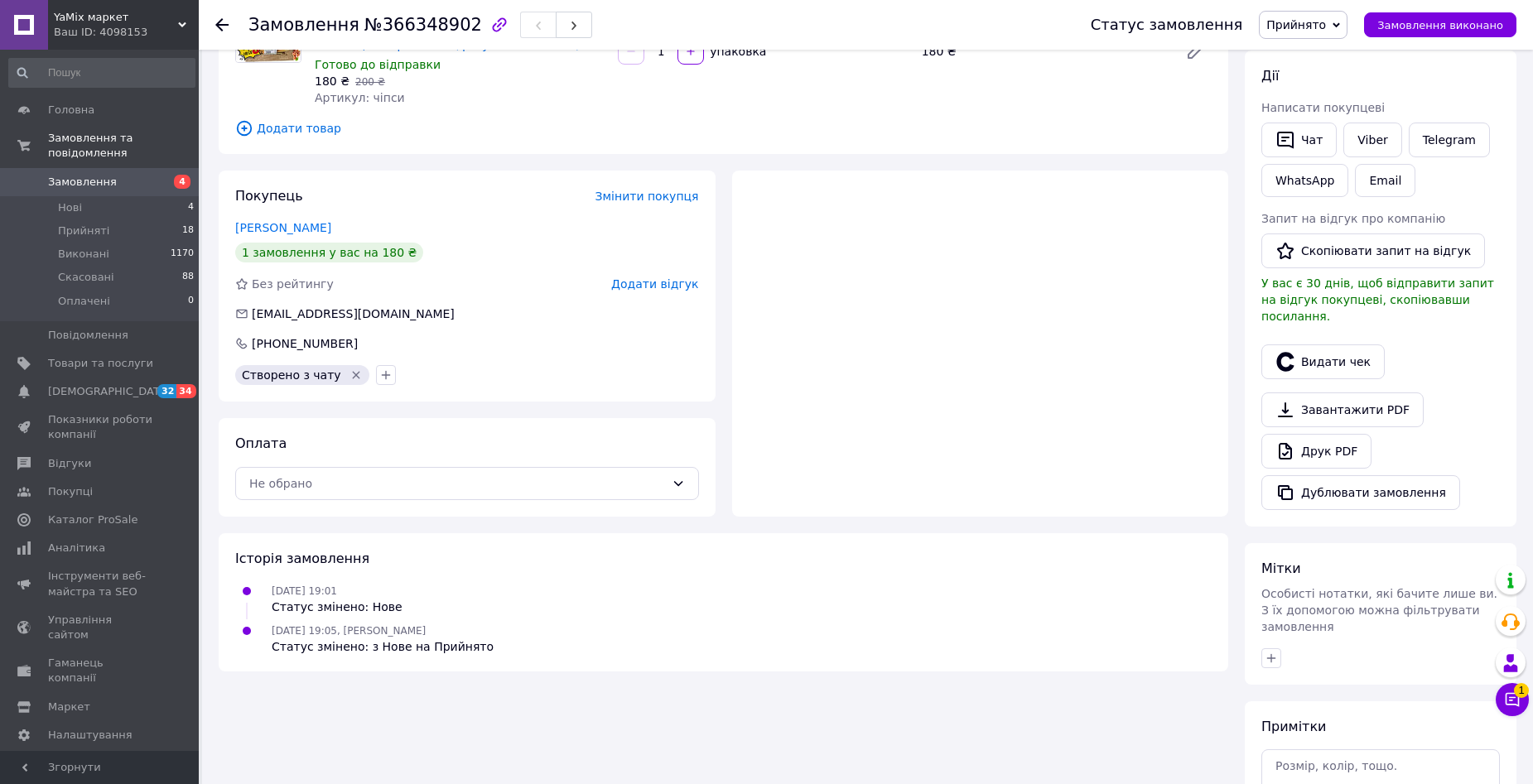
scroll to position [308, 0]
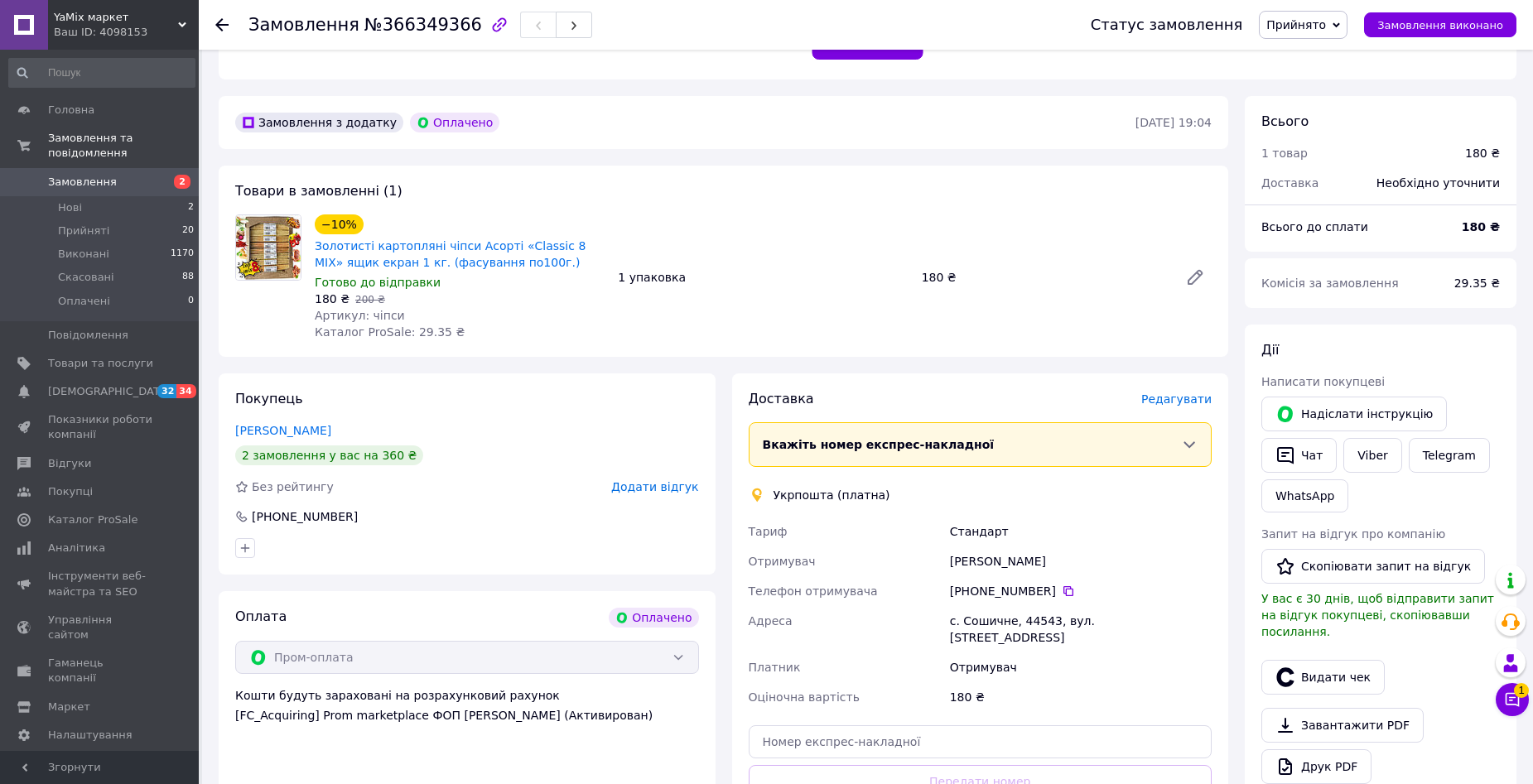
scroll to position [497, 0]
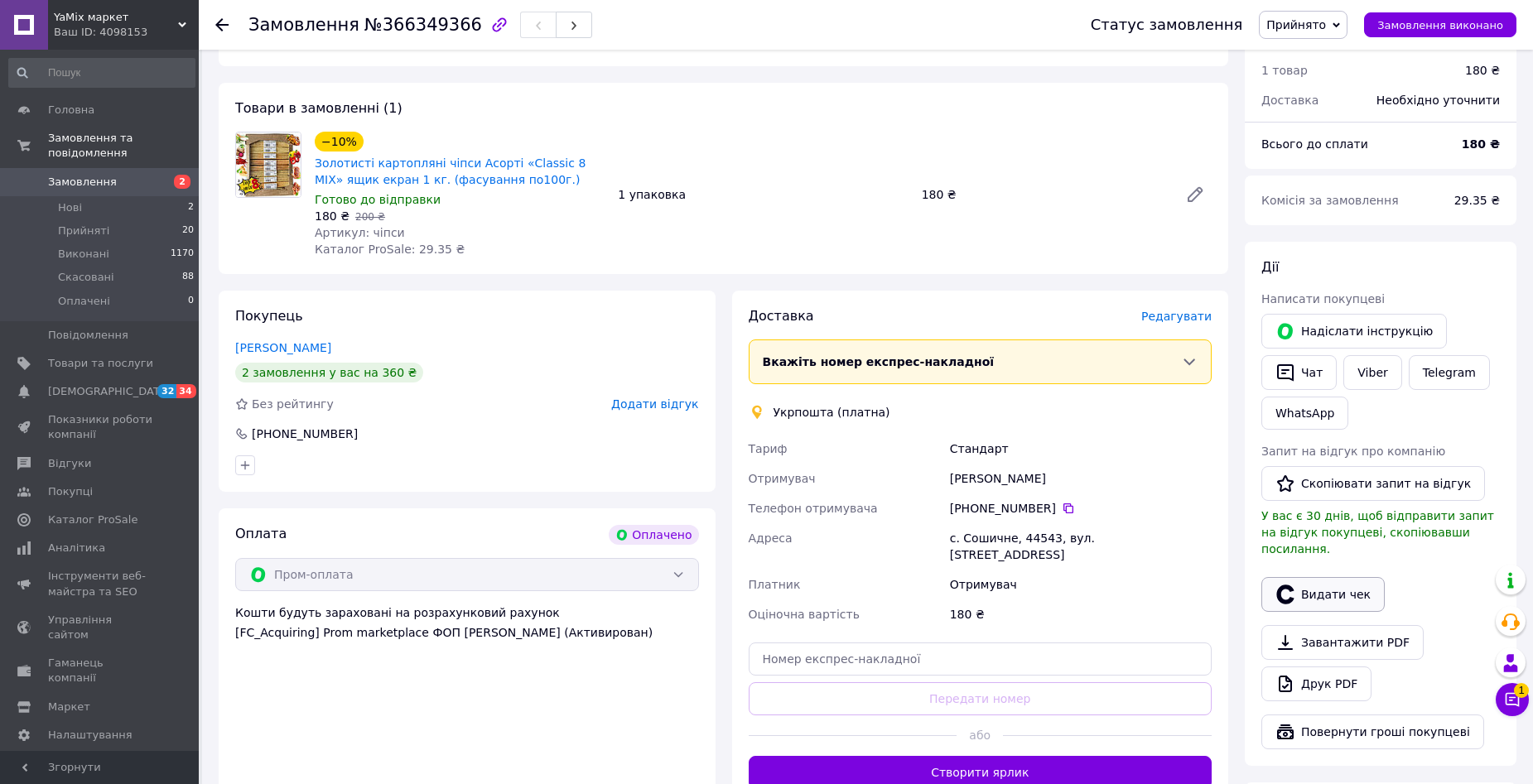
click at [1339, 577] on button "Видати чек" at bounding box center [1323, 594] width 123 height 35
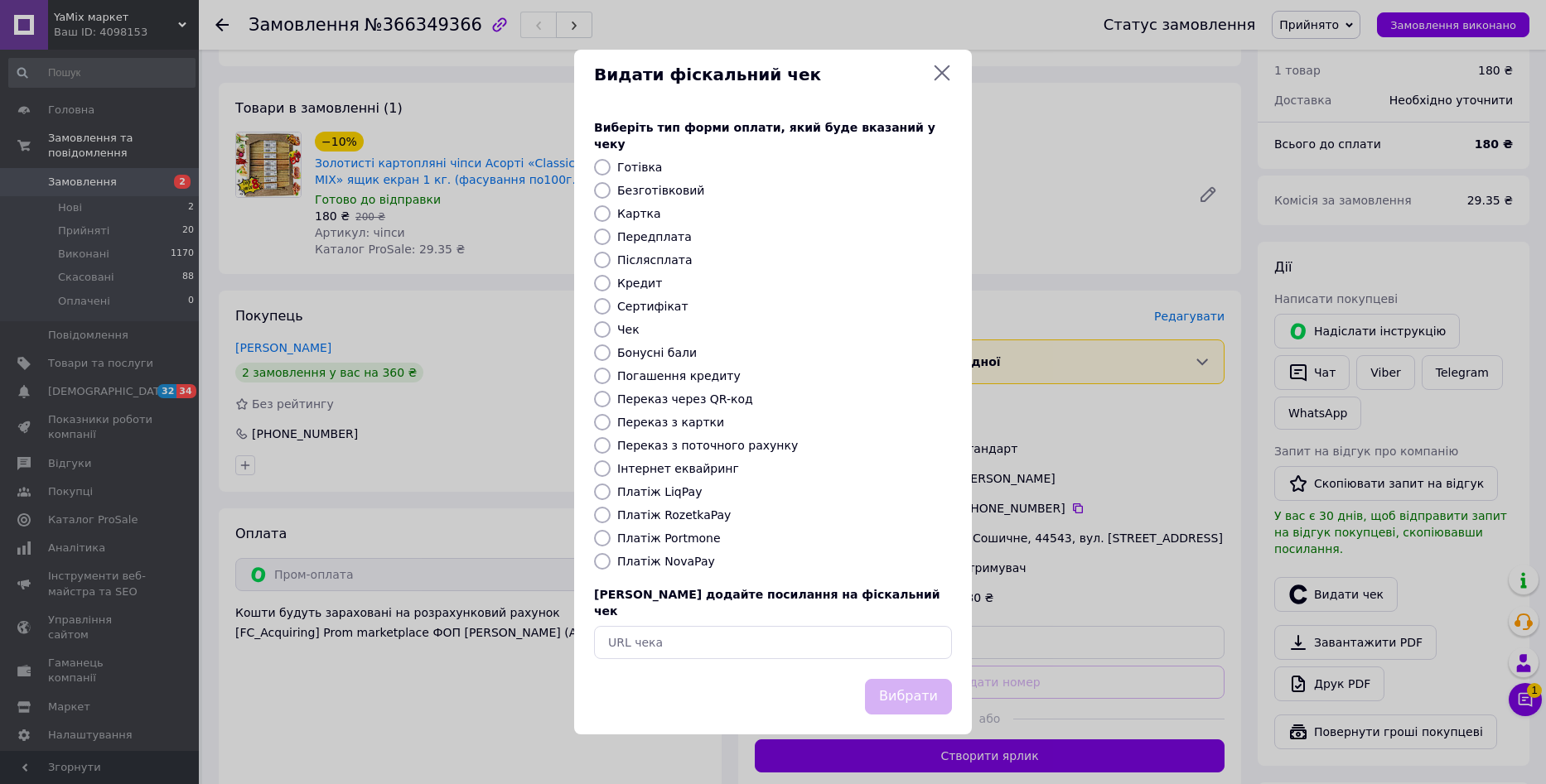
click at [601, 190] on input "Безготівковий" at bounding box center [601, 190] width 16 height 16
radio input "true"
click at [933, 679] on button "Вибрати" at bounding box center [909, 697] width 87 height 36
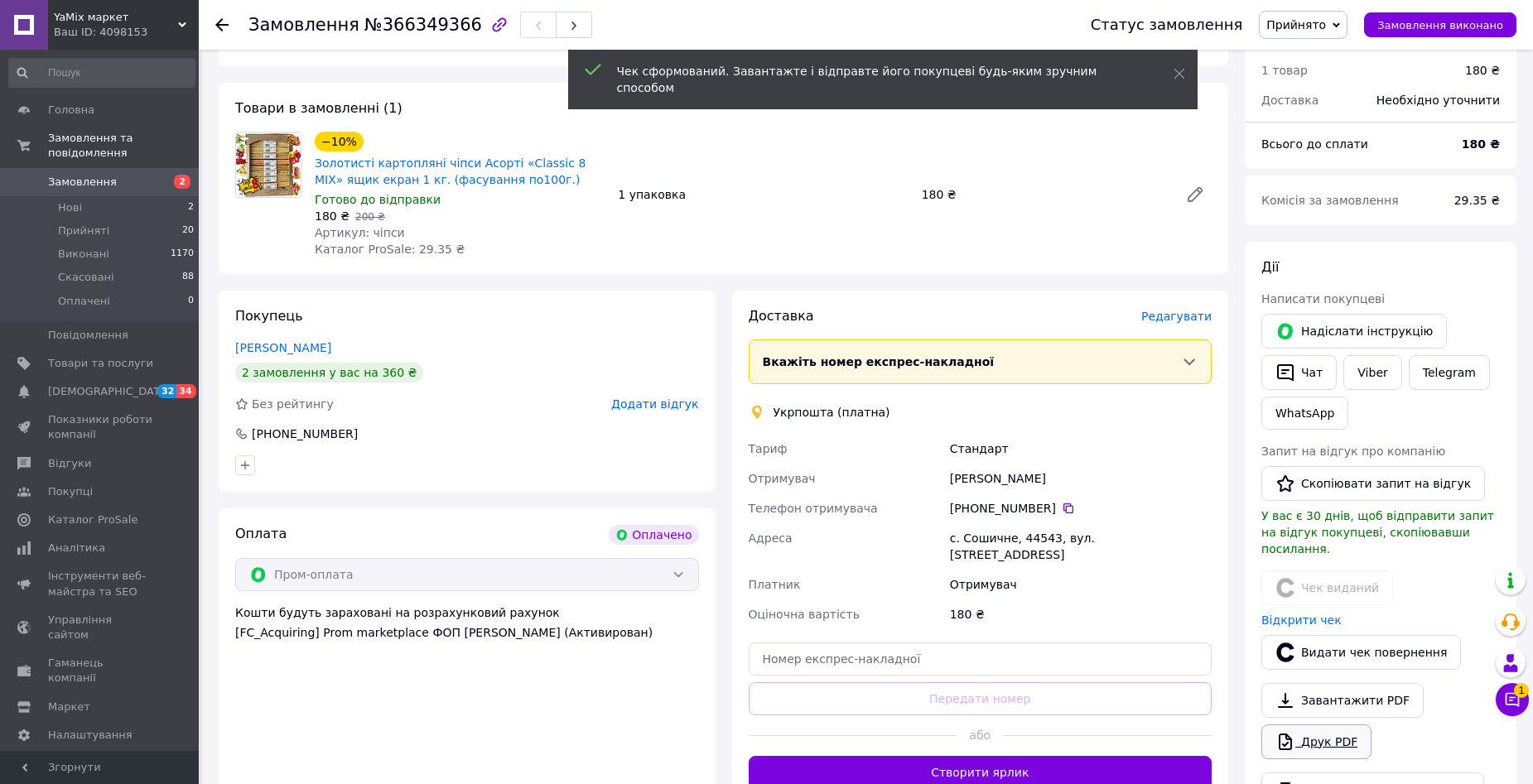
click at [1327, 724] on link "Друк PDF" at bounding box center [1316, 741] width 110 height 35
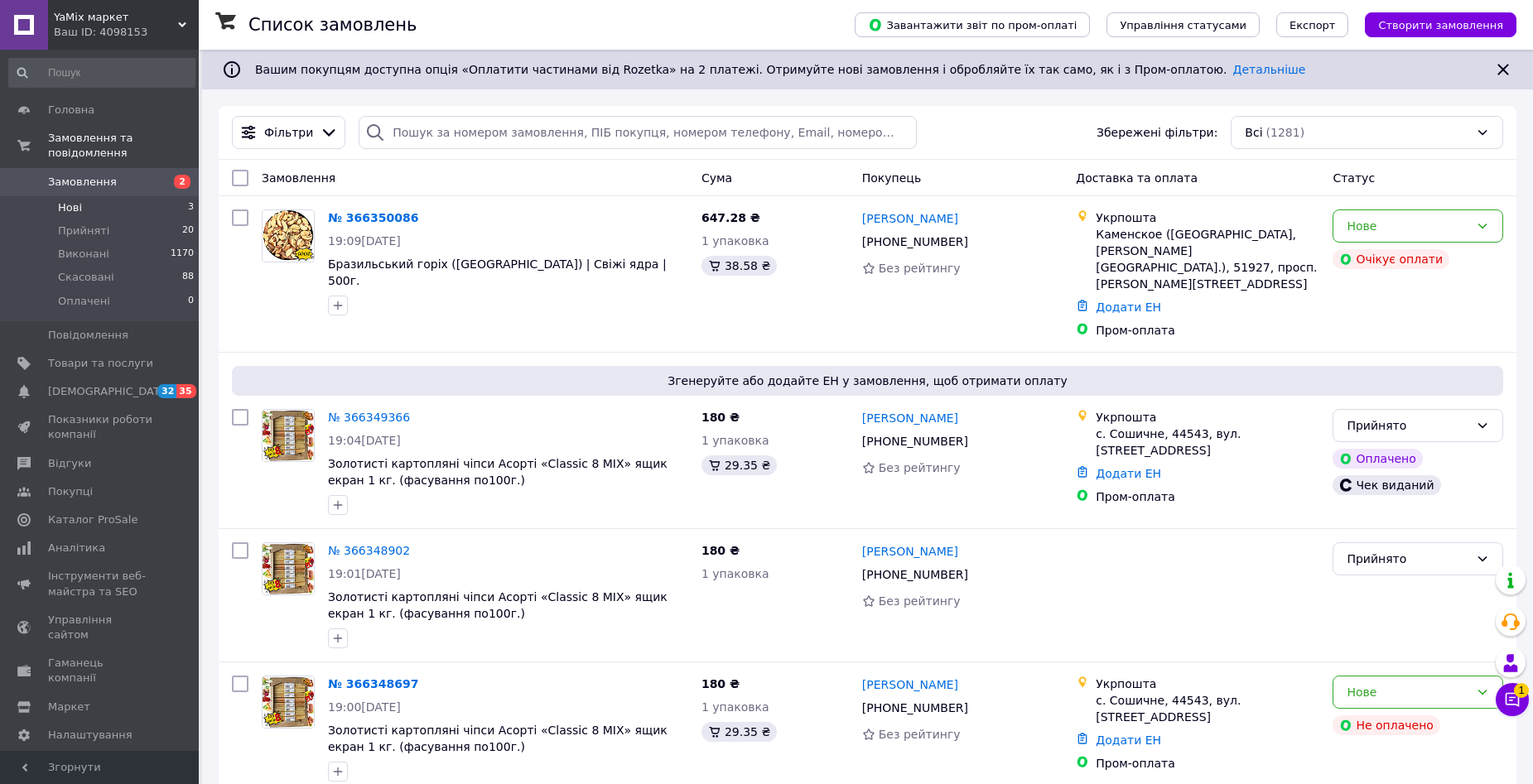
click at [131, 196] on li "Нові 3" at bounding box center [101, 208] width 204 height 23
